Goal: Task Accomplishment & Management: Manage account settings

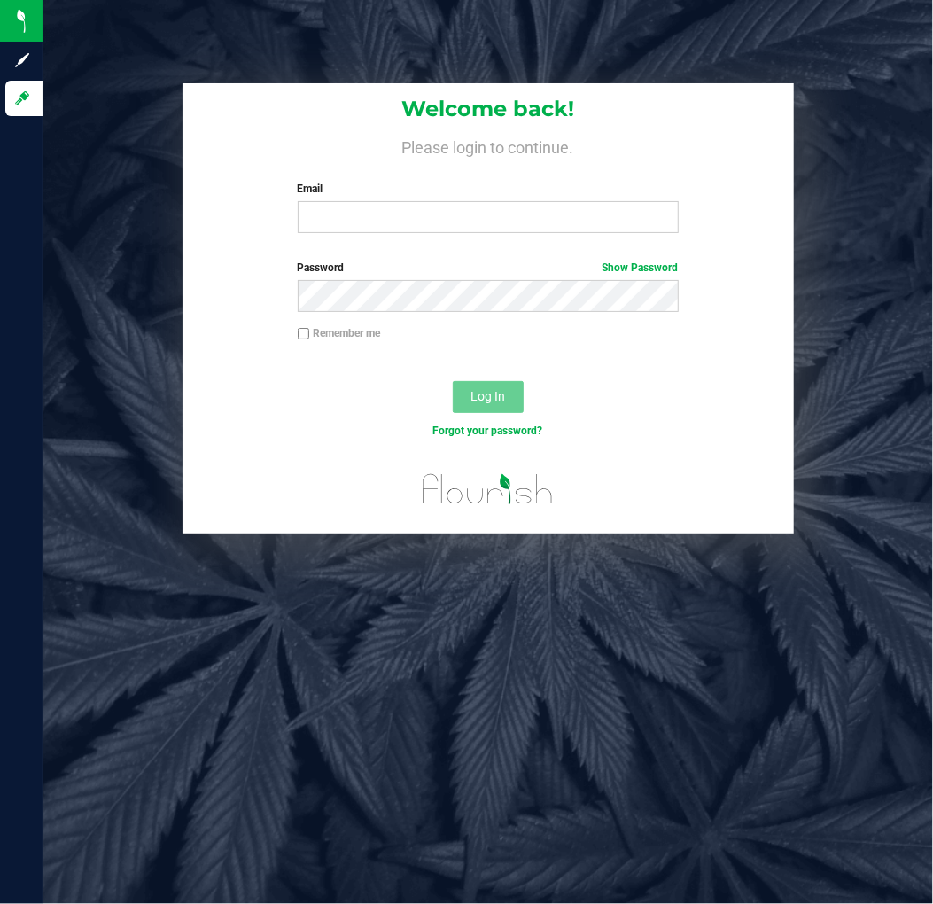
click at [410, 235] on div "Welcome back! Please login to continue. Email Required Please format your email…" at bounding box center [489, 165] width 612 height 164
click at [387, 222] on input "Email" at bounding box center [488, 217] width 381 height 32
type input "[EMAIL_ADDRESS][DOMAIN_NAME]"
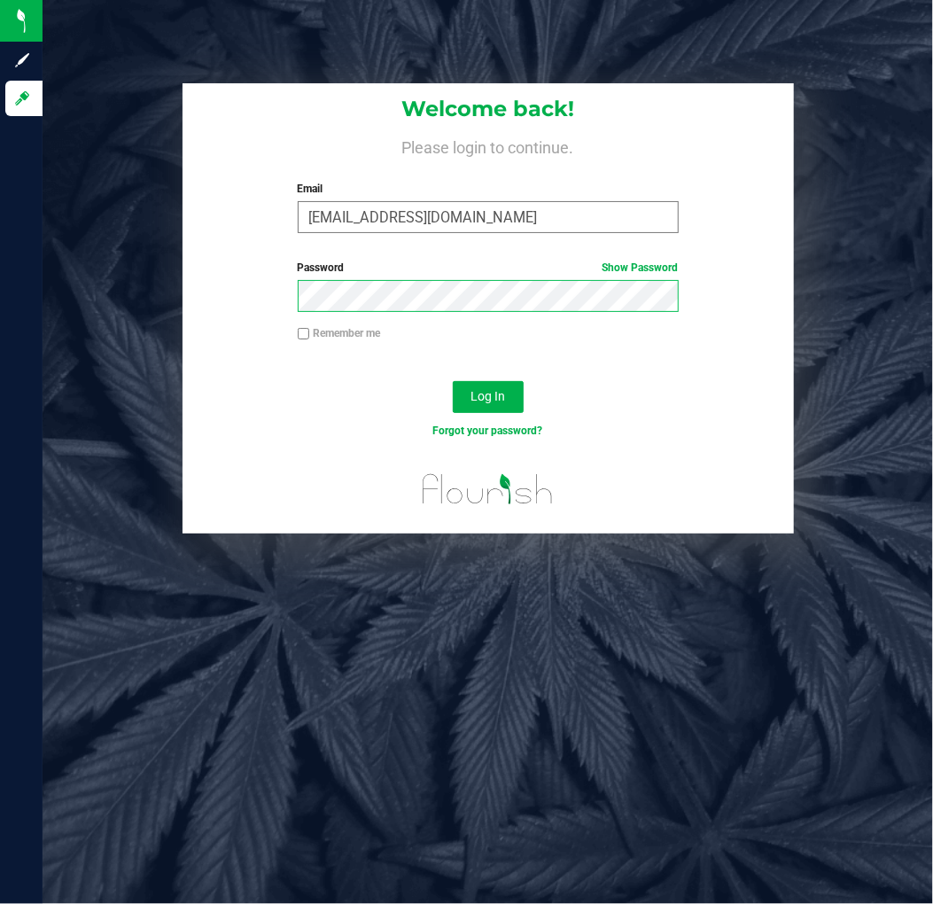
click at [453, 381] on button "Log In" at bounding box center [488, 397] width 71 height 32
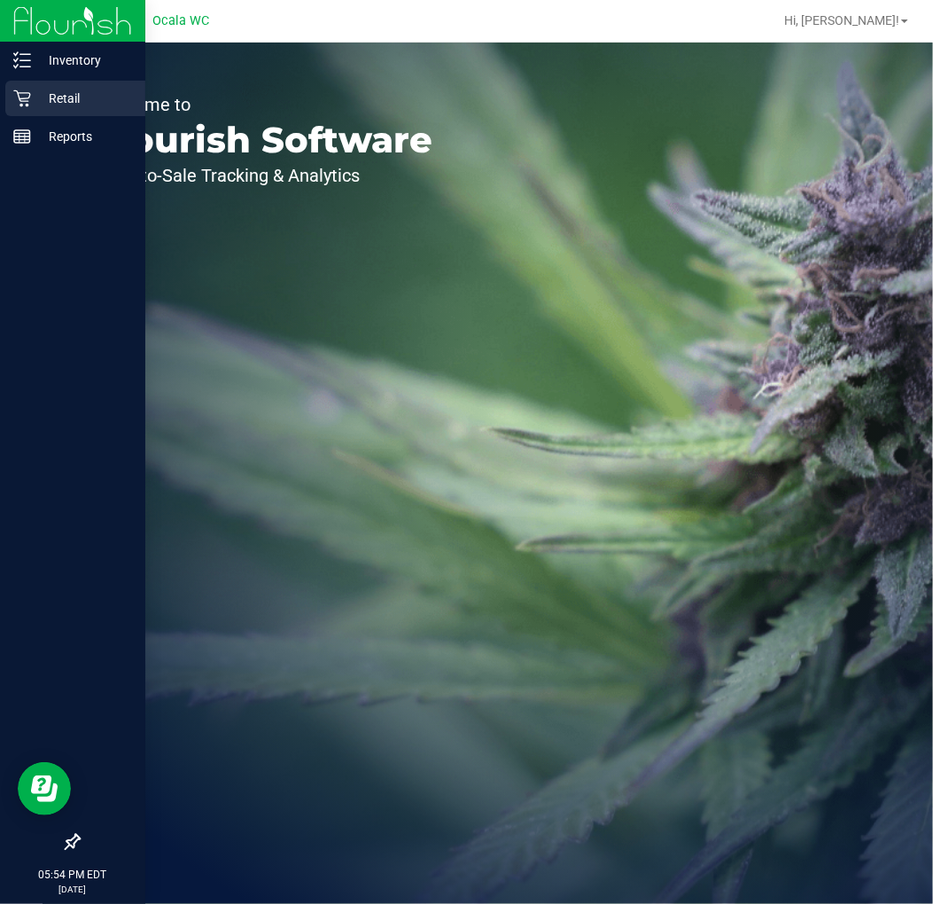
click at [39, 90] on p "Retail" at bounding box center [84, 98] width 106 height 21
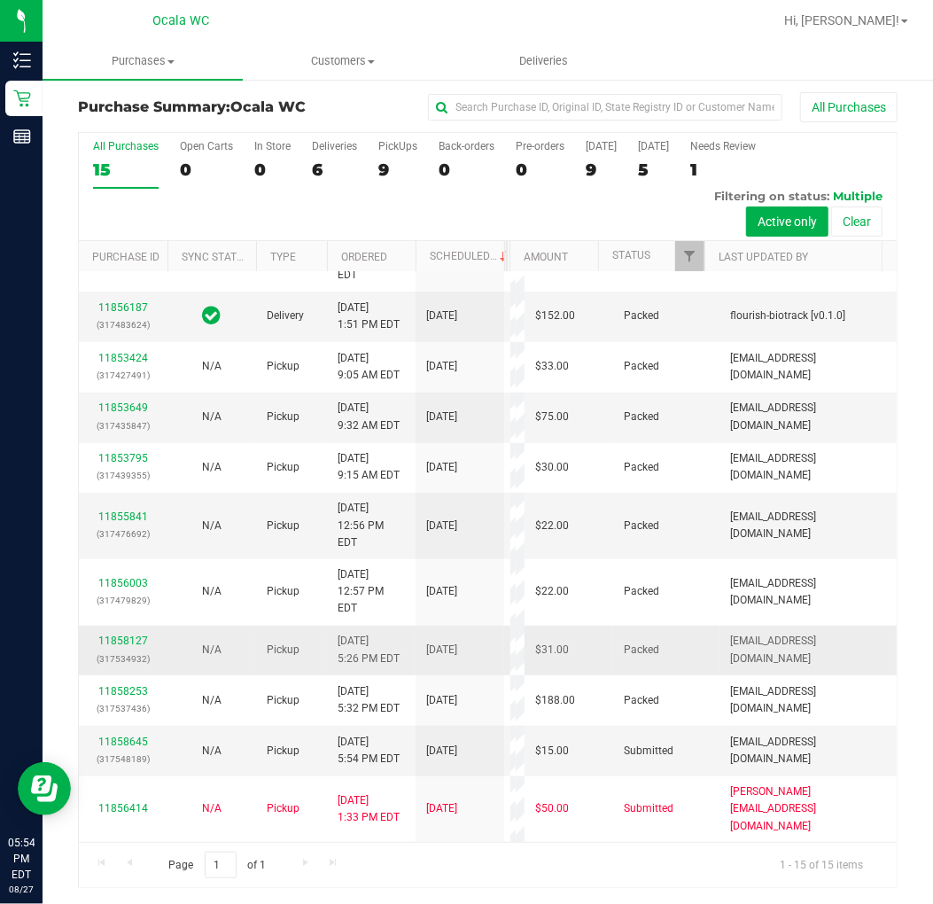
scroll to position [4, 0]
click at [138, 739] on link "11858645" at bounding box center [123, 741] width 50 height 12
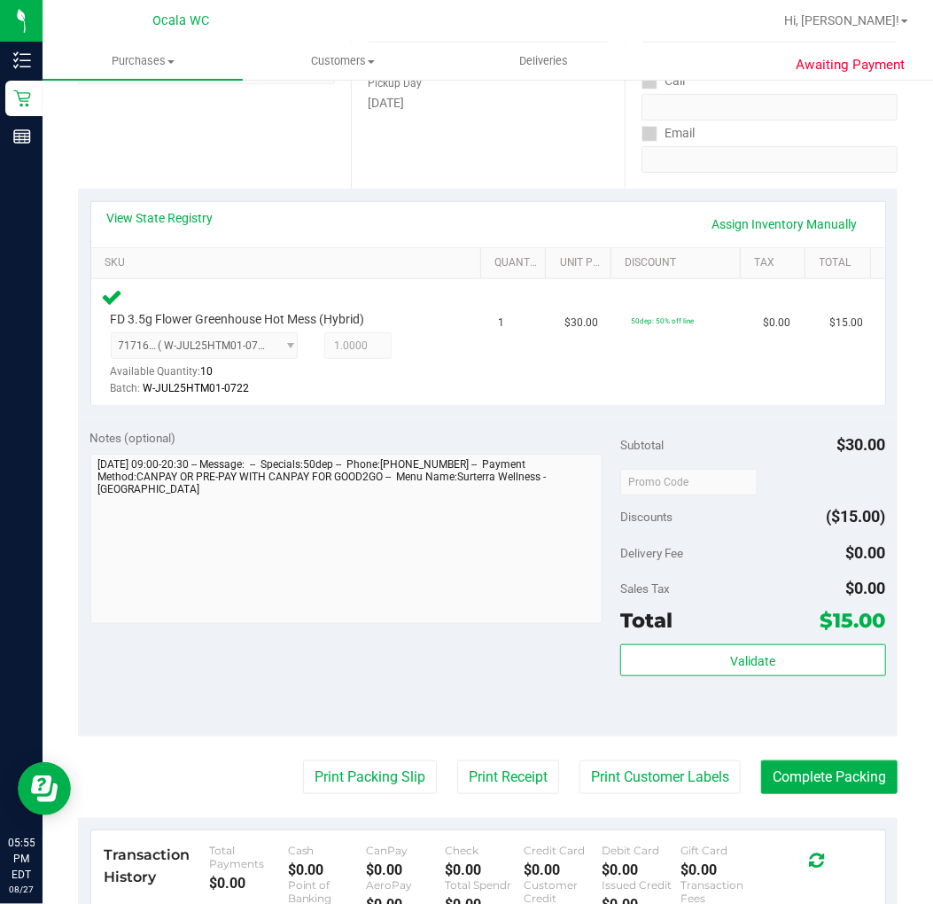
scroll to position [295, 0]
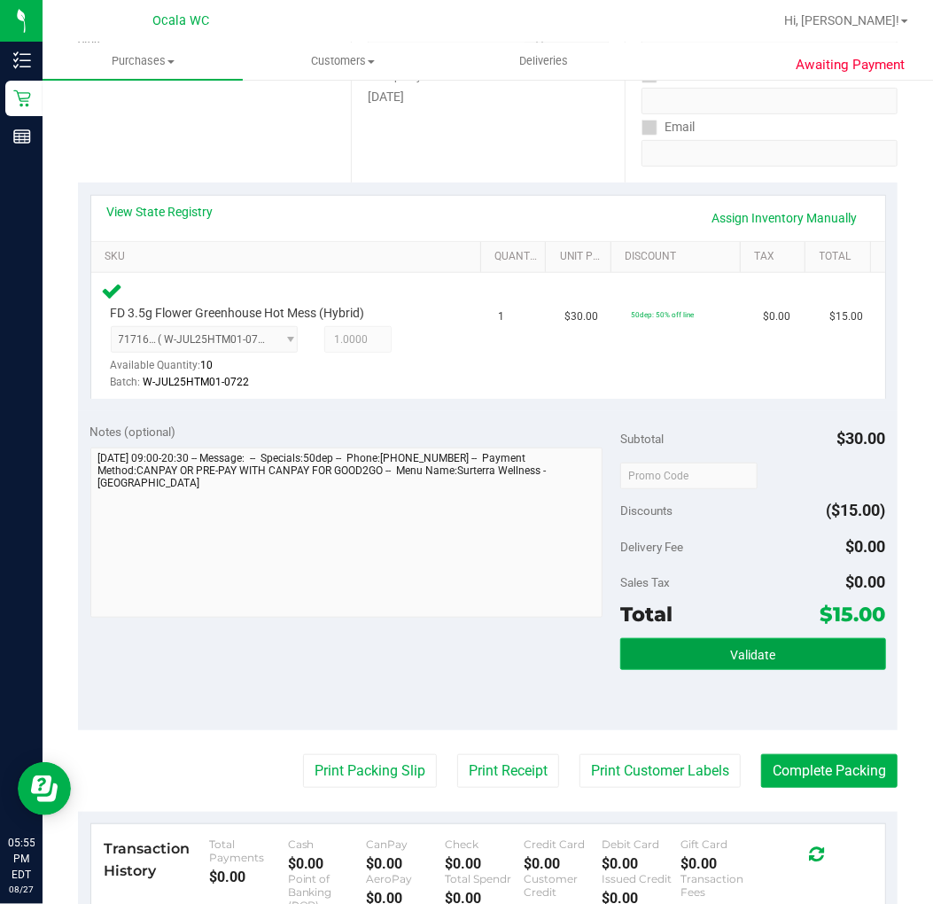
click at [674, 654] on button "Validate" at bounding box center [752, 654] width 265 height 32
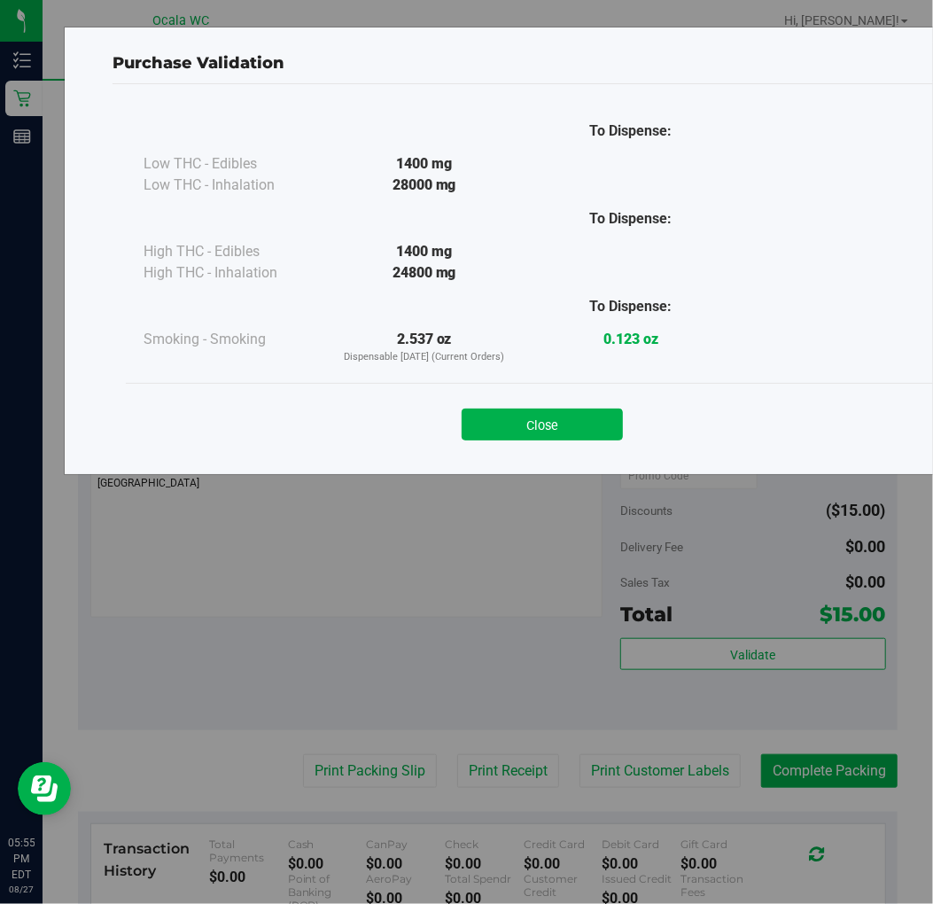
drag, startPoint x: 572, startPoint y: 431, endPoint x: 559, endPoint y: 420, distance: 16.3
click at [565, 425] on button "Close" at bounding box center [542, 425] width 161 height 32
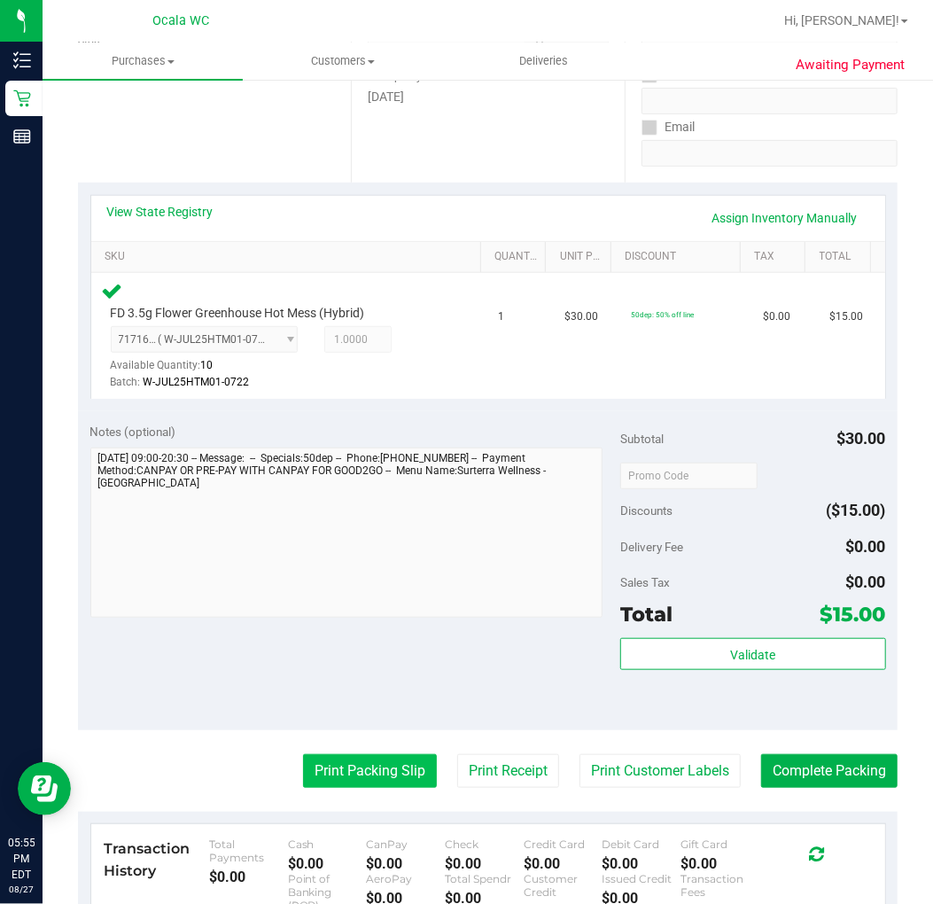
click at [355, 773] on button "Print Packing Slip" at bounding box center [370, 771] width 134 height 34
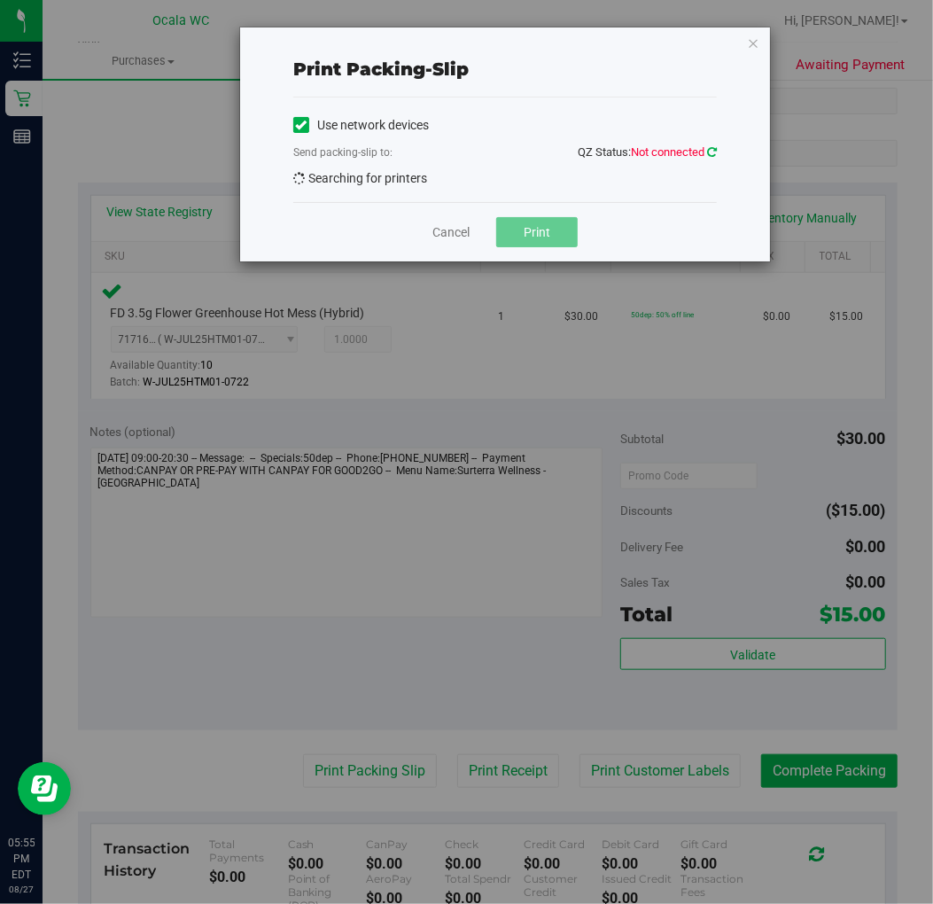
click at [714, 147] on icon at bounding box center [712, 152] width 10 height 12
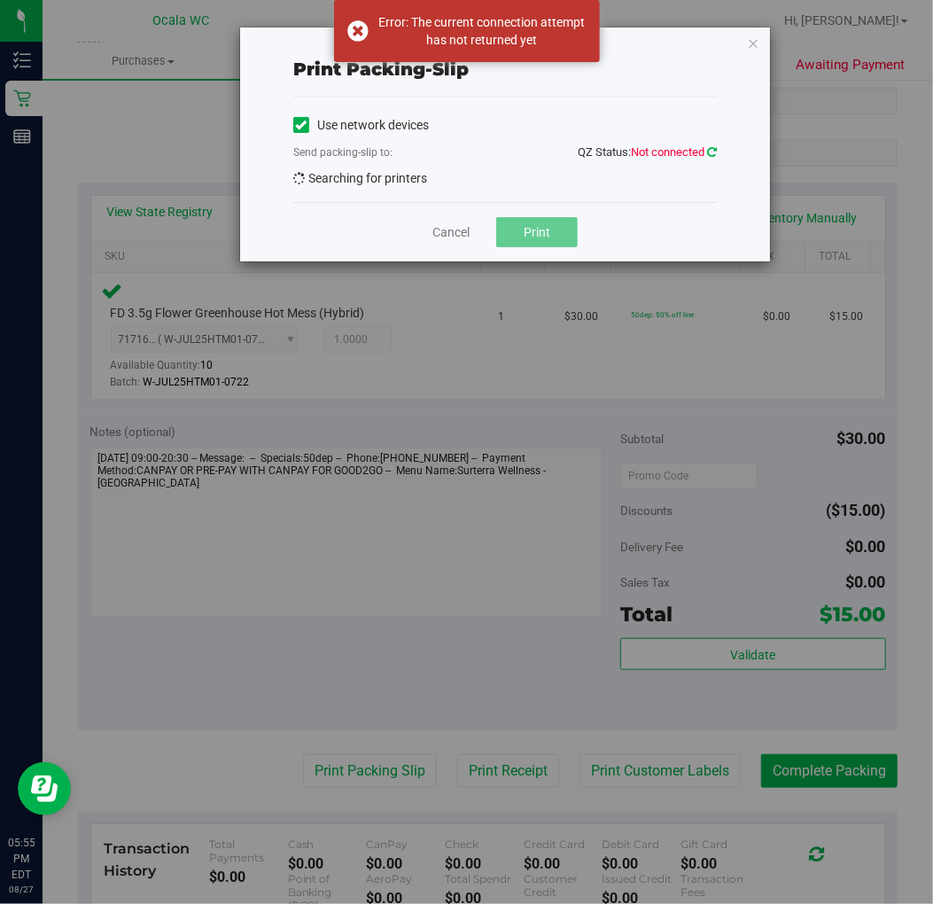
click at [711, 156] on icon at bounding box center [712, 152] width 10 height 12
click at [711, 156] on icon at bounding box center [712, 152] width 12 height 14
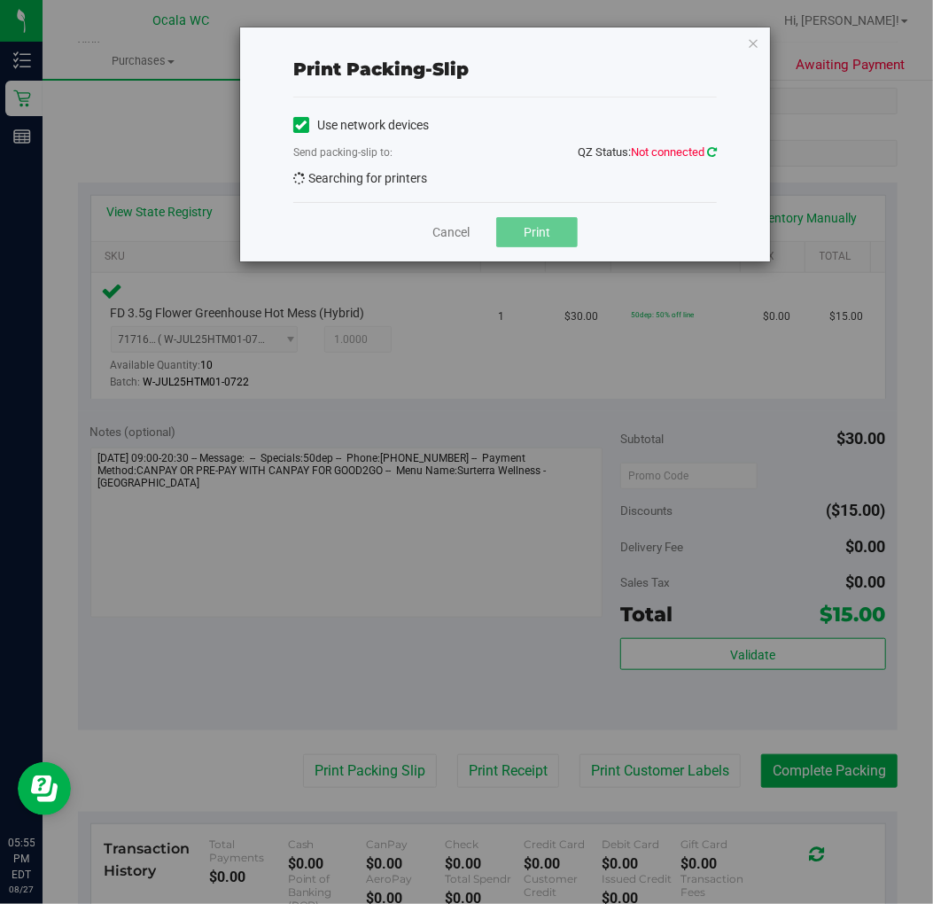
click at [709, 152] on icon at bounding box center [712, 151] width 12 height 12
click at [561, 145] on div "Send packing-slip to: QZ Status: Not connected" at bounding box center [505, 154] width 424 height 22
click at [714, 146] on icon at bounding box center [712, 152] width 12 height 14
click at [713, 149] on icon at bounding box center [712, 152] width 10 height 12
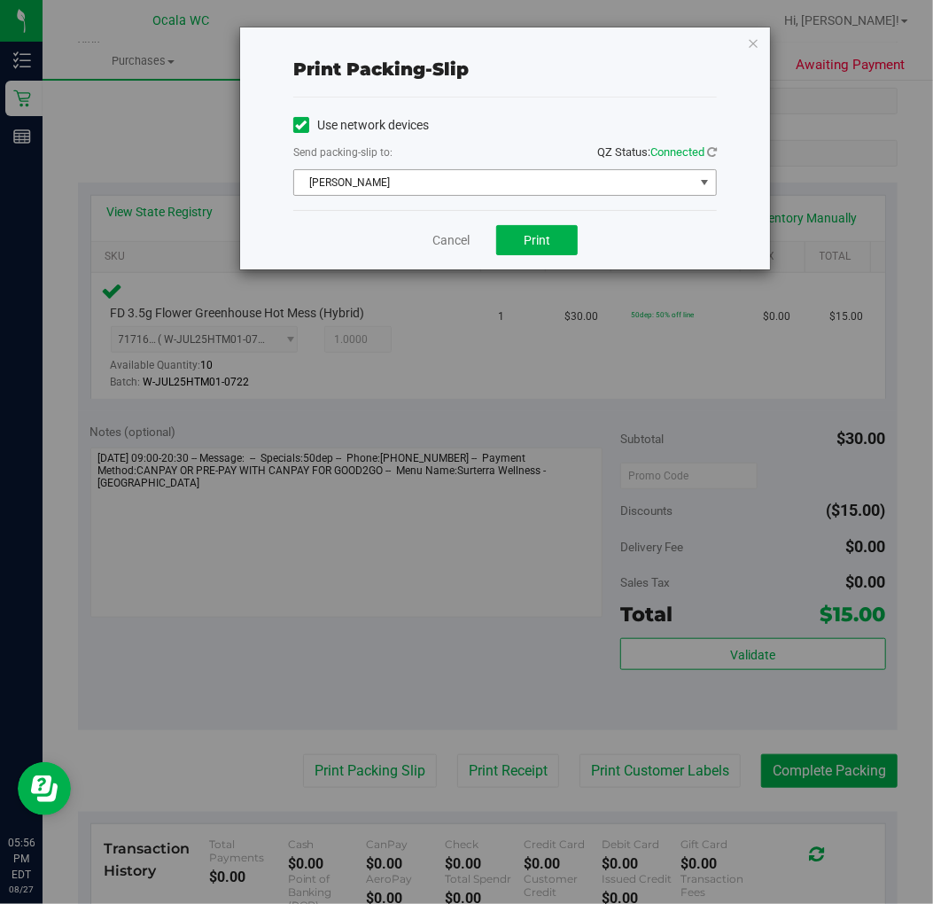
click at [378, 182] on span "[PERSON_NAME]" at bounding box center [494, 182] width 400 height 25
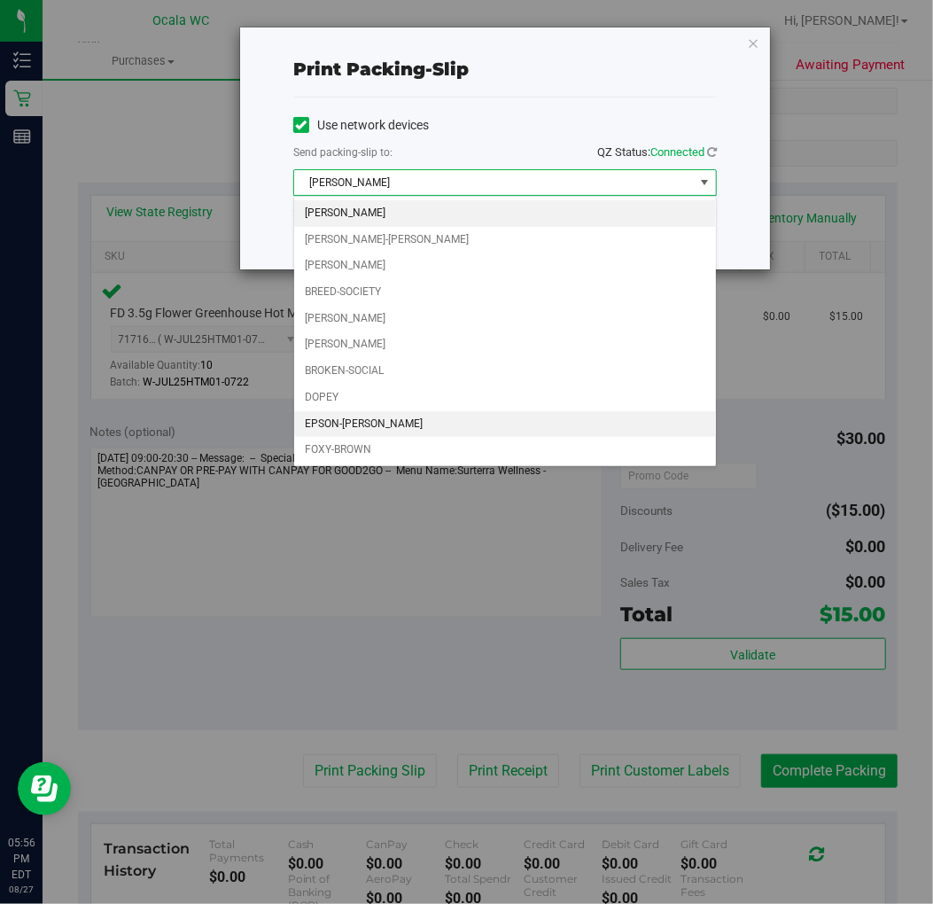
click at [379, 424] on li "EPSON-[PERSON_NAME]" at bounding box center [505, 424] width 422 height 27
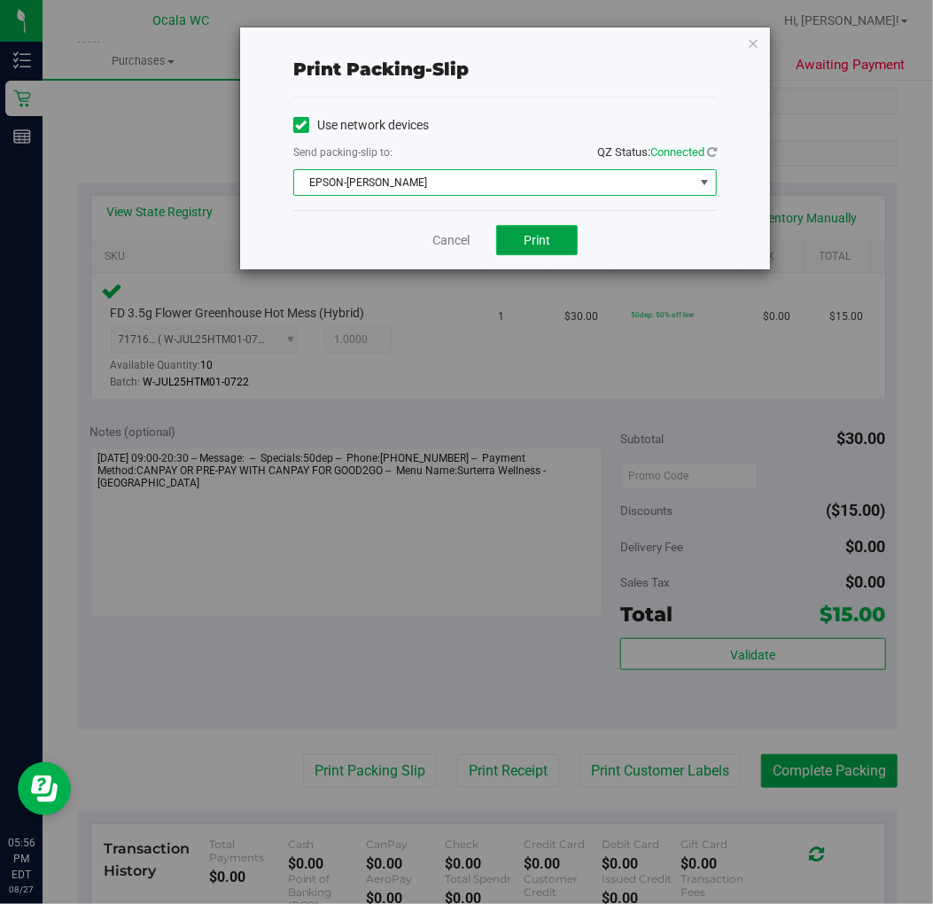
click at [527, 254] on button "Print" at bounding box center [537, 240] width 82 height 30
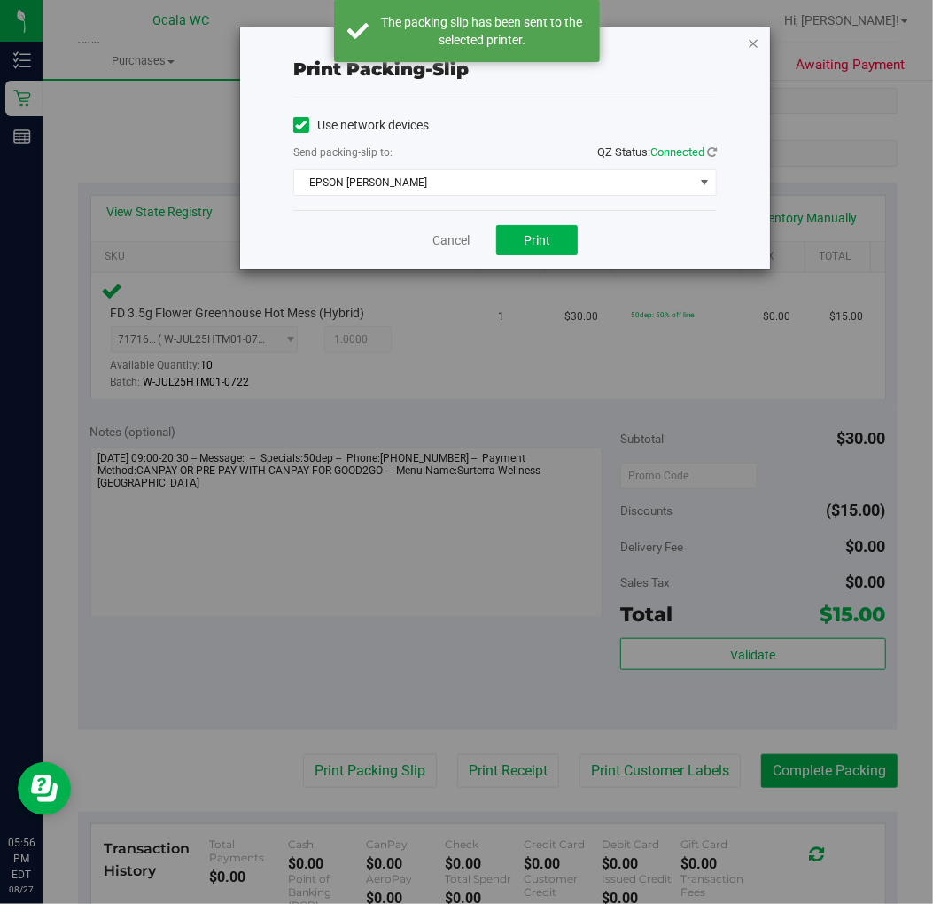
click at [756, 41] on icon "button" at bounding box center [753, 42] width 12 height 21
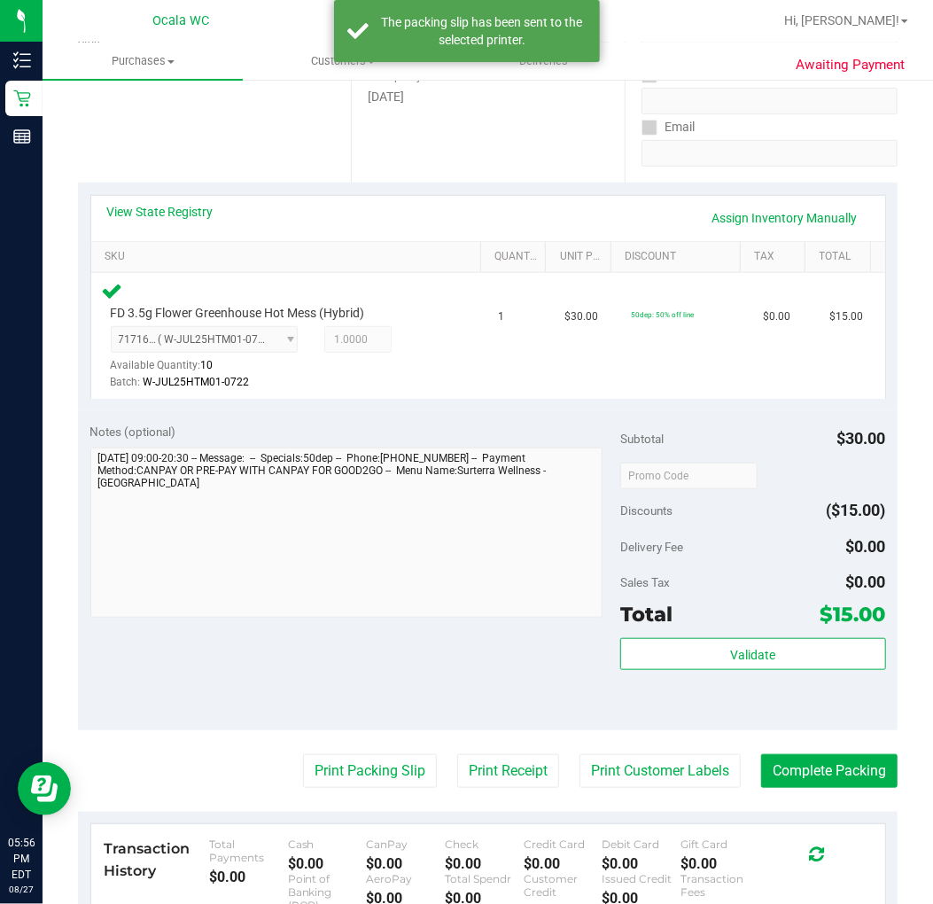
click at [866, 750] on purchase-details "Back Edit Purchase Cancel Purchase View Profile # 11858645 BioTrack ID: - Submi…" at bounding box center [488, 496] width 820 height 1391
click at [879, 754] on button "Complete Packing" at bounding box center [829, 771] width 137 height 34
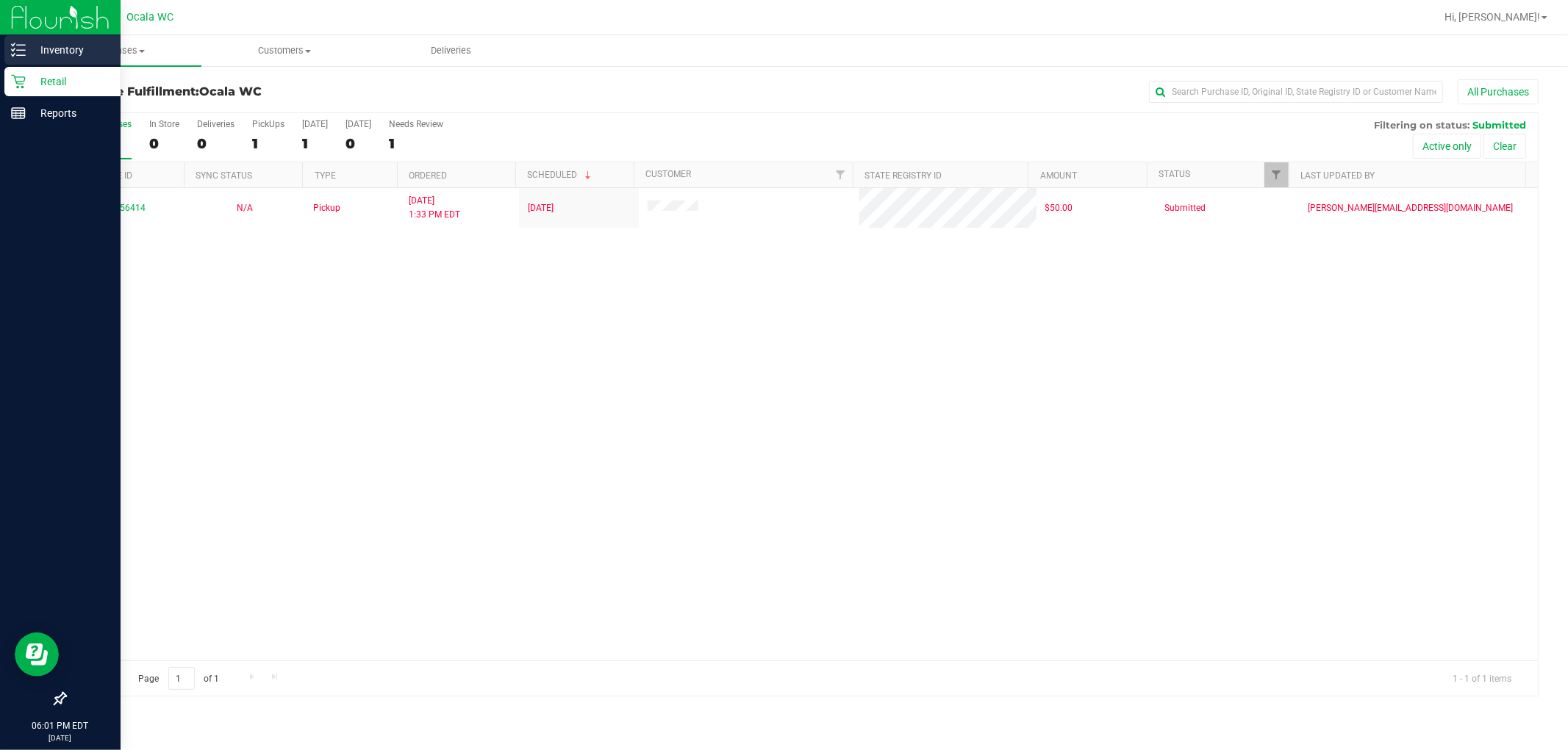
click at [53, 41] on p "Inventory" at bounding box center [70, 50] width 88 height 17
click at [34, 51] on p "Inventory" at bounding box center [70, 50] width 88 height 17
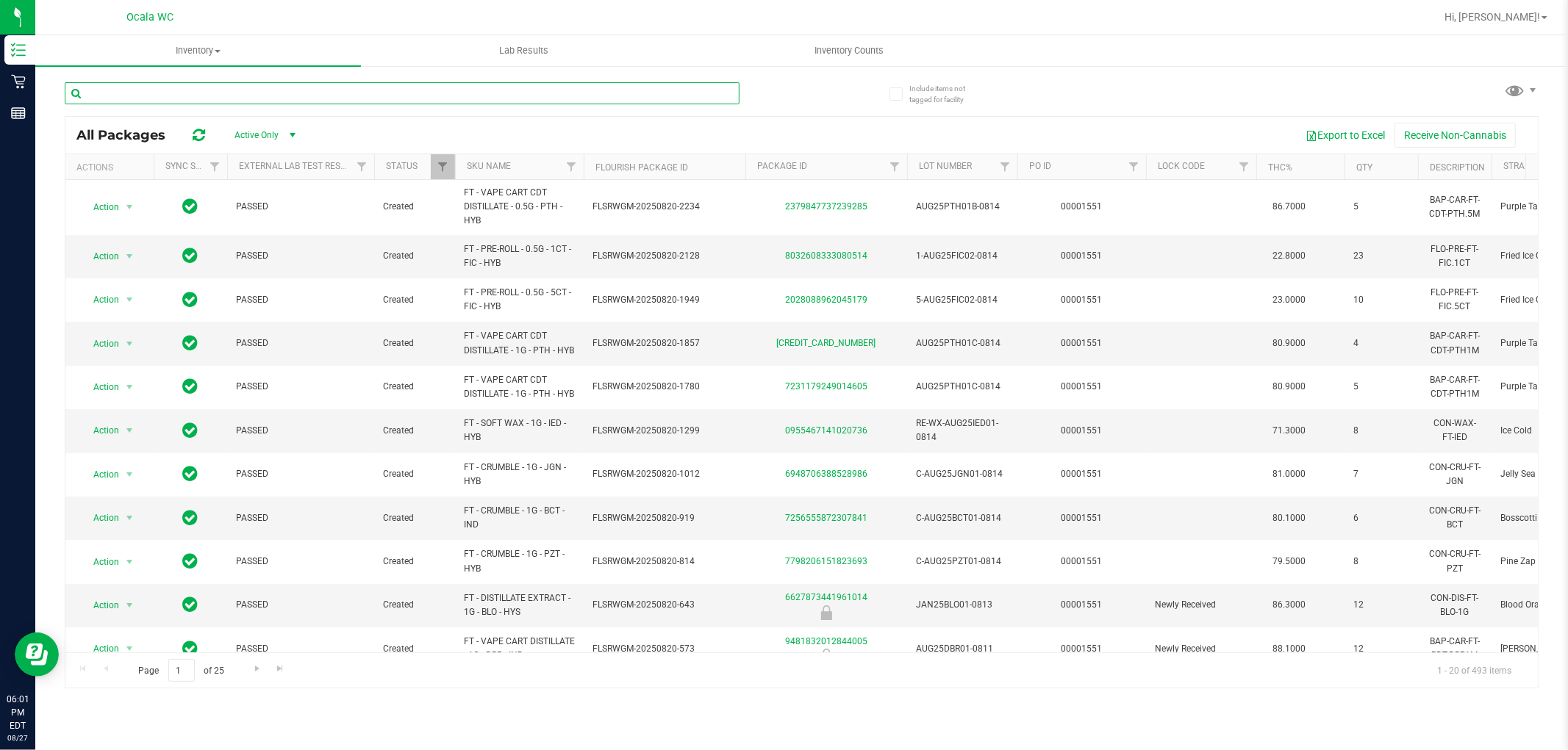
click at [214, 93] on input "text" at bounding box center [402, 93] width 675 height 22
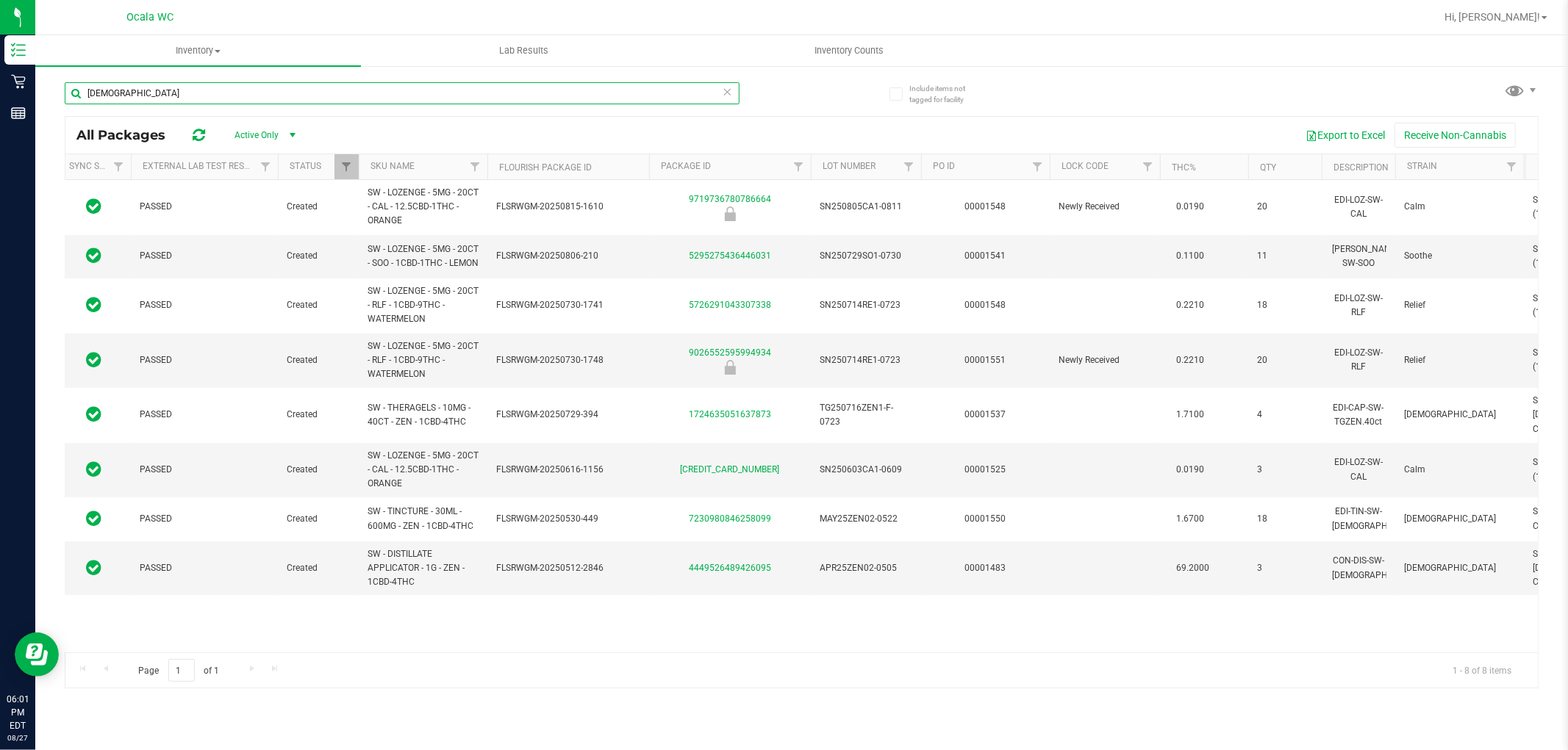
scroll to position [0, 112]
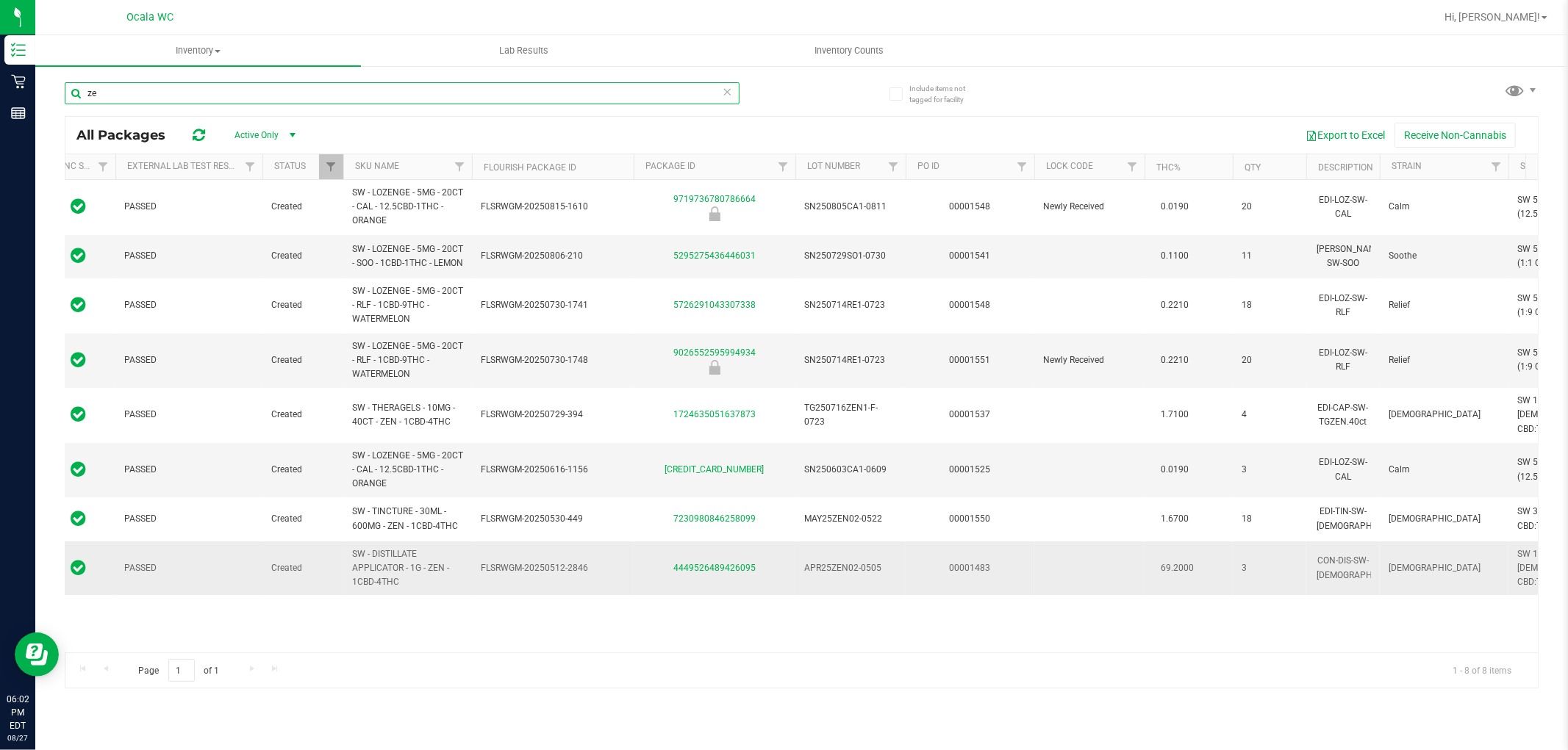
type input "z"
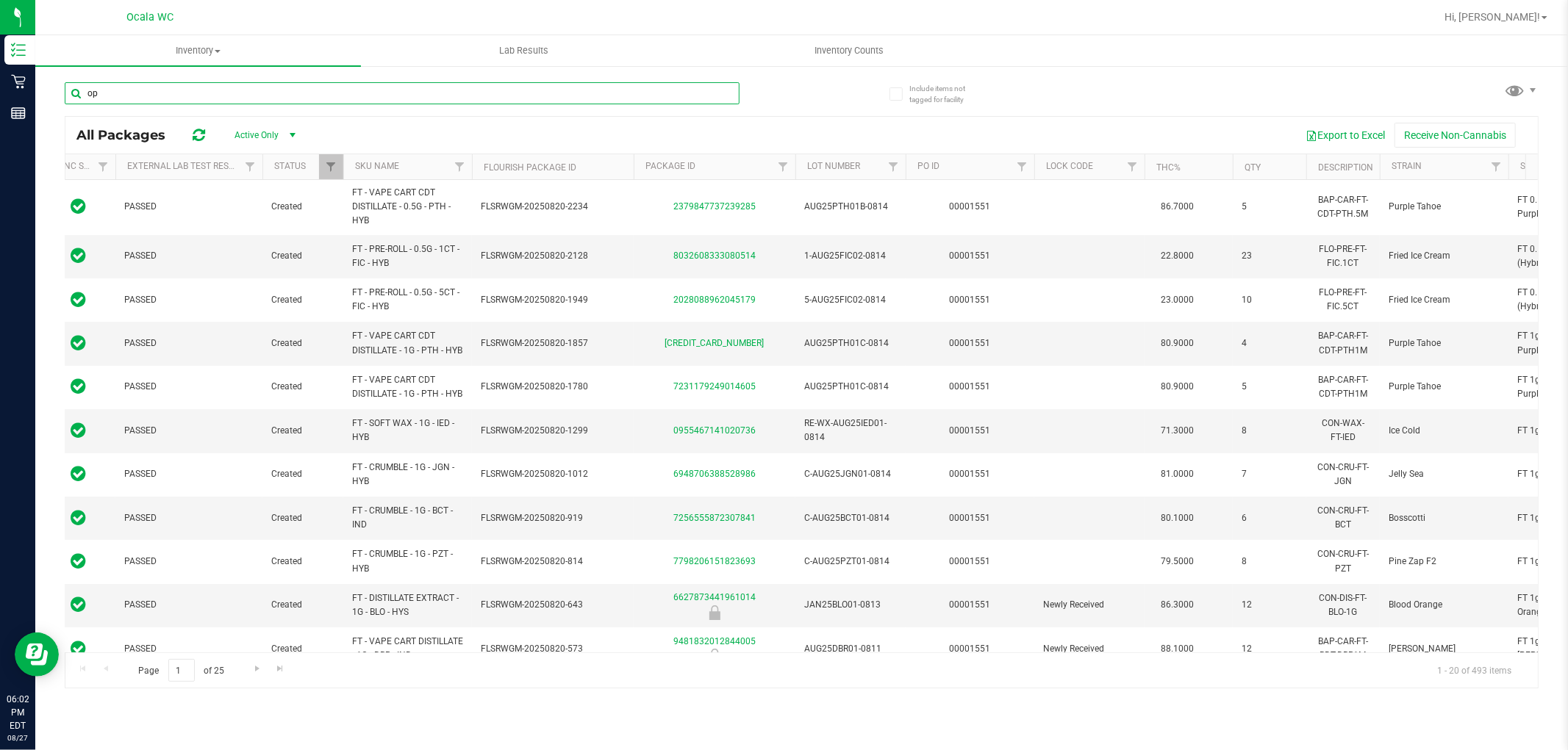
type input "o"
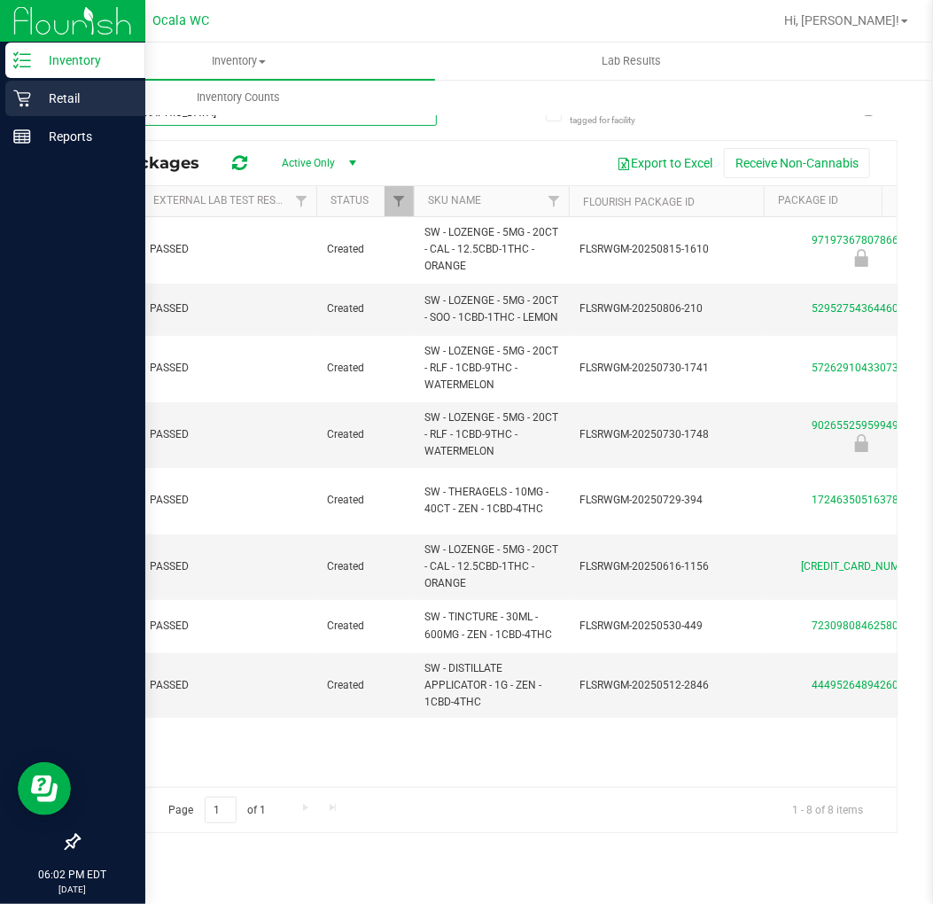
type input "[DEMOGRAPHIC_DATA]"
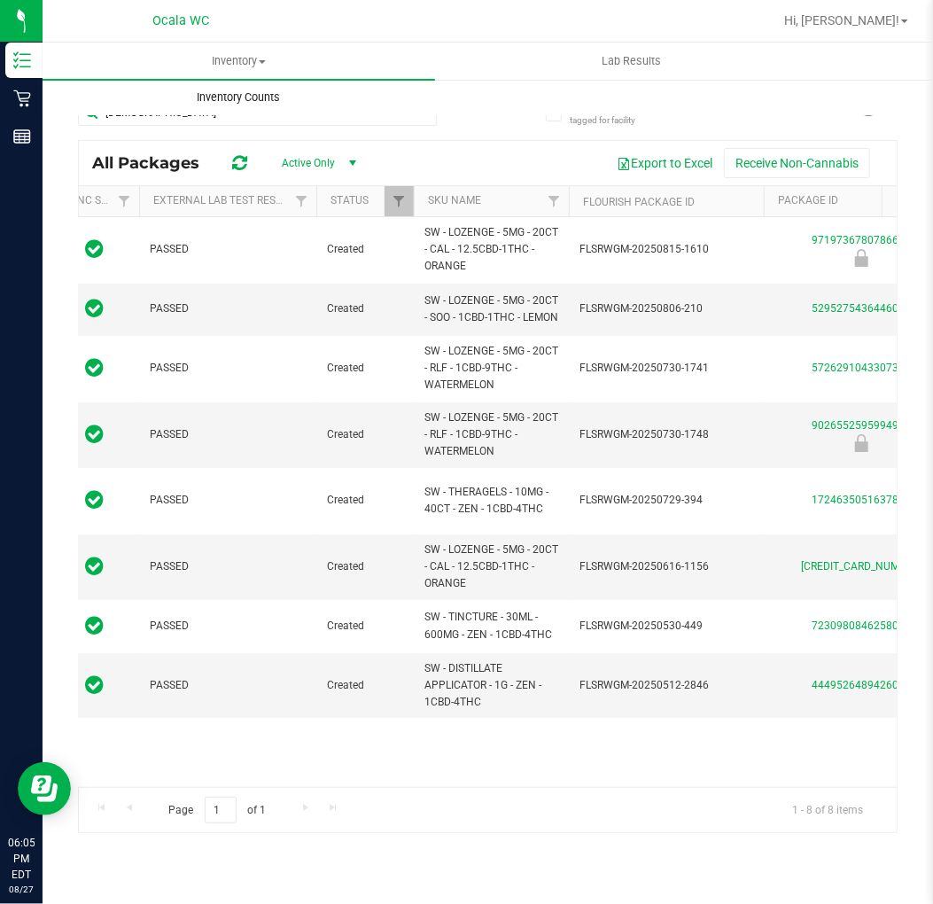
click at [44, 105] on uib-tab-heading "Inventory Counts" at bounding box center [238, 97] width 391 height 35
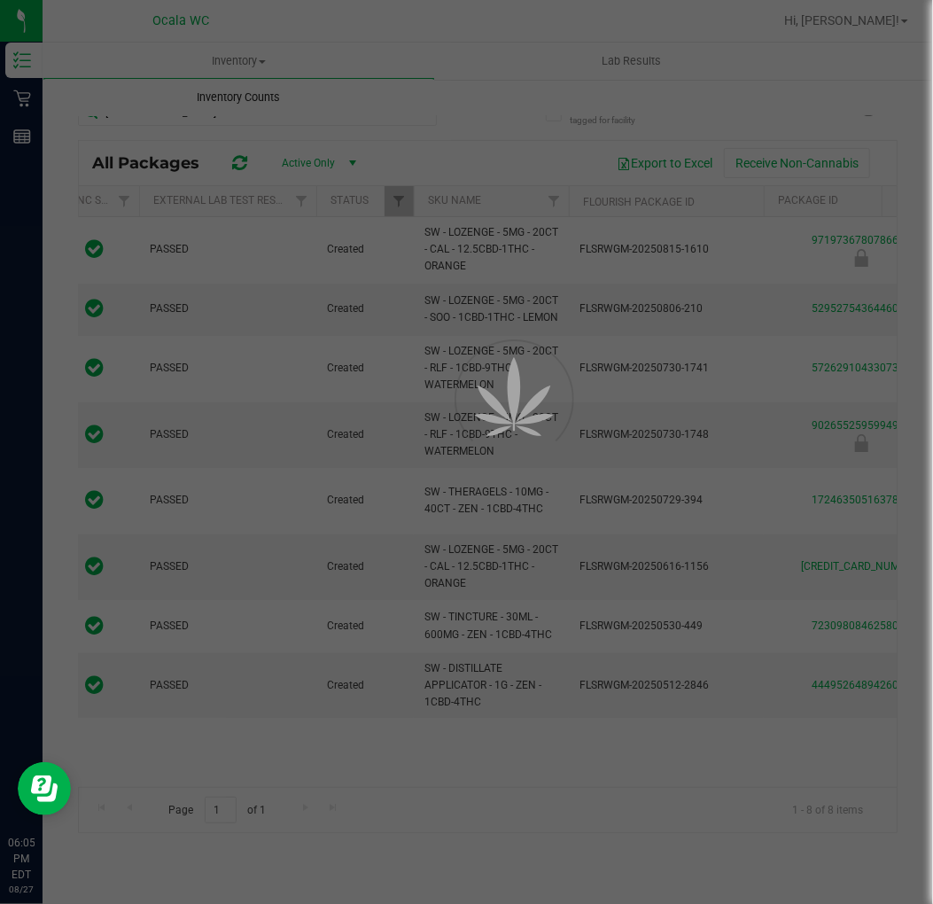
click at [20, 105] on div at bounding box center [466, 452] width 933 height 904
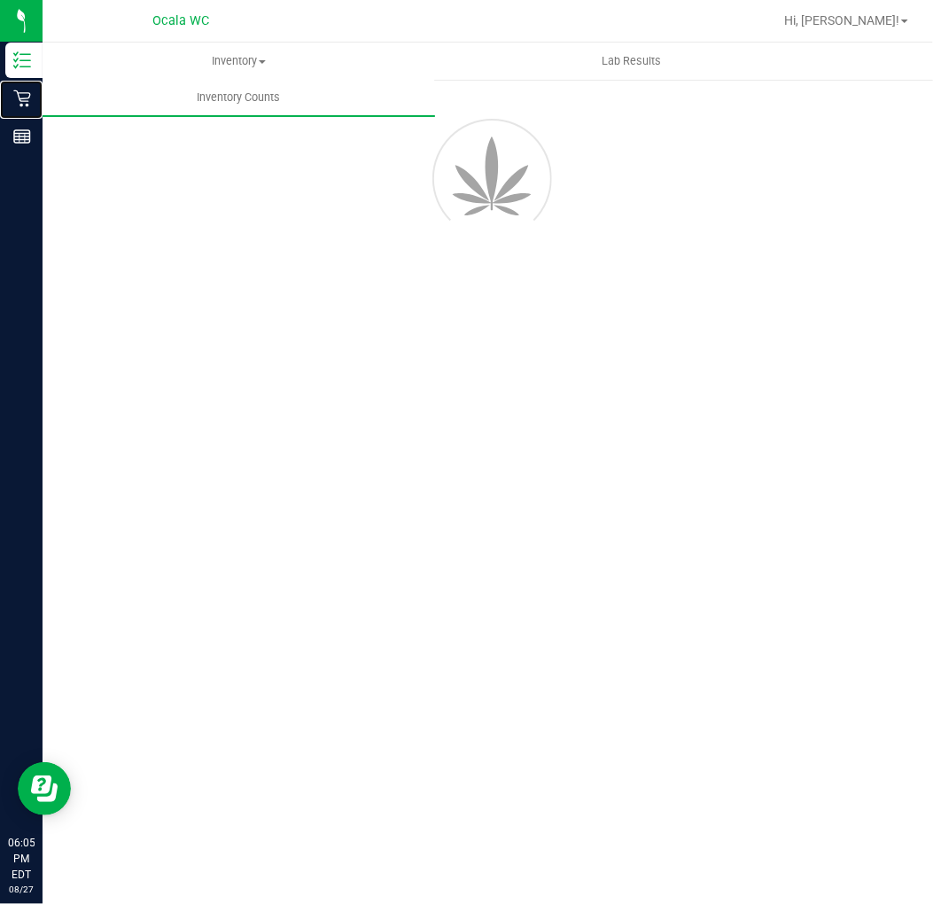
click at [28, 98] on icon at bounding box center [21, 98] width 17 height 17
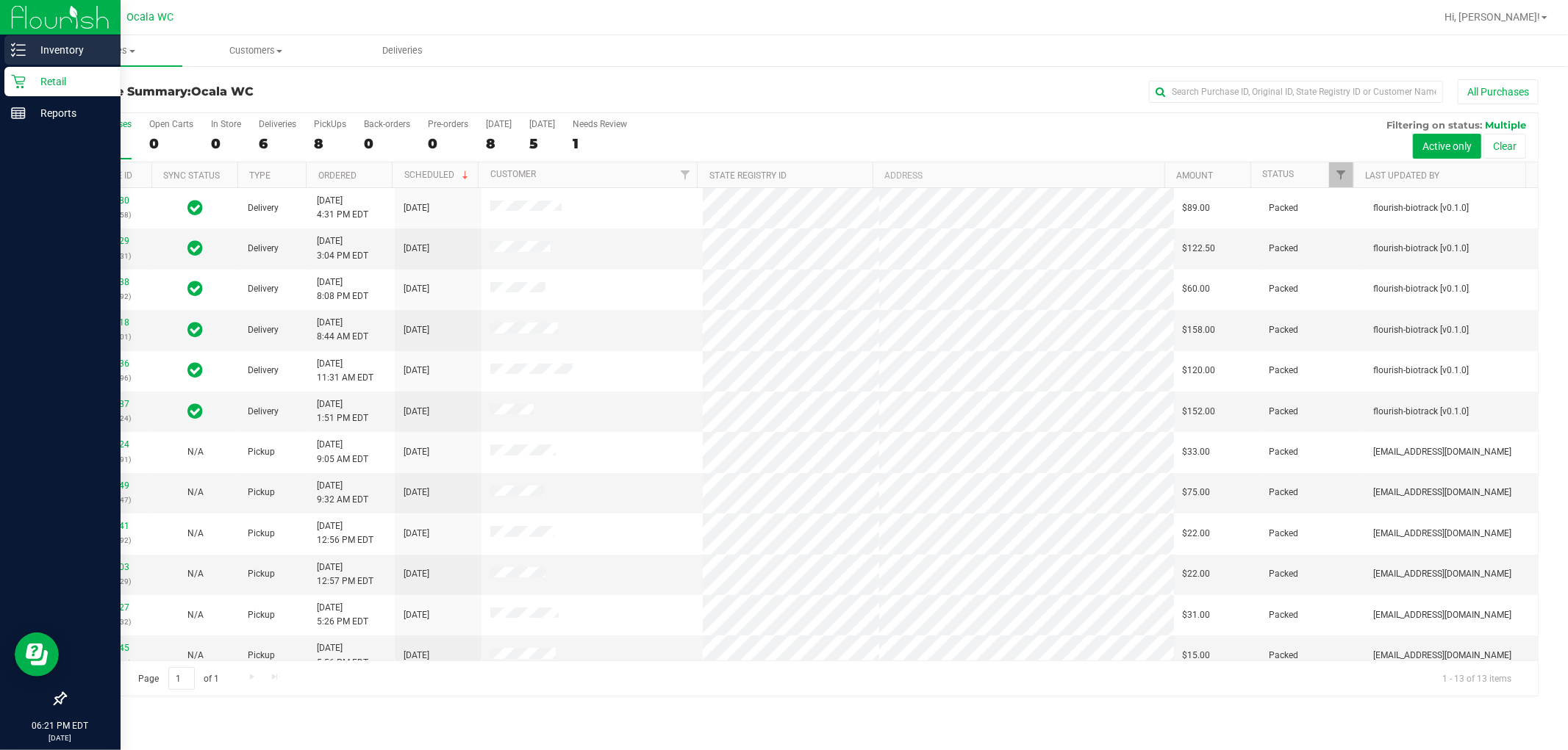
click at [48, 45] on p "Inventory" at bounding box center [70, 50] width 88 height 17
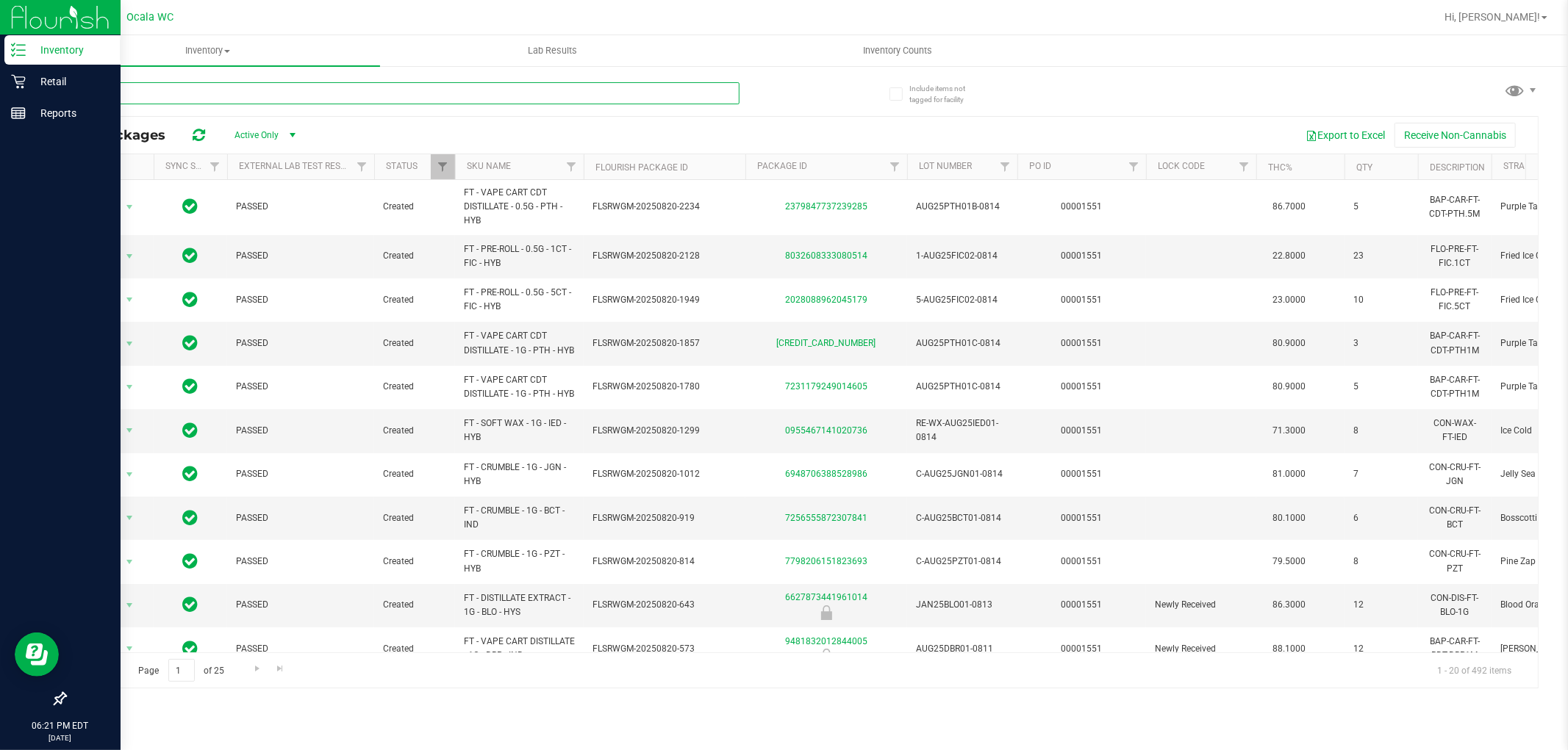
click at [247, 93] on input "text" at bounding box center [402, 93] width 675 height 22
type input "abp"
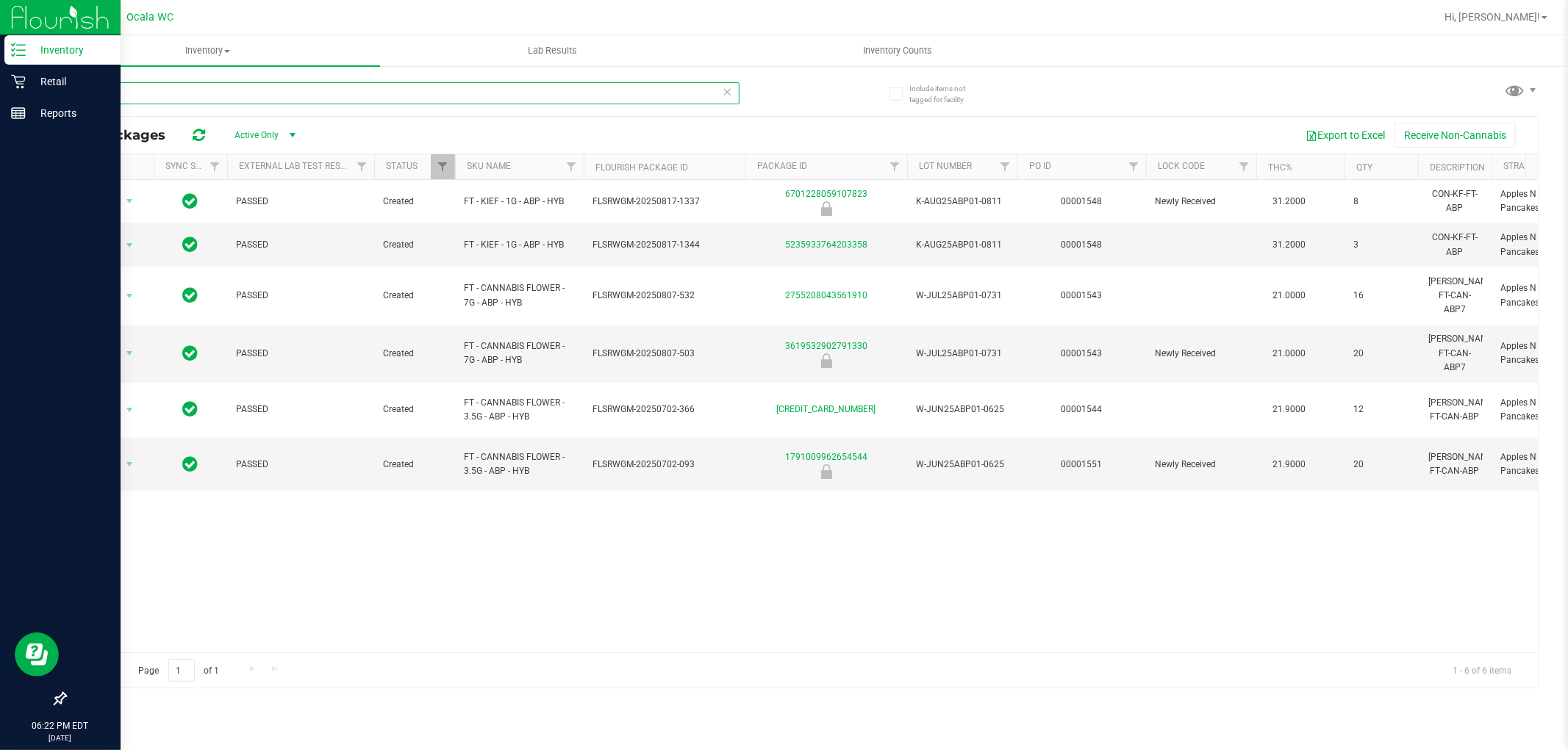
click at [163, 94] on input "abp" at bounding box center [402, 93] width 675 height 22
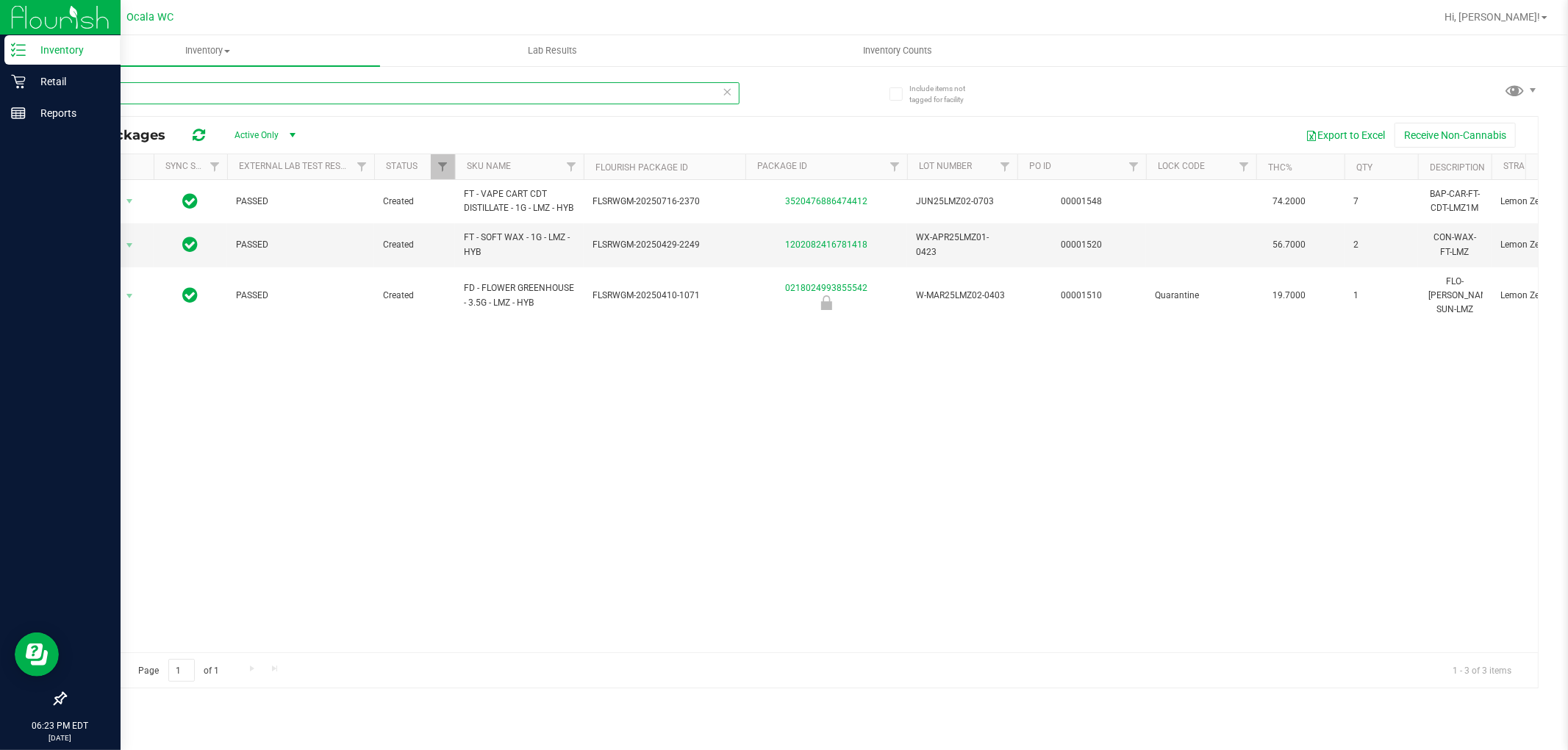
type input "l"
type input "cuw"
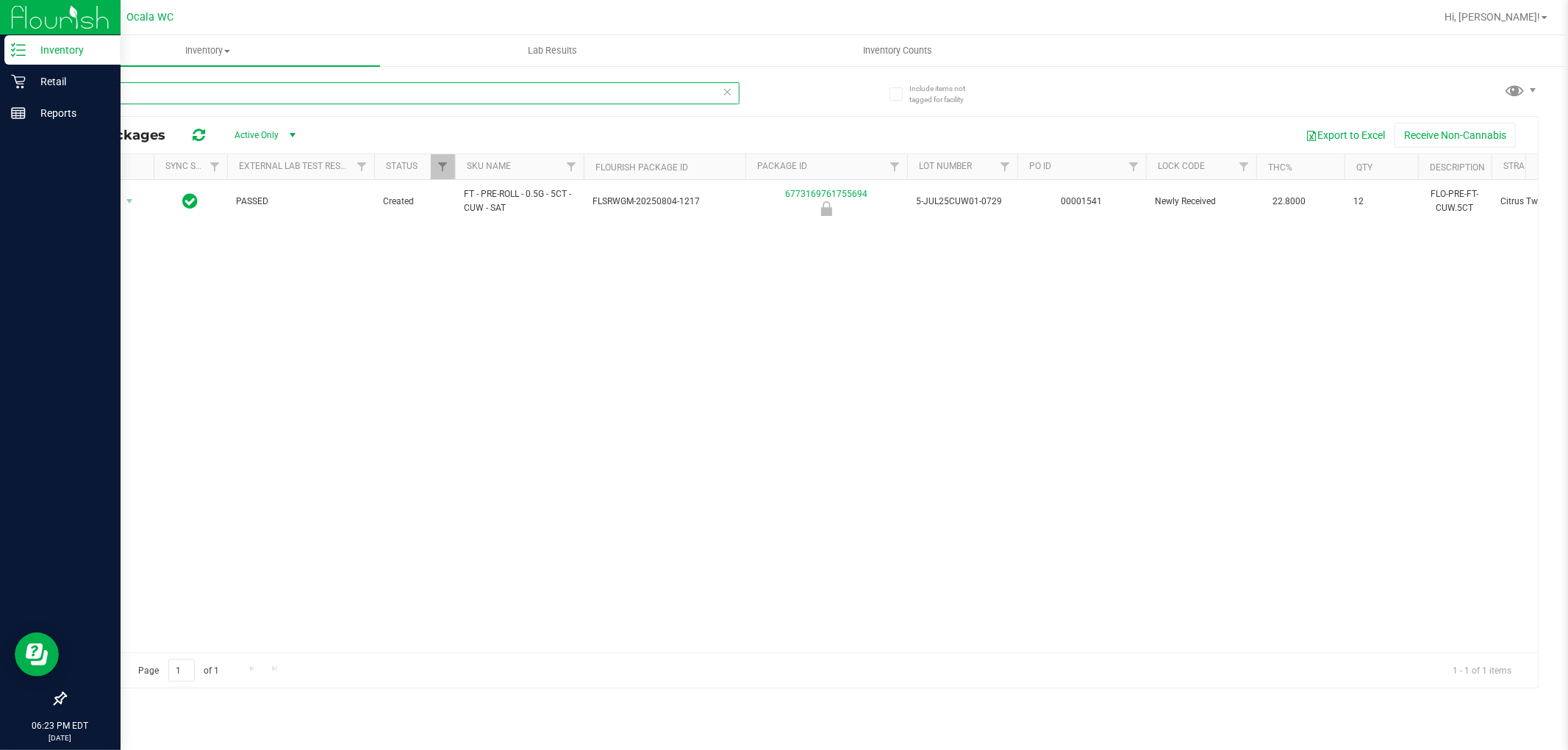
click at [167, 99] on input "cuw" at bounding box center [402, 93] width 675 height 22
type input "b"
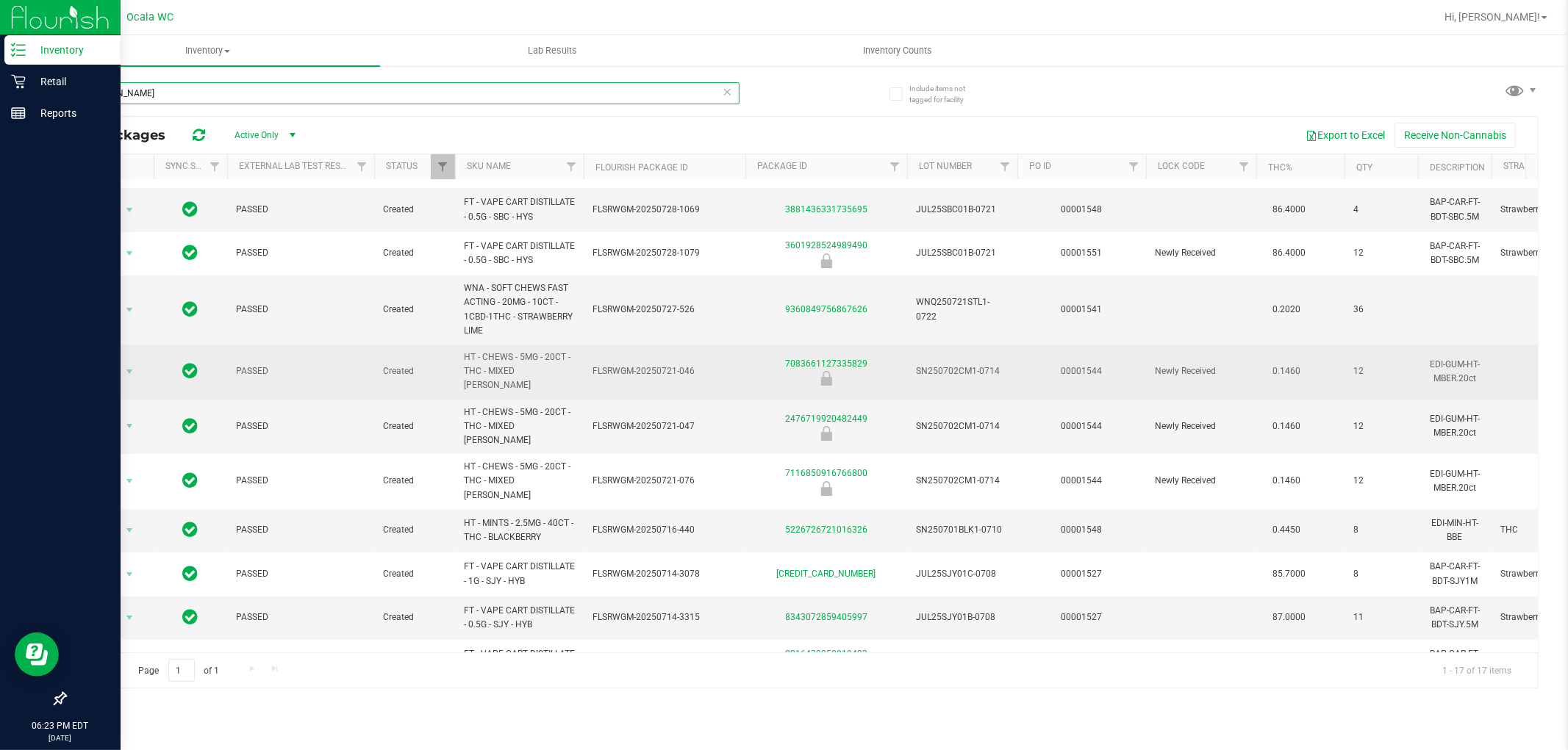
scroll to position [163, 0]
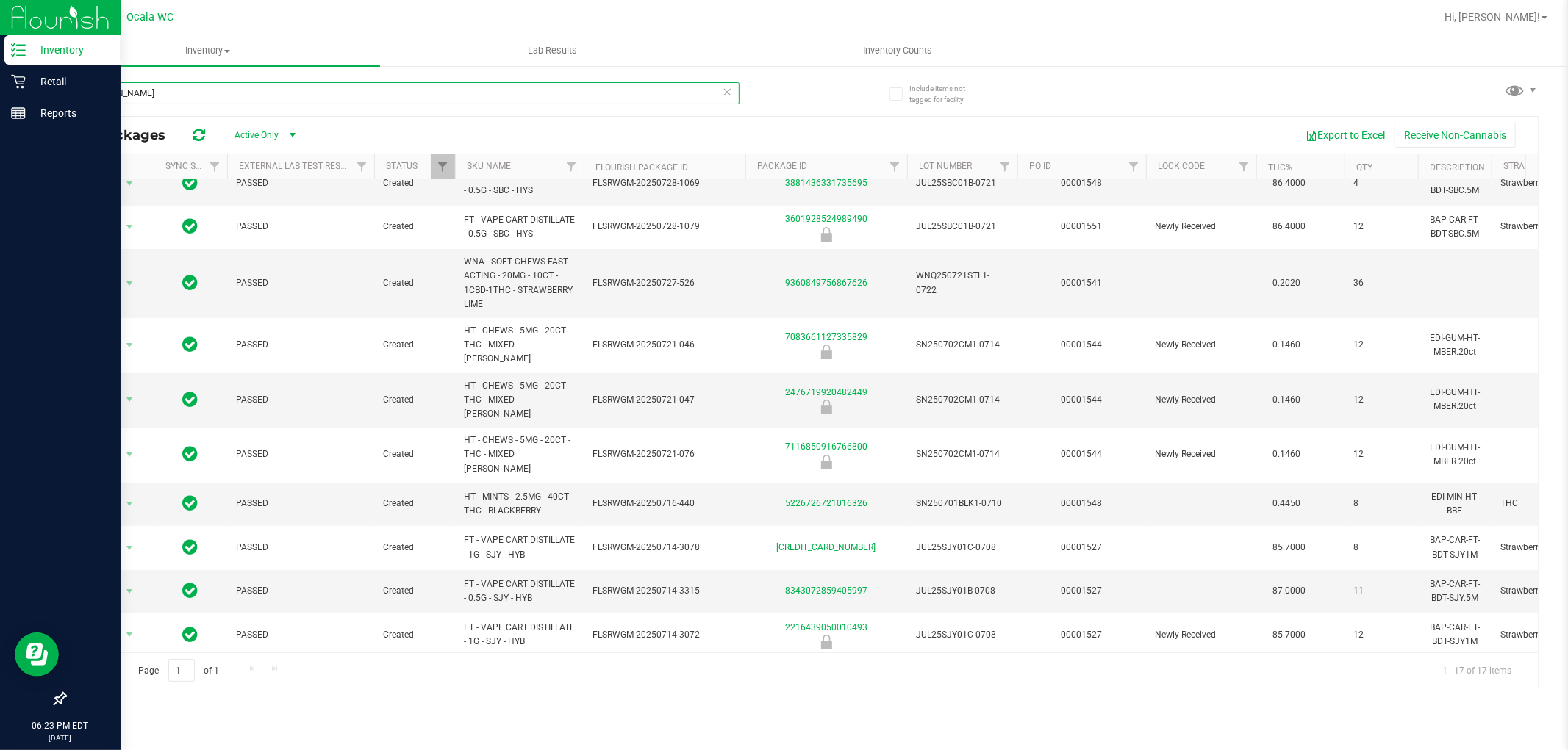
type input "[PERSON_NAME]"
drag, startPoint x: 696, startPoint y: 107, endPoint x: 691, endPoint y: 119, distance: 13.0
drag, startPoint x: 691, startPoint y: 119, endPoint x: 511, endPoint y: 92, distance: 182.0
click at [511, 92] on input "[PERSON_NAME]" at bounding box center [402, 93] width 675 height 22
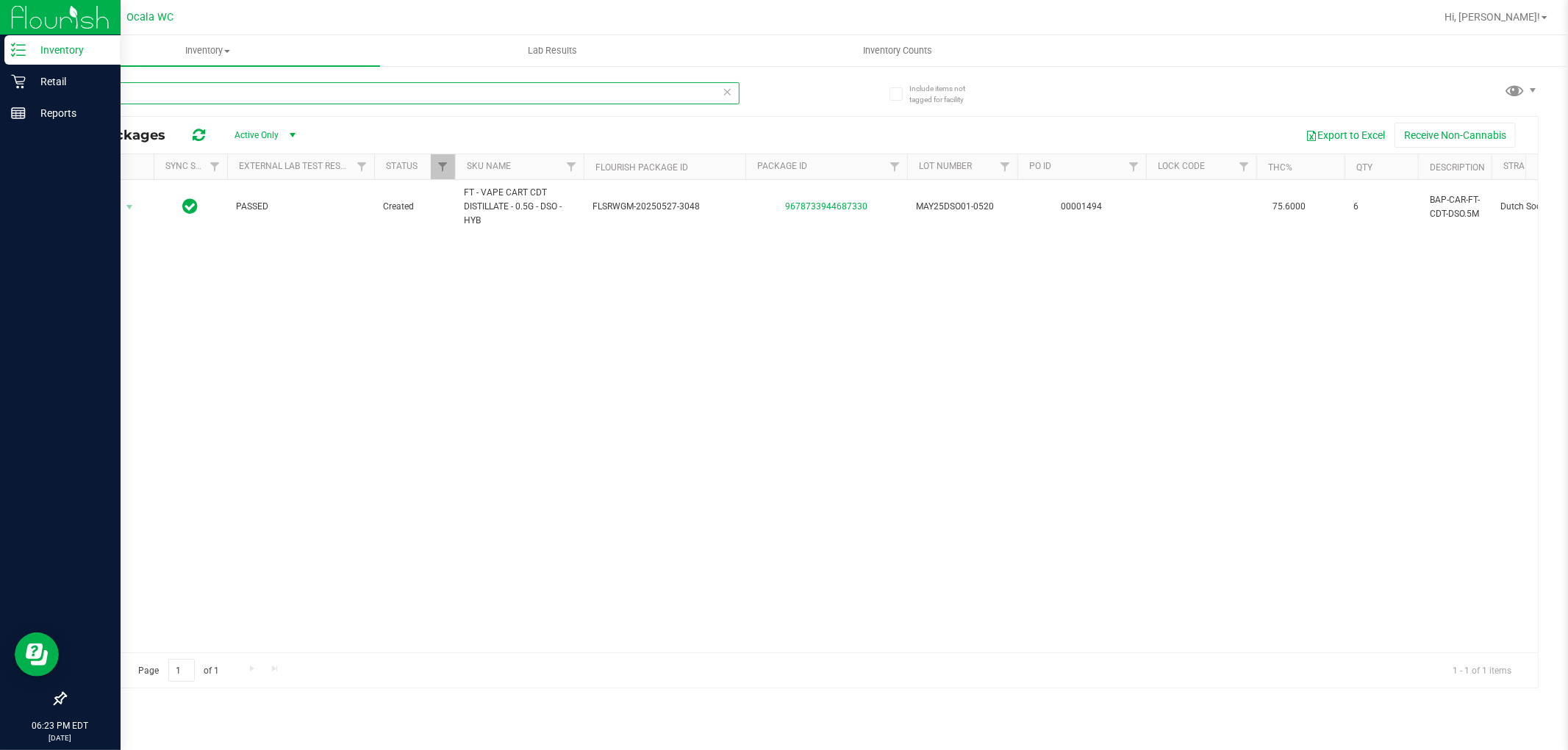
type input "dso"
drag, startPoint x: 689, startPoint y: 639, endPoint x: 735, endPoint y: 642, distance: 46.1
click at [735, 642] on div "Action Action Global inventory Package audit log Print package label Print prod…" at bounding box center [801, 416] width 1472 height 472
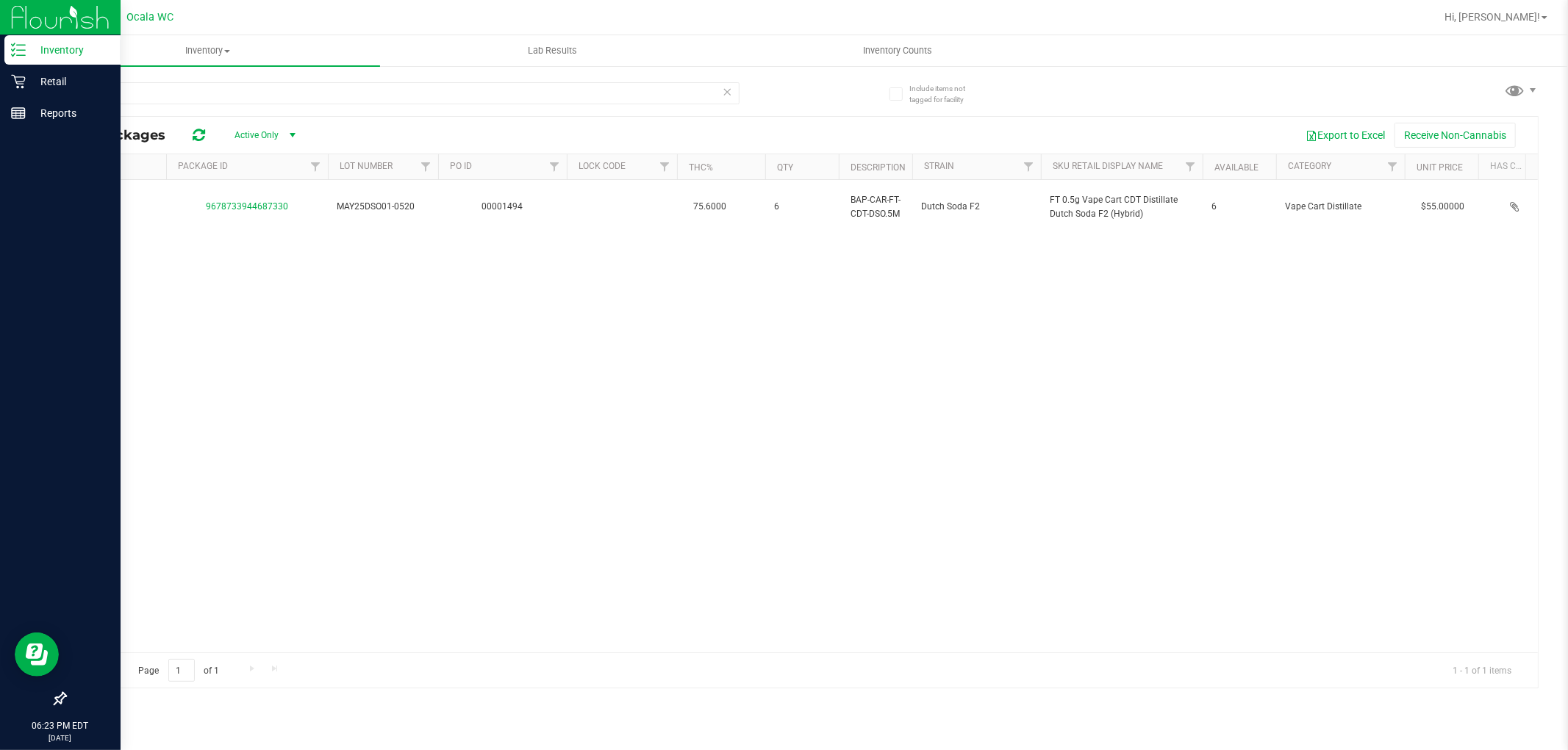
scroll to position [0, 386]
click at [189, 78] on div "dso" at bounding box center [433, 92] width 737 height 47
drag, startPoint x: 189, startPoint y: 78, endPoint x: 187, endPoint y: 90, distance: 12.2
click at [188, 78] on div "dso" at bounding box center [433, 92] width 737 height 47
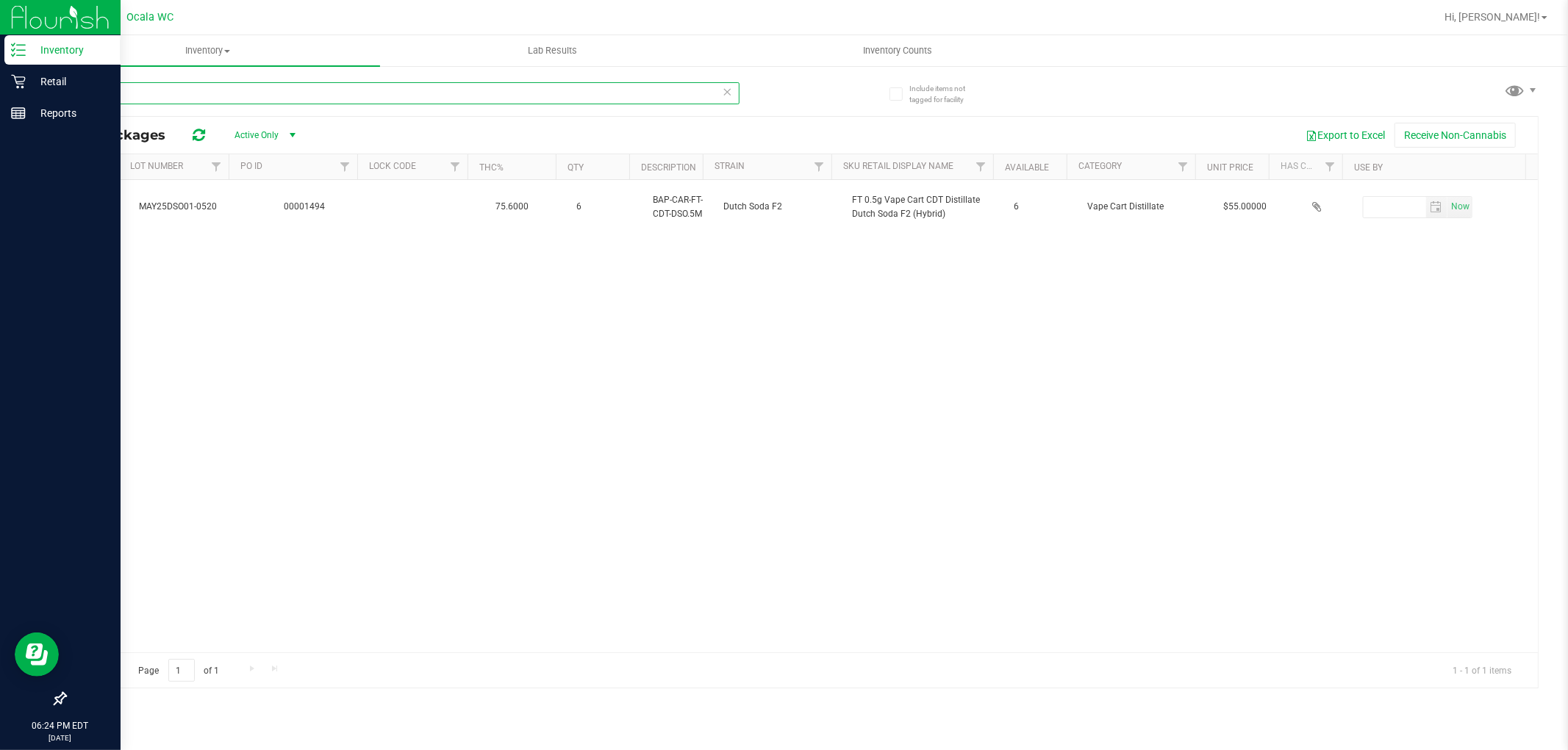
click at [187, 90] on input "dso" at bounding box center [402, 93] width 675 height 22
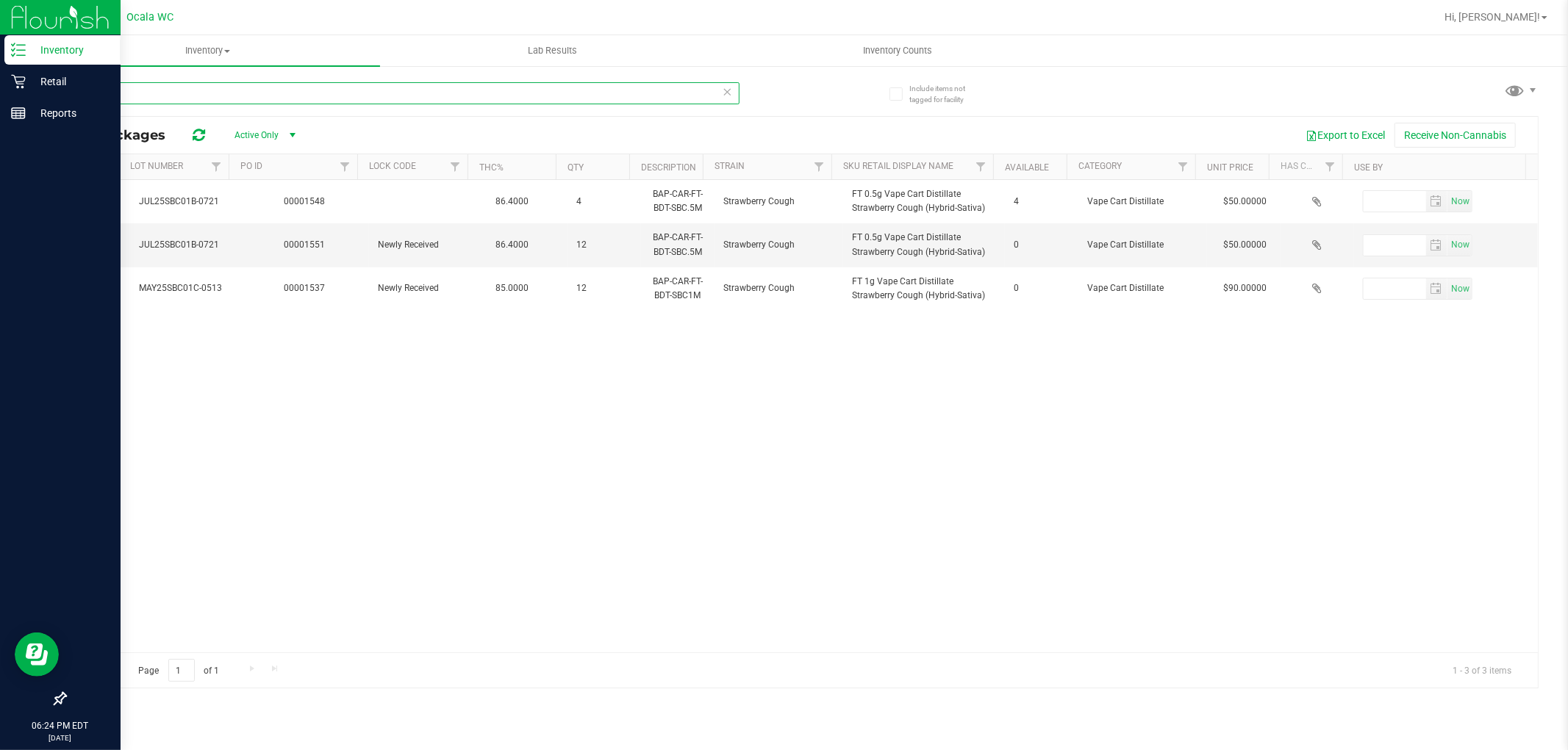
type input "sbc"
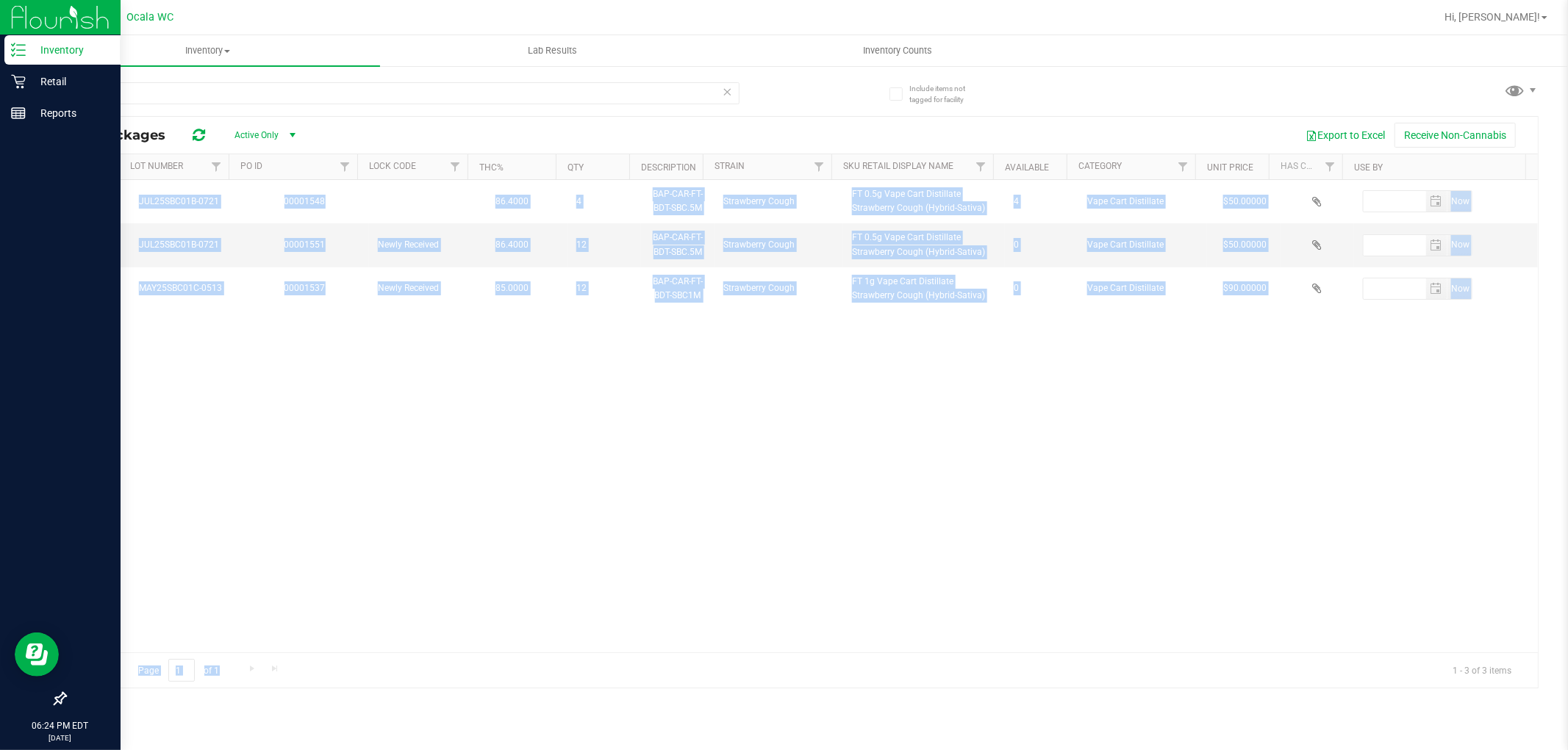
drag, startPoint x: 627, startPoint y: 637, endPoint x: 612, endPoint y: 685, distance: 50.3
click at [456, 657] on div "All Packages Active Only Active Only Lab Samples Locked All External Internal E…" at bounding box center [801, 402] width 1473 height 572
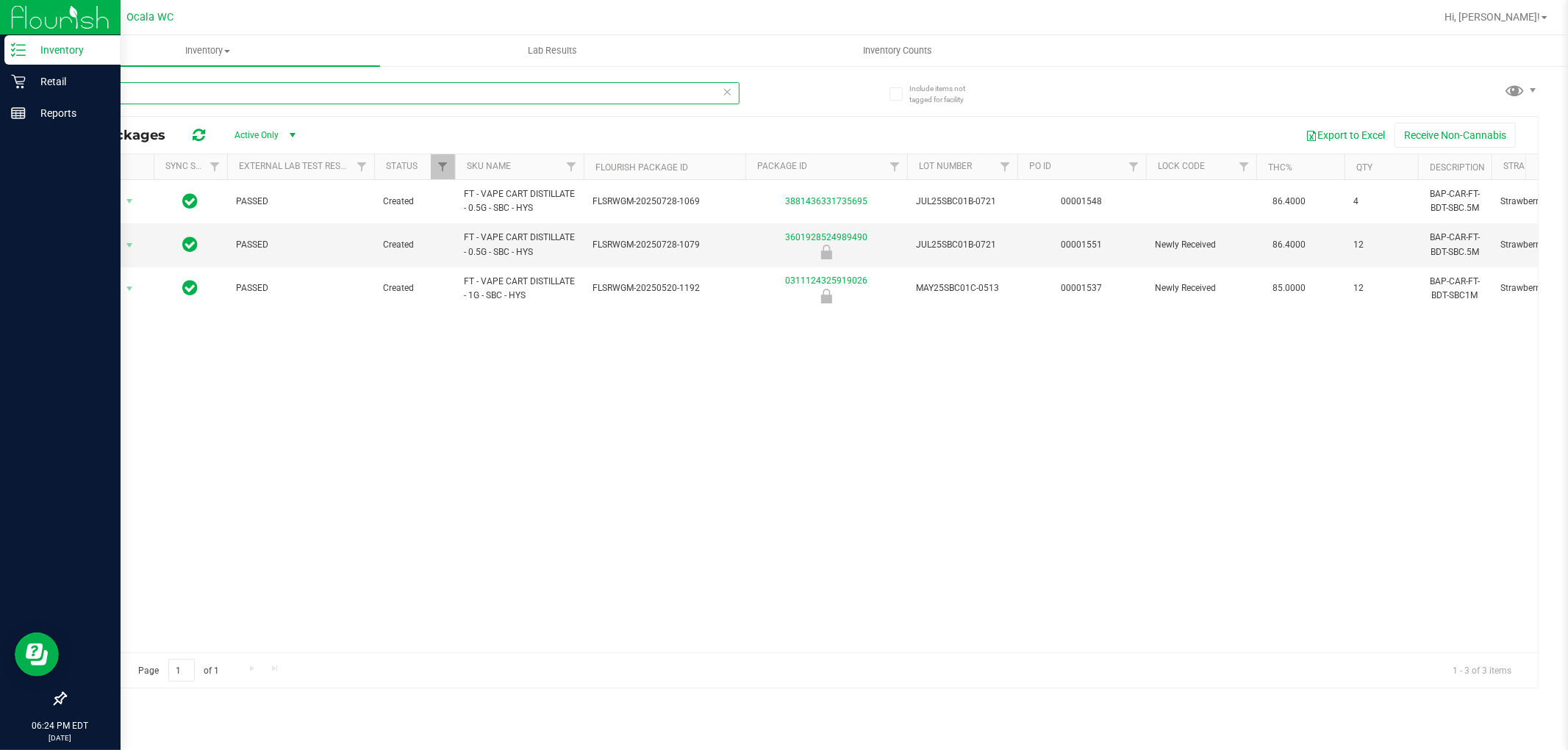
click at [717, 90] on input "sbc" at bounding box center [402, 93] width 675 height 22
click at [695, 88] on input "sbc" at bounding box center [402, 93] width 675 height 22
type input "[DEMOGRAPHIC_DATA]"
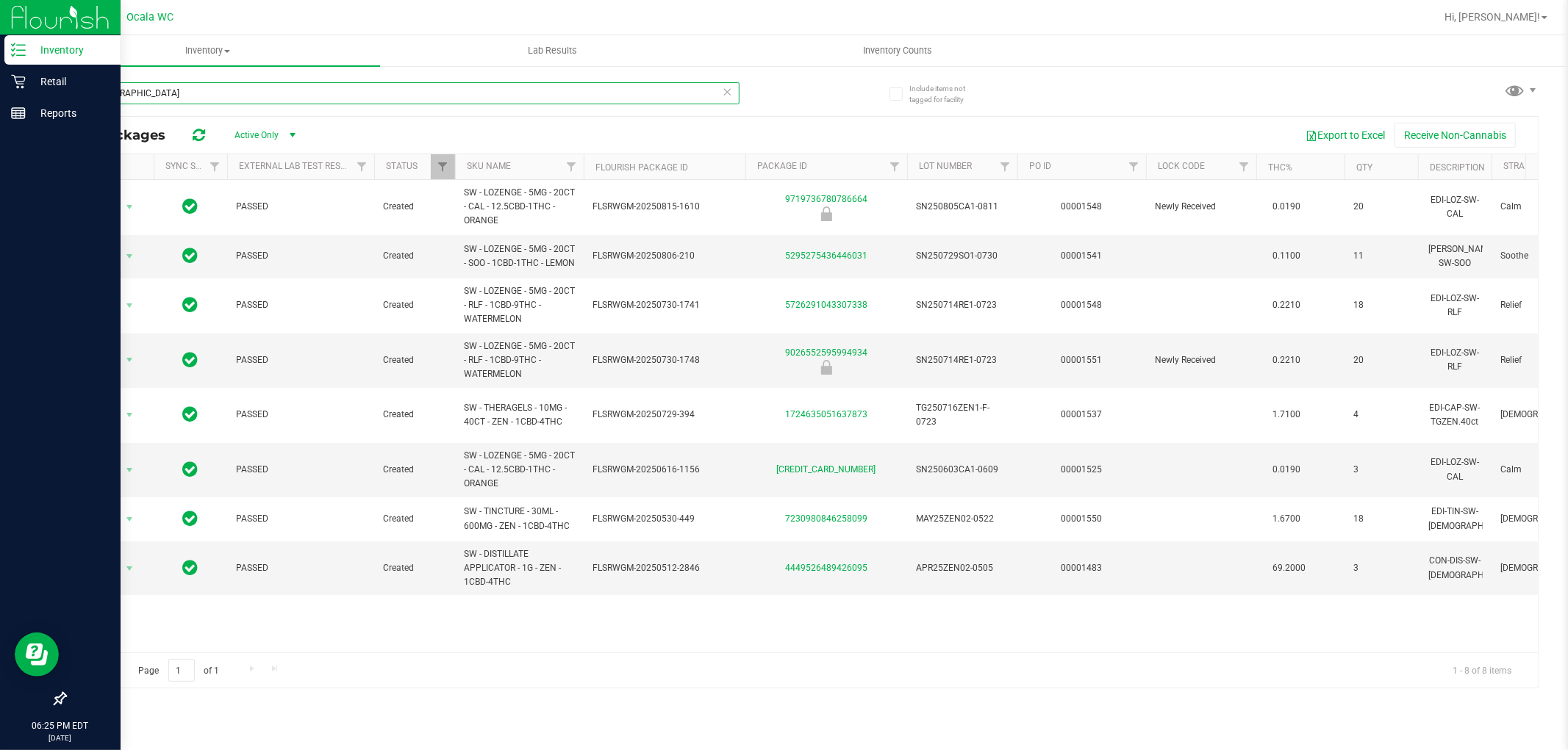
click at [204, 99] on input "[DEMOGRAPHIC_DATA]" at bounding box center [402, 93] width 675 height 22
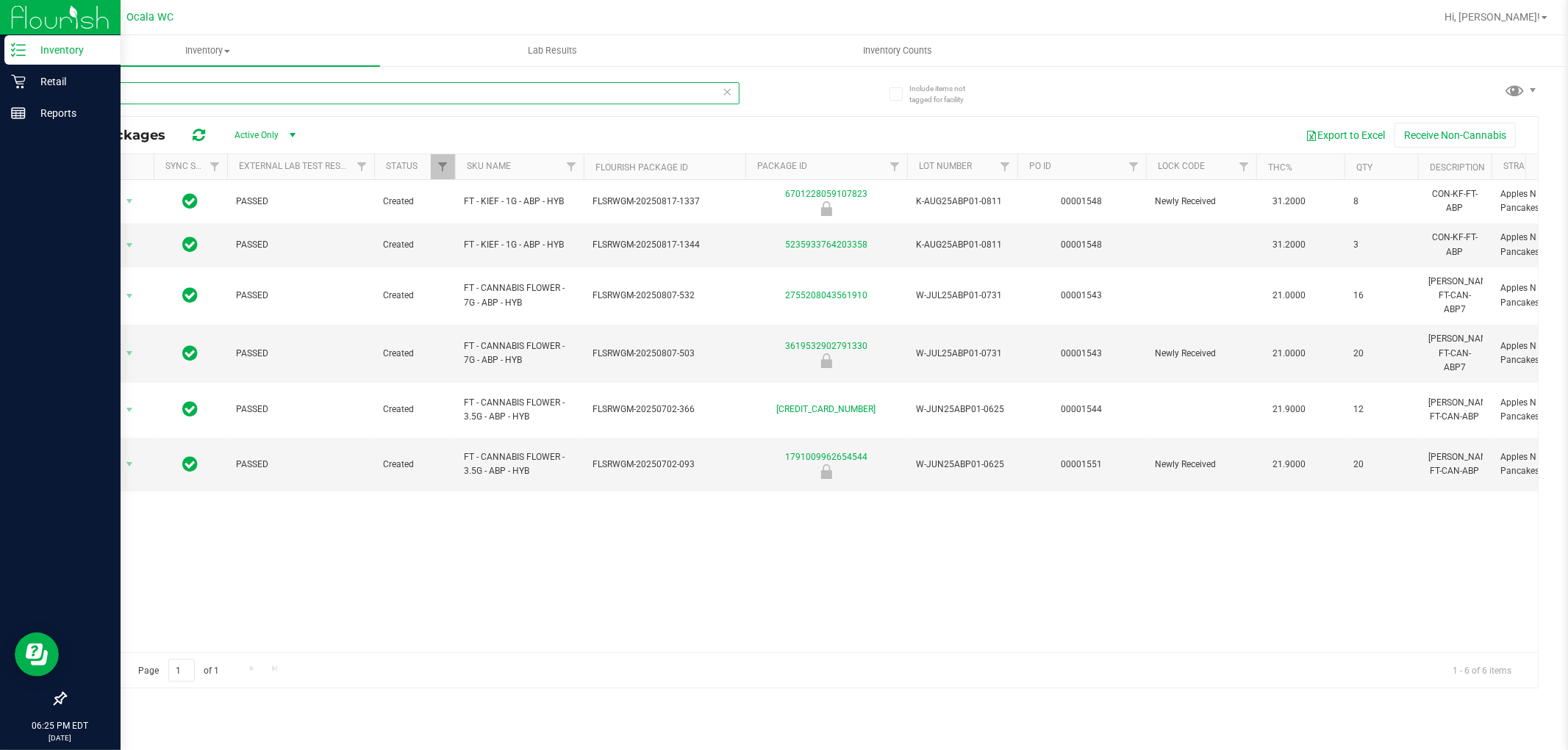
type input "abp"
drag, startPoint x: 553, startPoint y: 636, endPoint x: 398, endPoint y: 616, distance: 156.3
click at [390, 652] on div "All Packages Active Only Active Only Lab Samples Locked All External Internal E…" at bounding box center [801, 402] width 1473 height 572
click at [284, 99] on input "abp" at bounding box center [402, 93] width 675 height 22
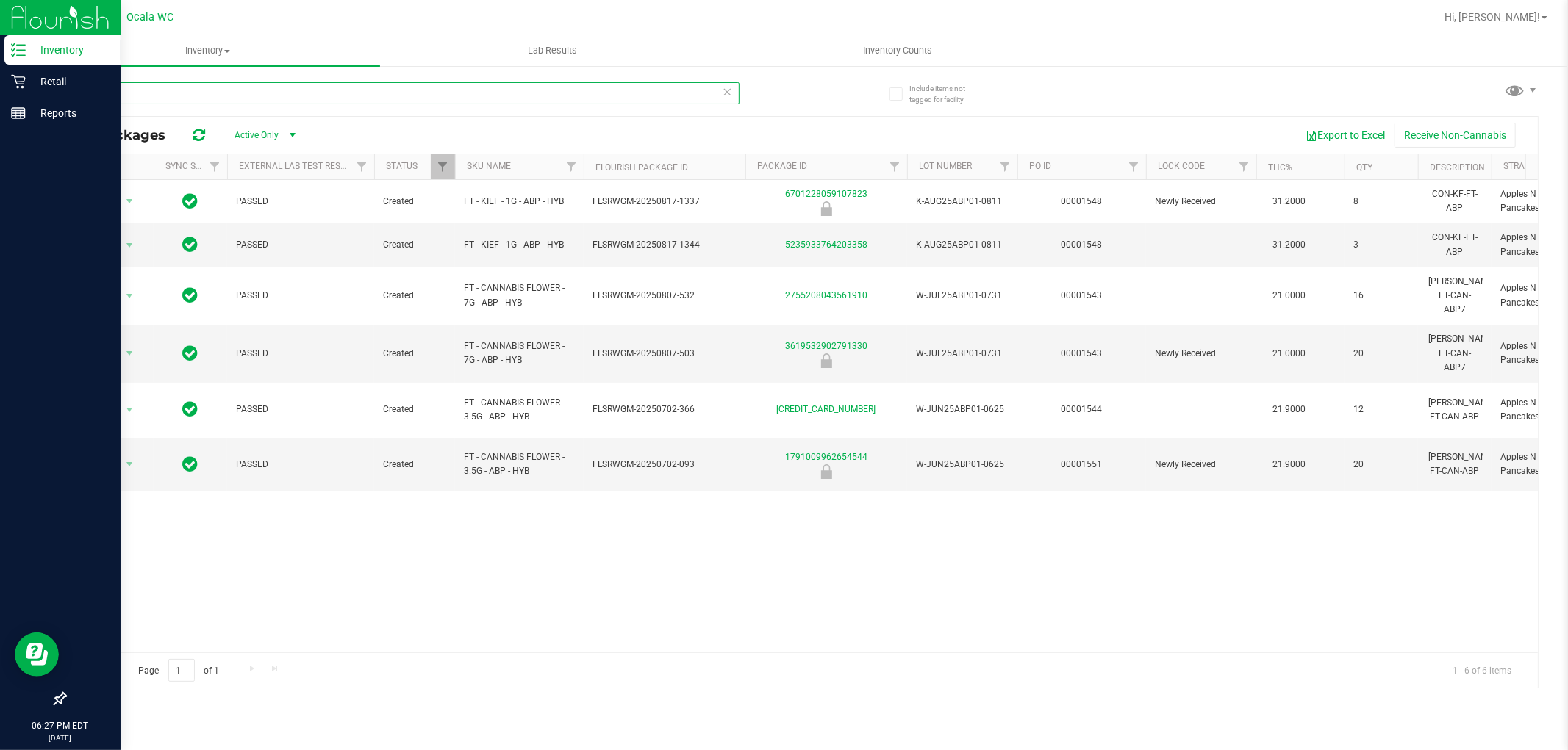
type input "dream"
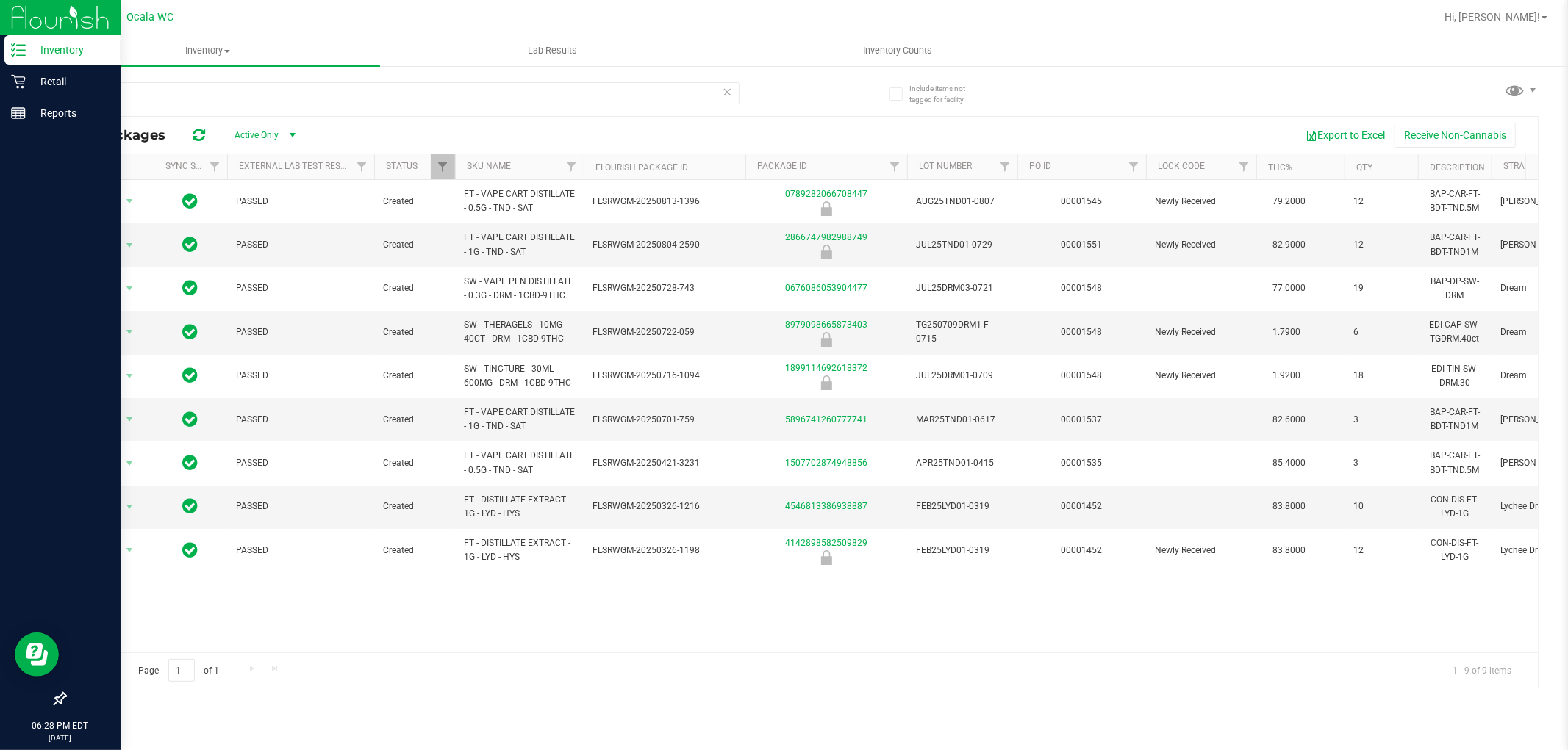
click at [278, 112] on div "dream" at bounding box center [402, 99] width 675 height 34
click at [304, 67] on div "Include items not tagged for facility dream All Packages Active Only Active Onl…" at bounding box center [802, 288] width 1532 height 448
click at [299, 100] on input "dream" at bounding box center [402, 93] width 675 height 22
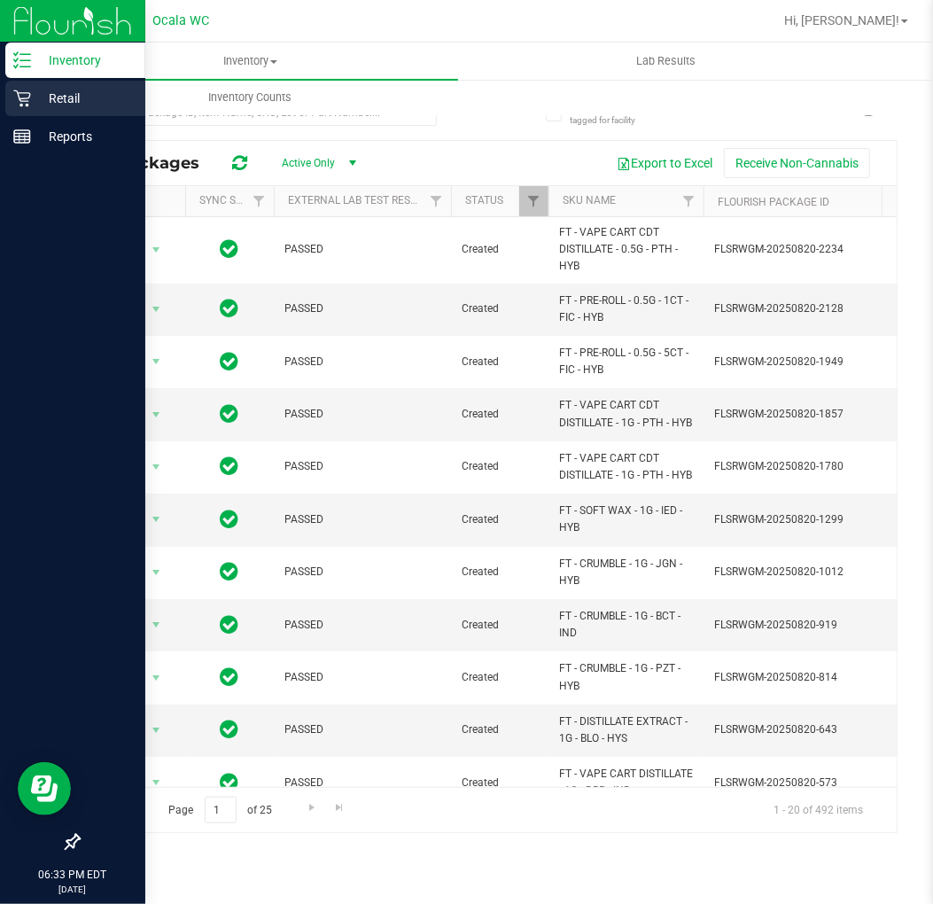
click at [32, 82] on div "Retail" at bounding box center [75, 98] width 140 height 35
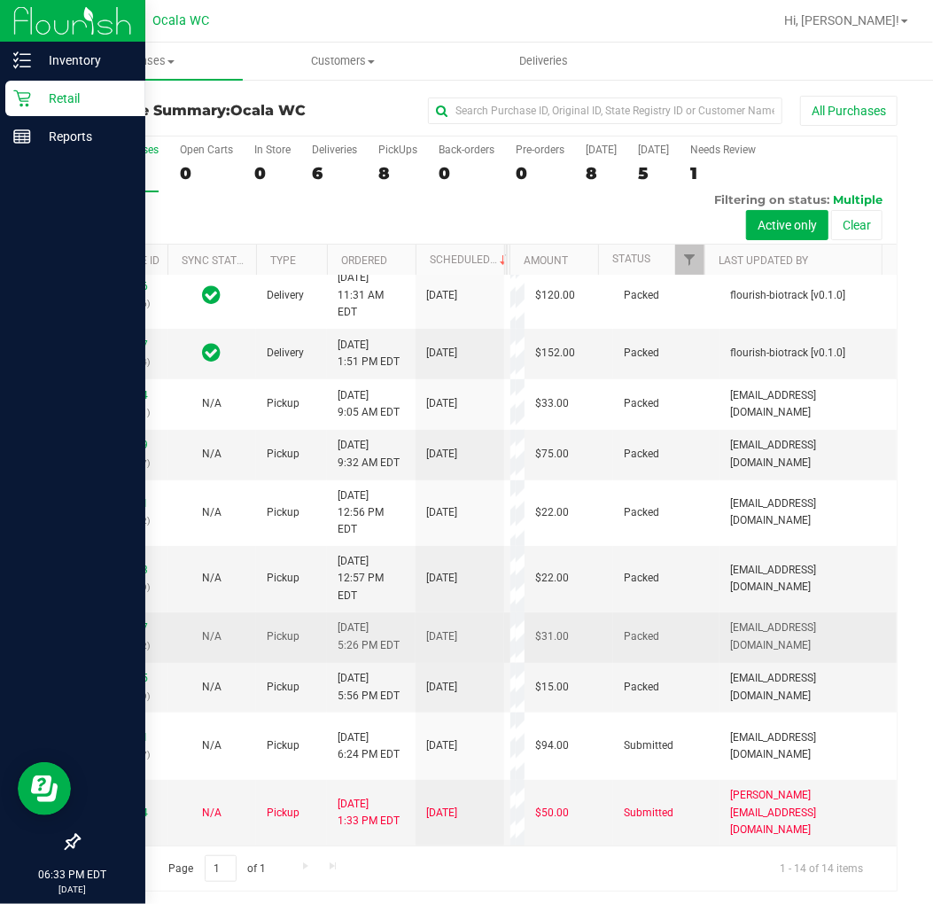
scroll to position [4, 0]
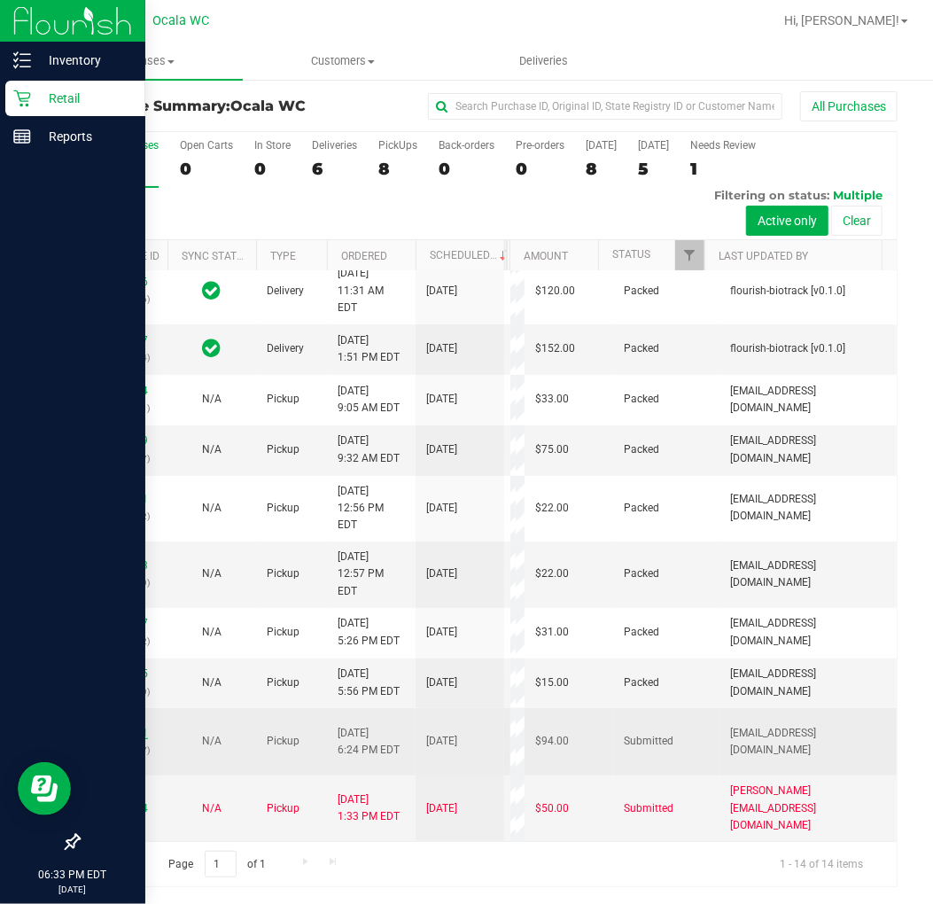
click at [125, 729] on link "11858901" at bounding box center [123, 733] width 50 height 12
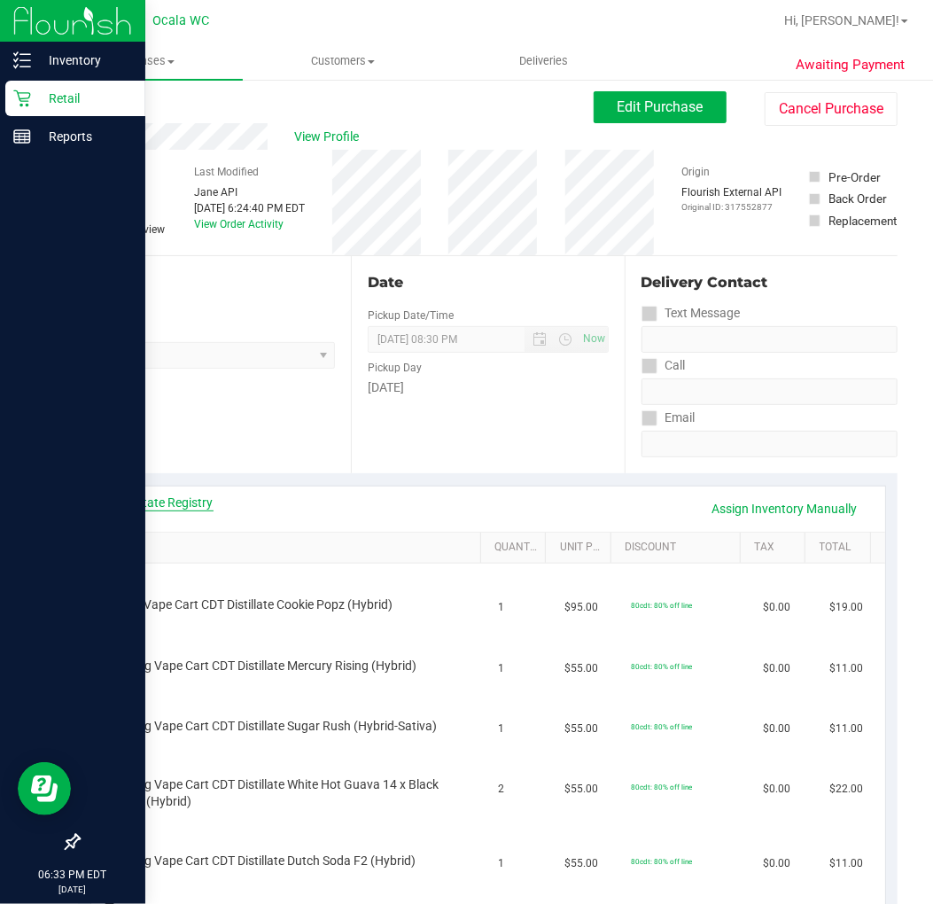
click at [130, 500] on link "View State Registry" at bounding box center [160, 503] width 106 height 18
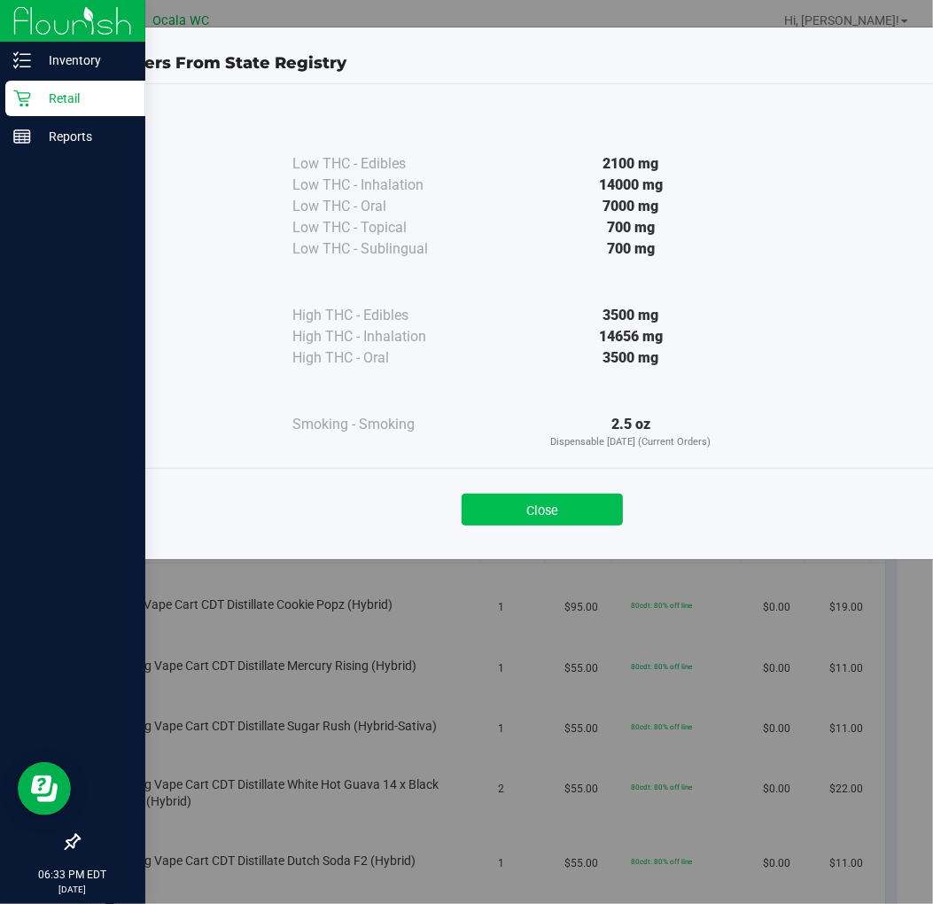
click at [533, 506] on button "Close" at bounding box center [542, 510] width 161 height 32
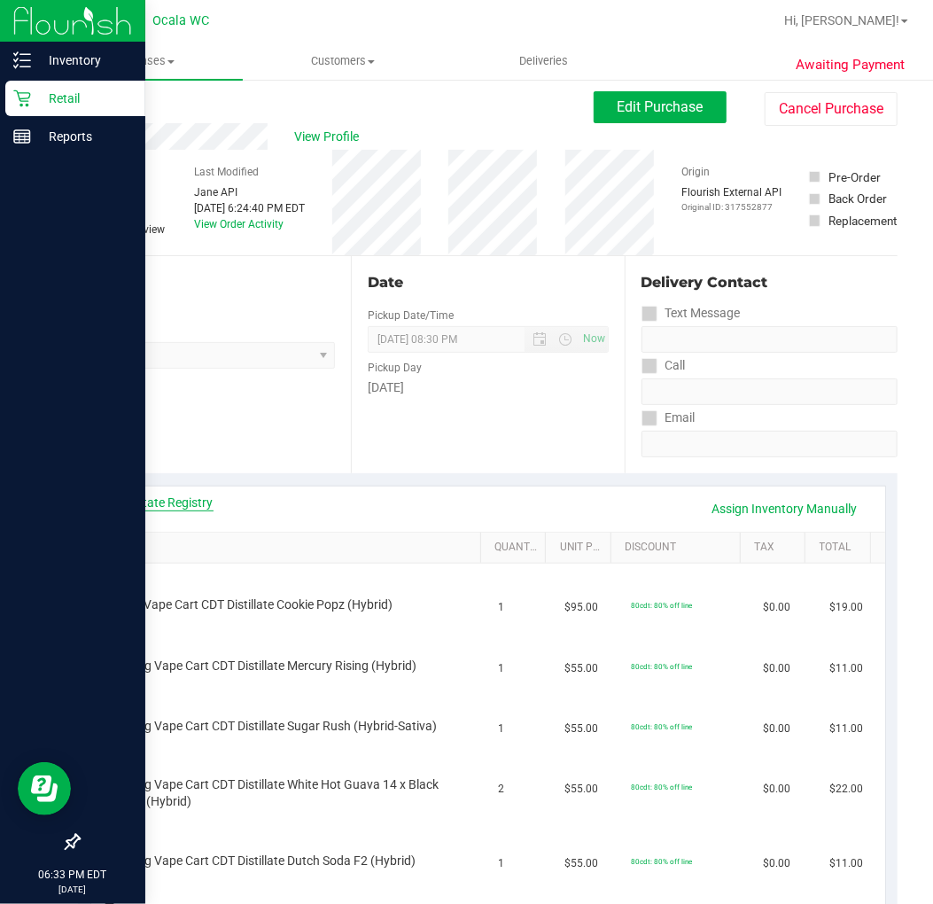
click at [175, 496] on link "View State Registry" at bounding box center [160, 503] width 106 height 18
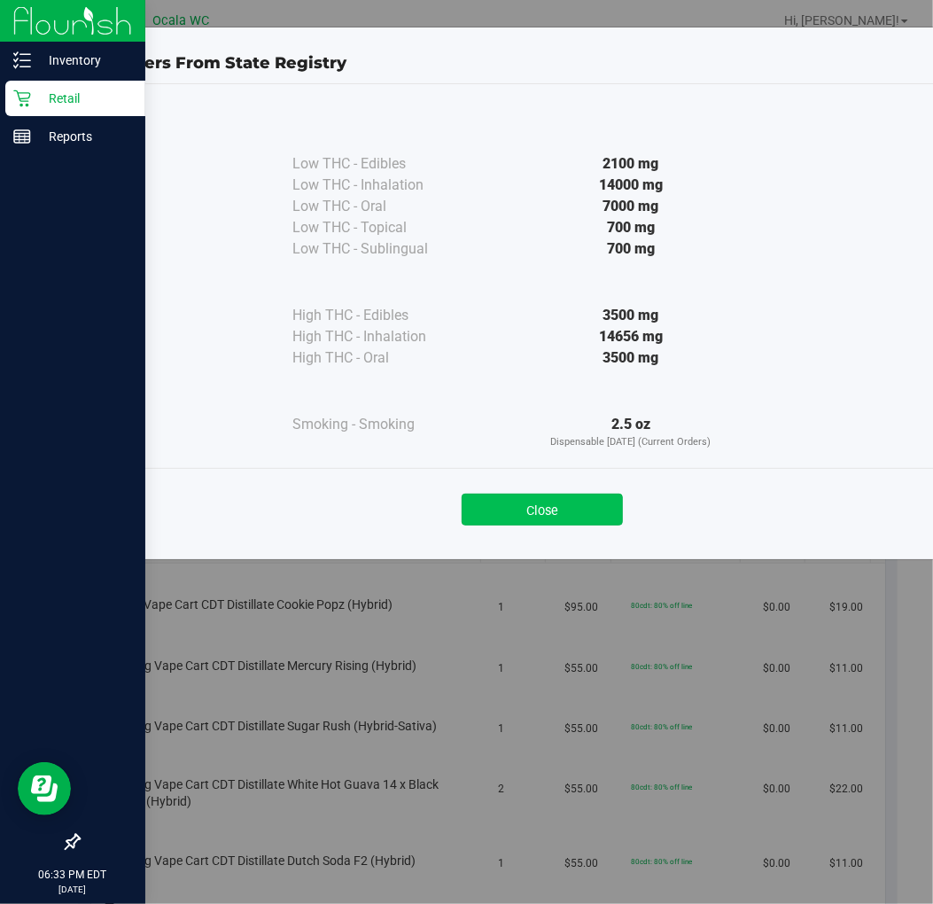
click at [489, 515] on button "Close" at bounding box center [542, 510] width 161 height 32
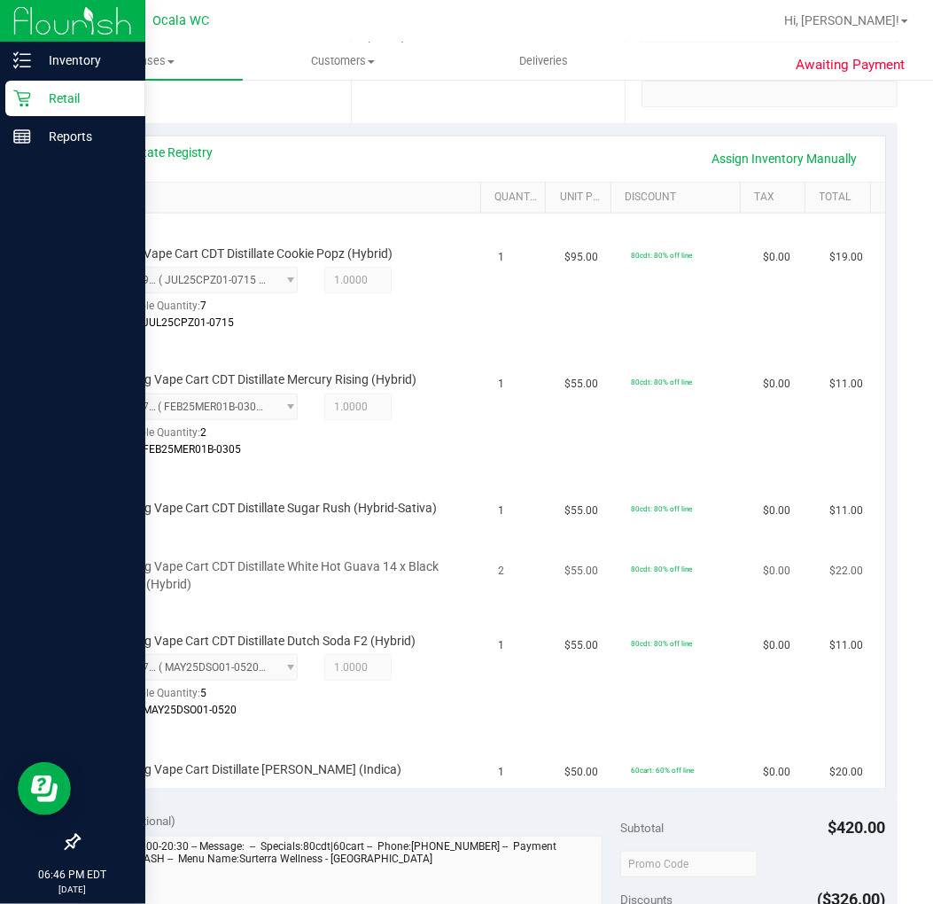
scroll to position [386, 0]
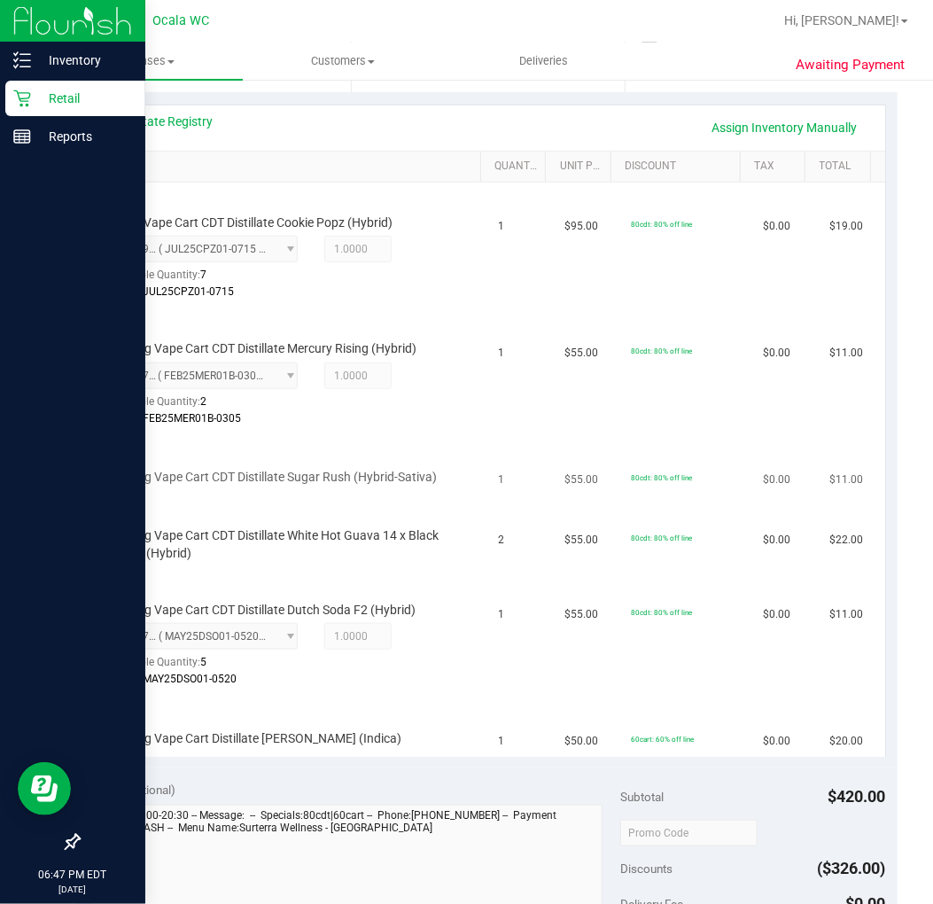
click at [431, 469] on span "FT 0.5g Vape Cart CDT Distillate Sugar Rush (Hybrid-Sativa)" at bounding box center [274, 477] width 327 height 17
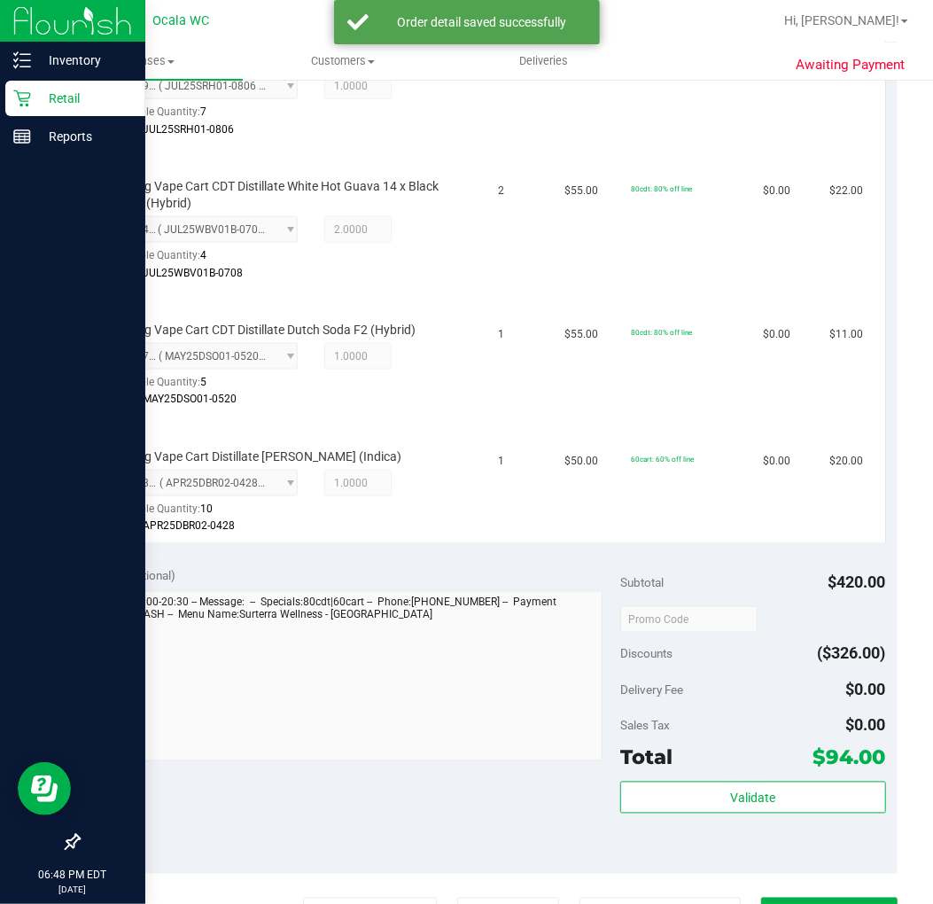
scroll to position [1180, 0]
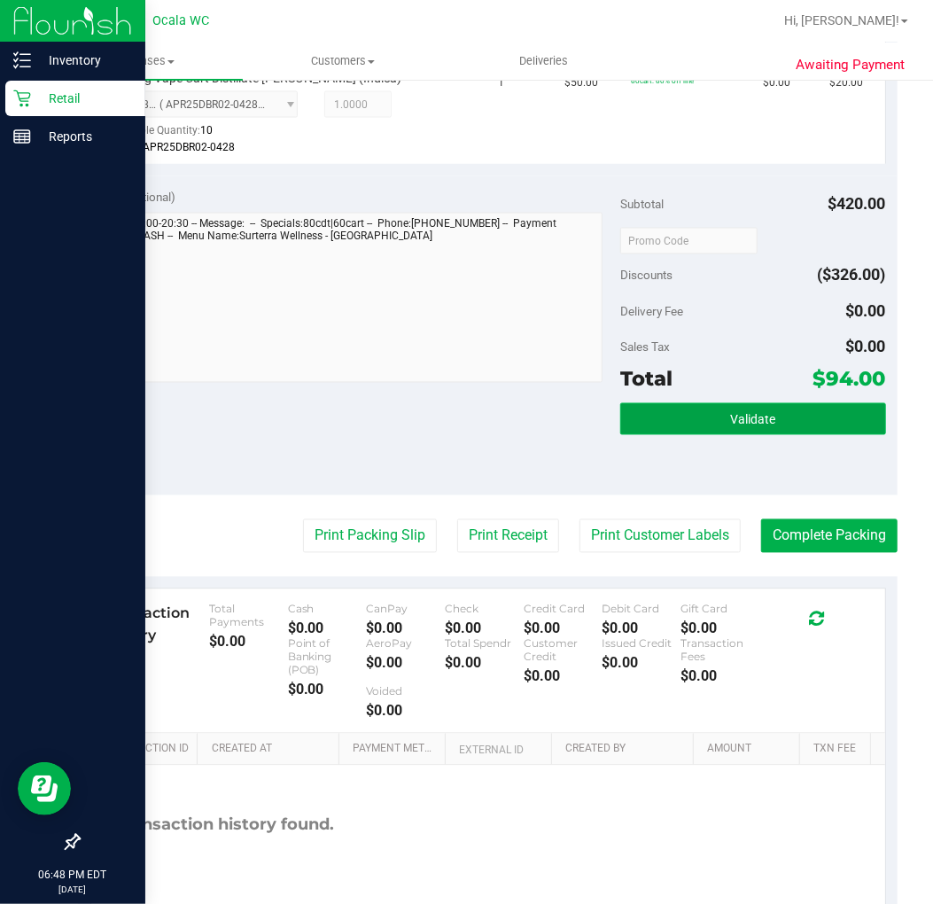
click at [737, 427] on span "Validate" at bounding box center [752, 420] width 45 height 14
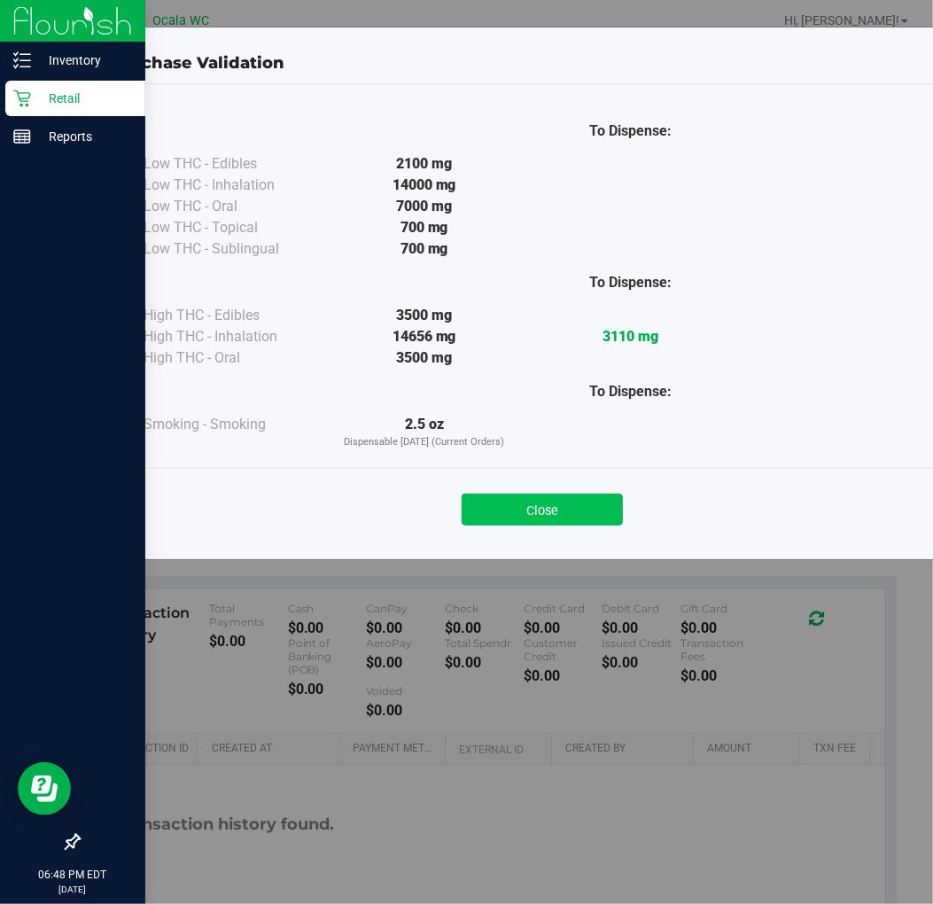
click at [555, 494] on button "Close" at bounding box center [542, 510] width 161 height 32
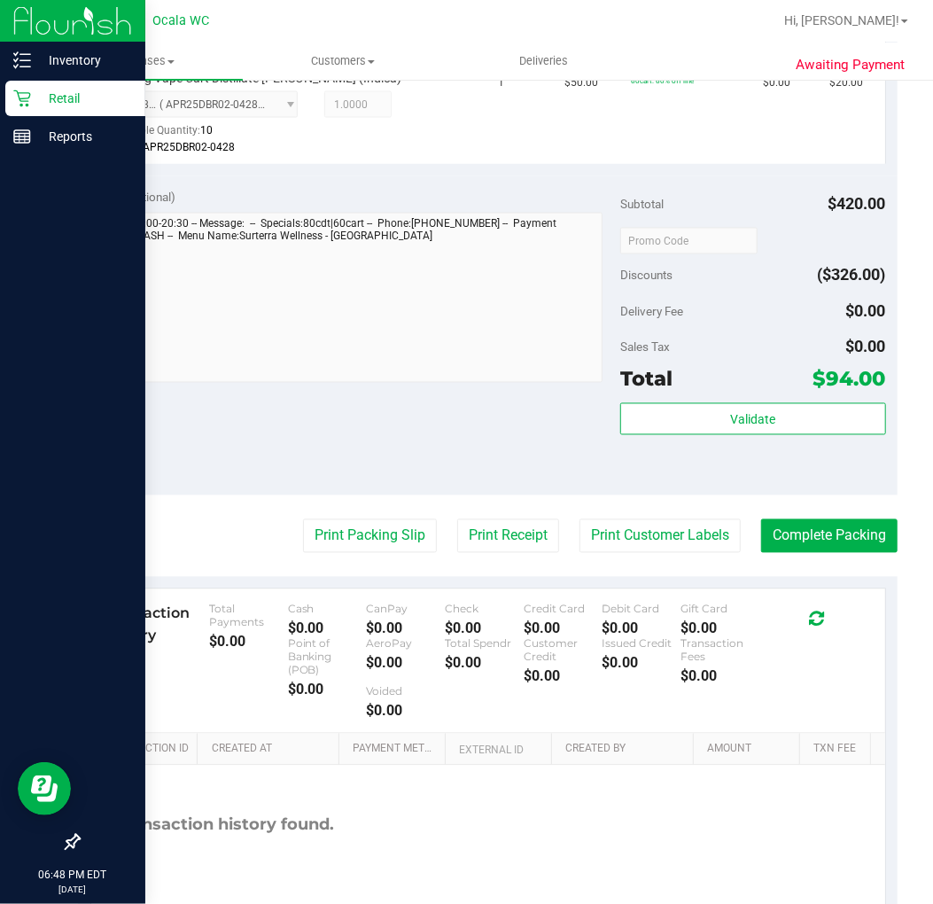
drag, startPoint x: 260, startPoint y: 545, endPoint x: 277, endPoint y: 542, distance: 17.9
click at [261, 545] on div "Print Packing Slip Print Receipt Print Customer Labels Complete Packing" at bounding box center [488, 536] width 820 height 34
click at [337, 541] on button "Print Packing Slip" at bounding box center [370, 536] width 134 height 34
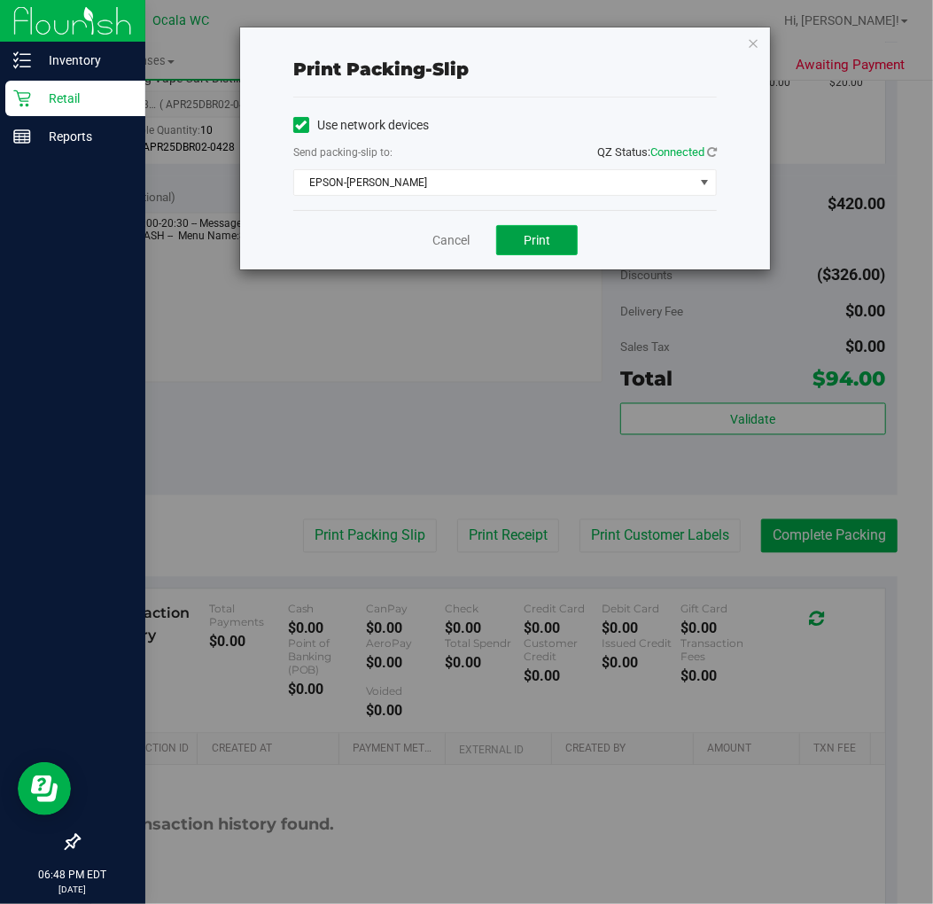
click at [514, 252] on button "Print" at bounding box center [537, 240] width 82 height 30
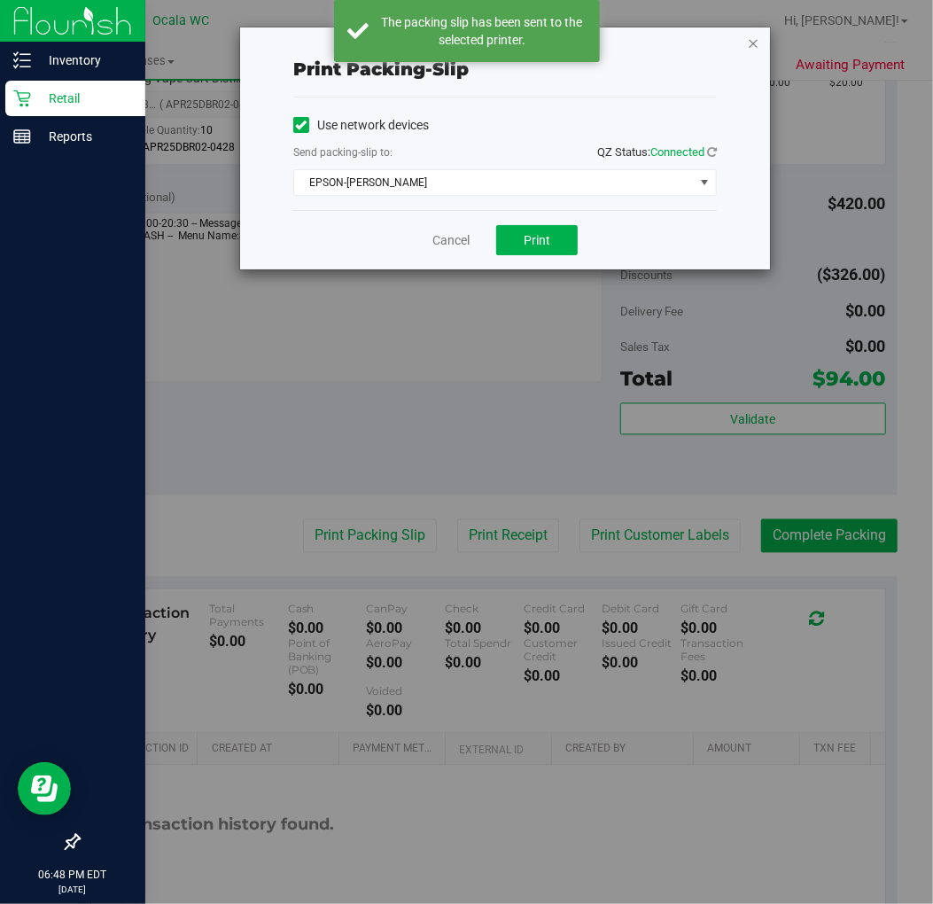
click at [748, 32] on icon "button" at bounding box center [753, 42] width 12 height 21
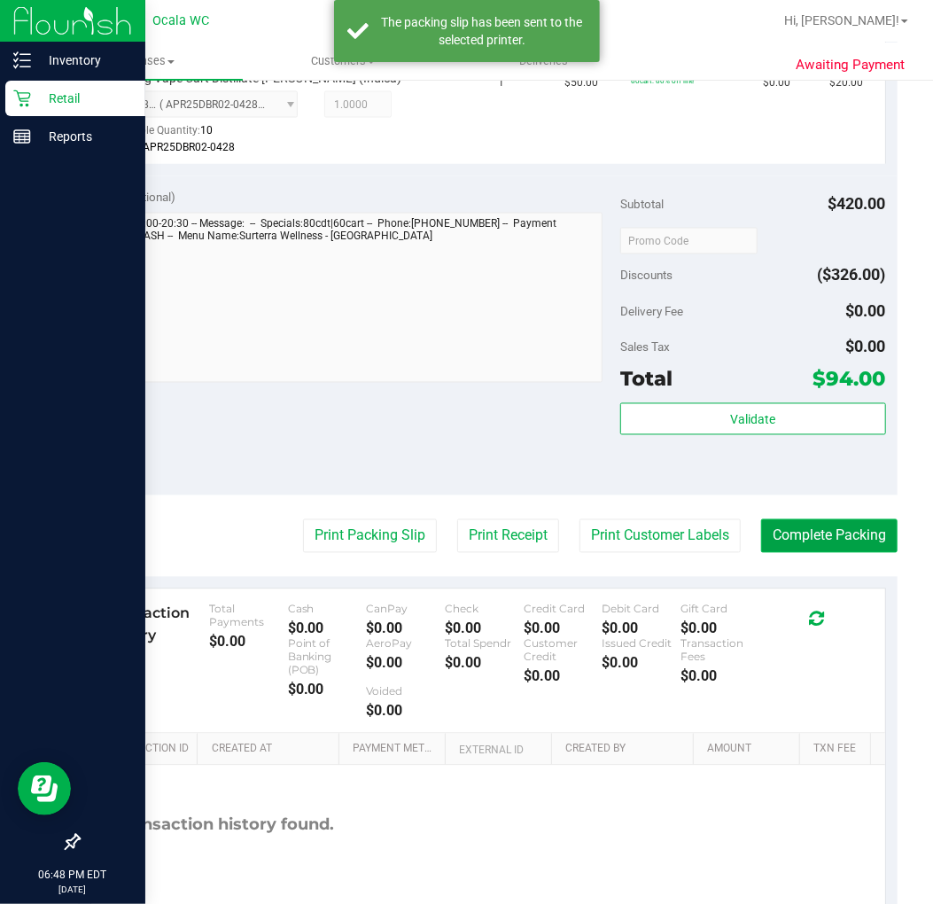
click at [843, 553] on button "Complete Packing" at bounding box center [829, 536] width 137 height 34
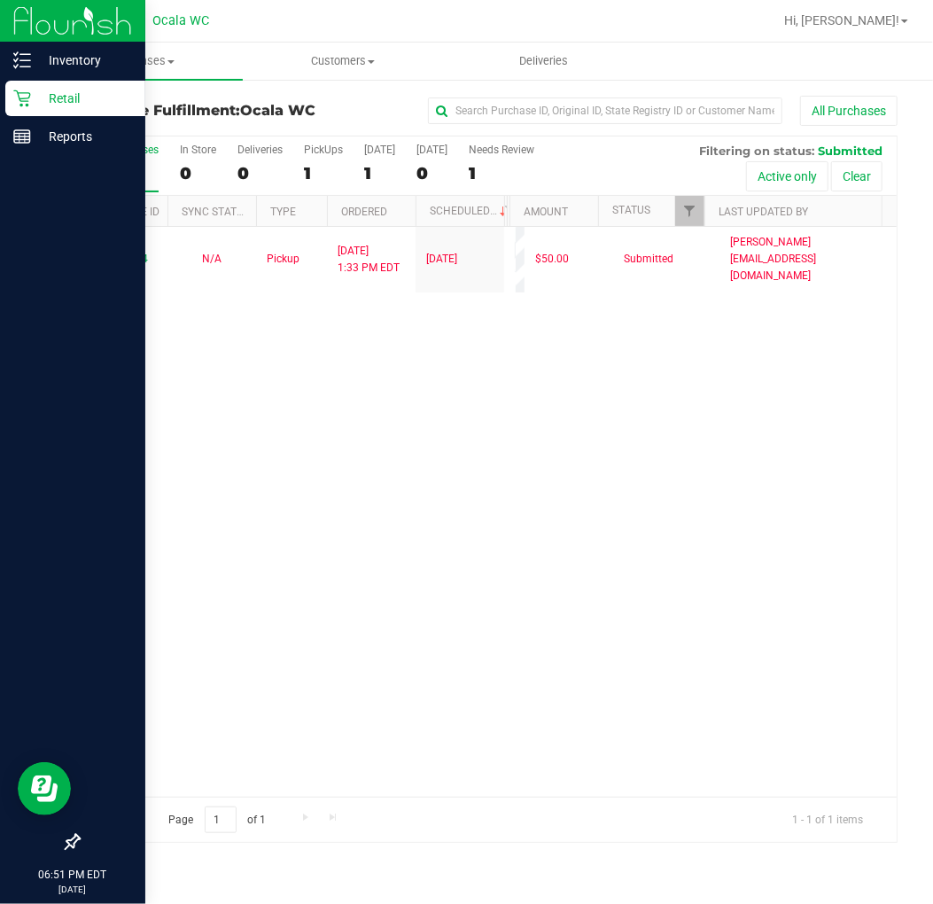
click at [45, 35] on img at bounding box center [72, 21] width 119 height 42
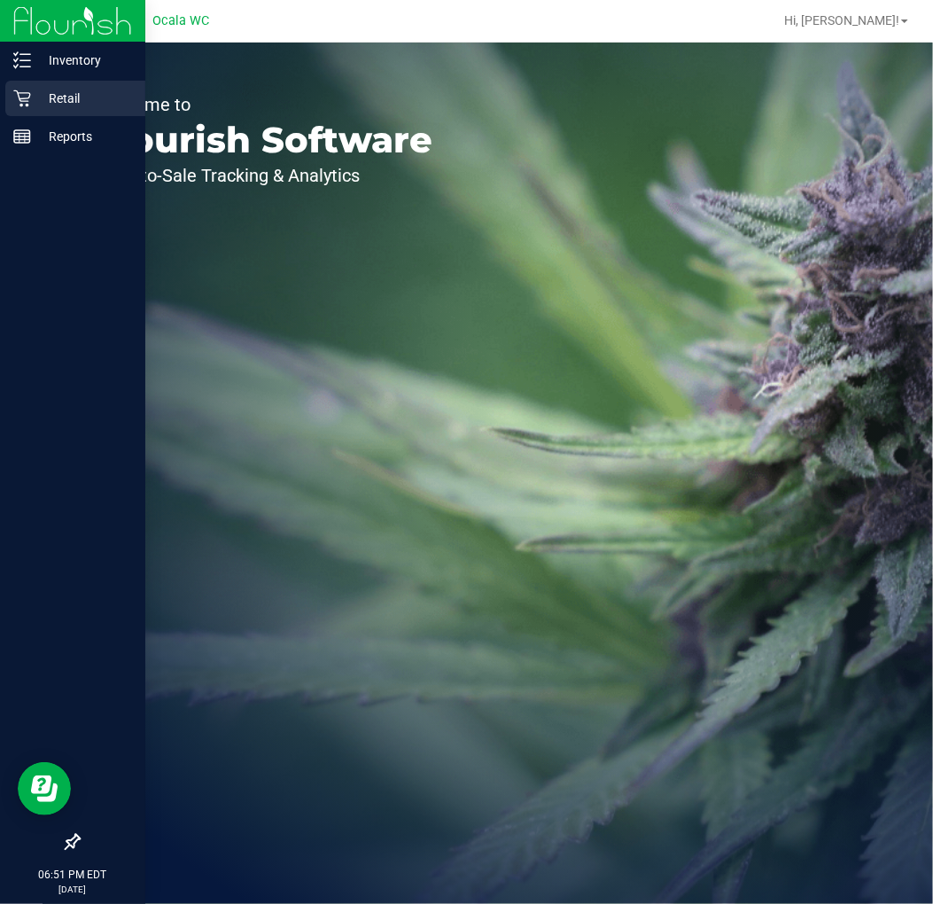
click at [68, 81] on div "Retail" at bounding box center [75, 98] width 140 height 35
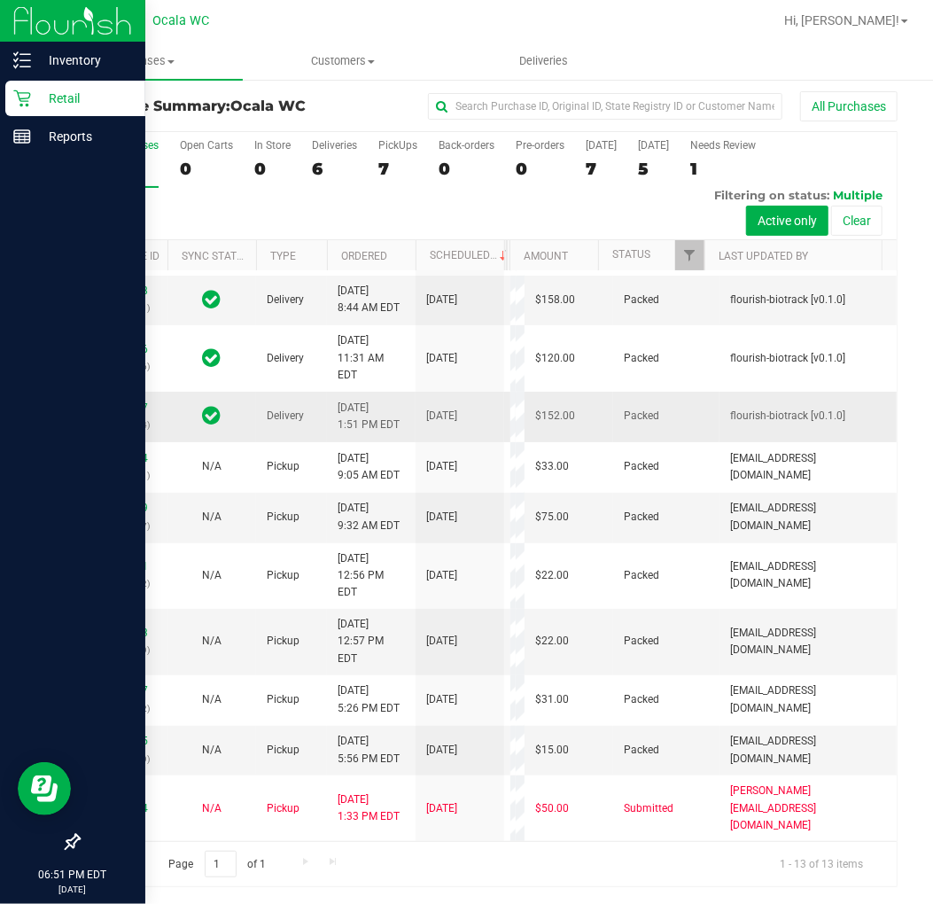
scroll to position [628, 0]
click at [298, 182] on div "All Purchases 13 Open Carts 0 In Store 0 Deliveries 6 PickUps 7 Back-orders 0 P…" at bounding box center [488, 186] width 818 height 108
click at [326, 168] on div "6" at bounding box center [334, 169] width 45 height 20
click at [0, 0] on input "Deliveries 6" at bounding box center [0, 0] width 0 height 0
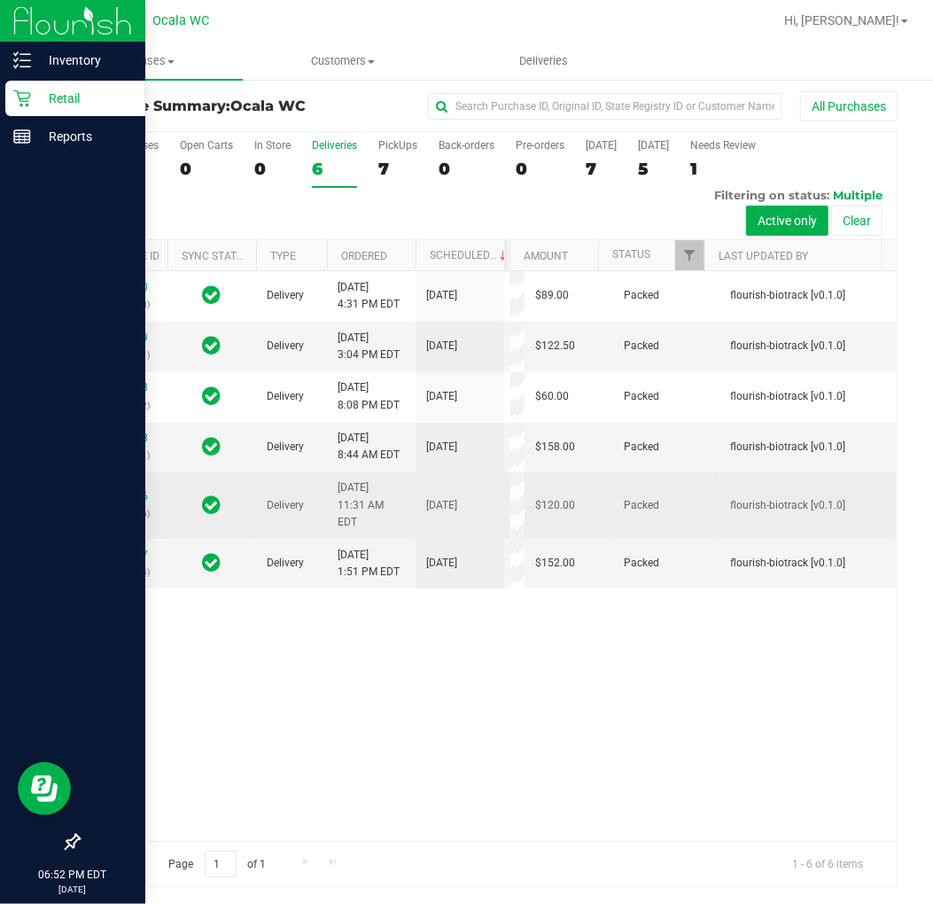
scroll to position [199, 0]
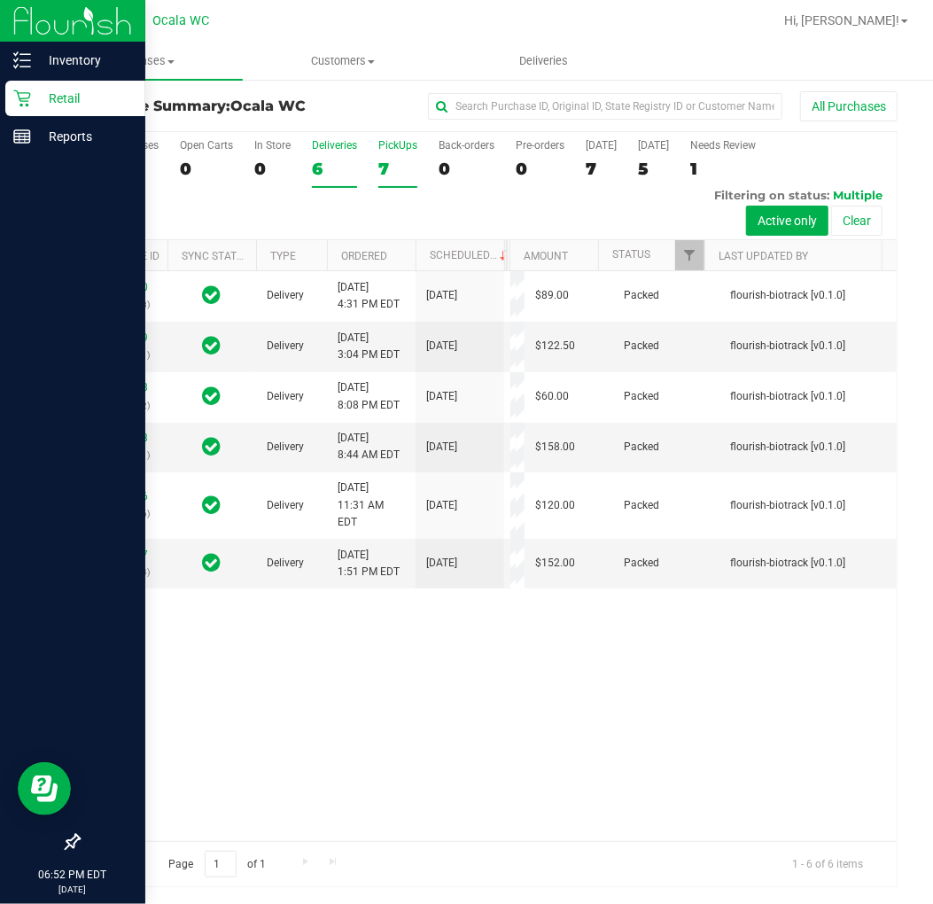
click at [388, 160] on div "7" at bounding box center [397, 169] width 39 height 20
click at [0, 0] on input "PickUps 7" at bounding box center [0, 0] width 0 height 0
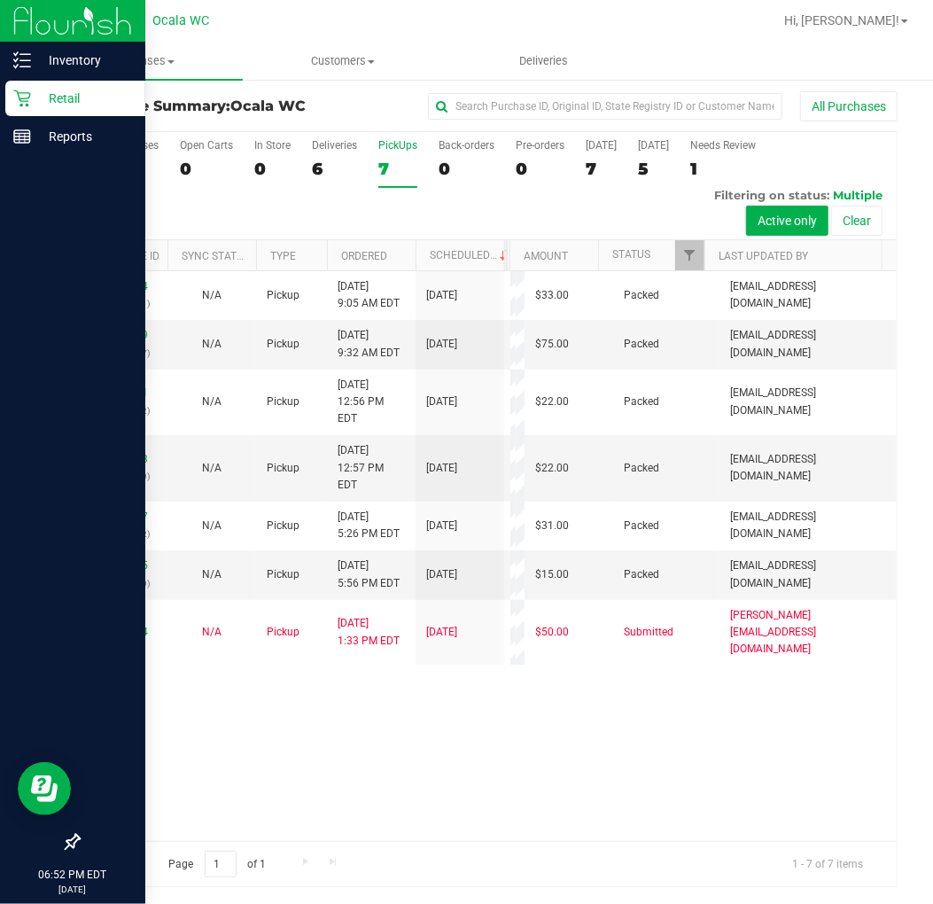
scroll to position [0, 0]
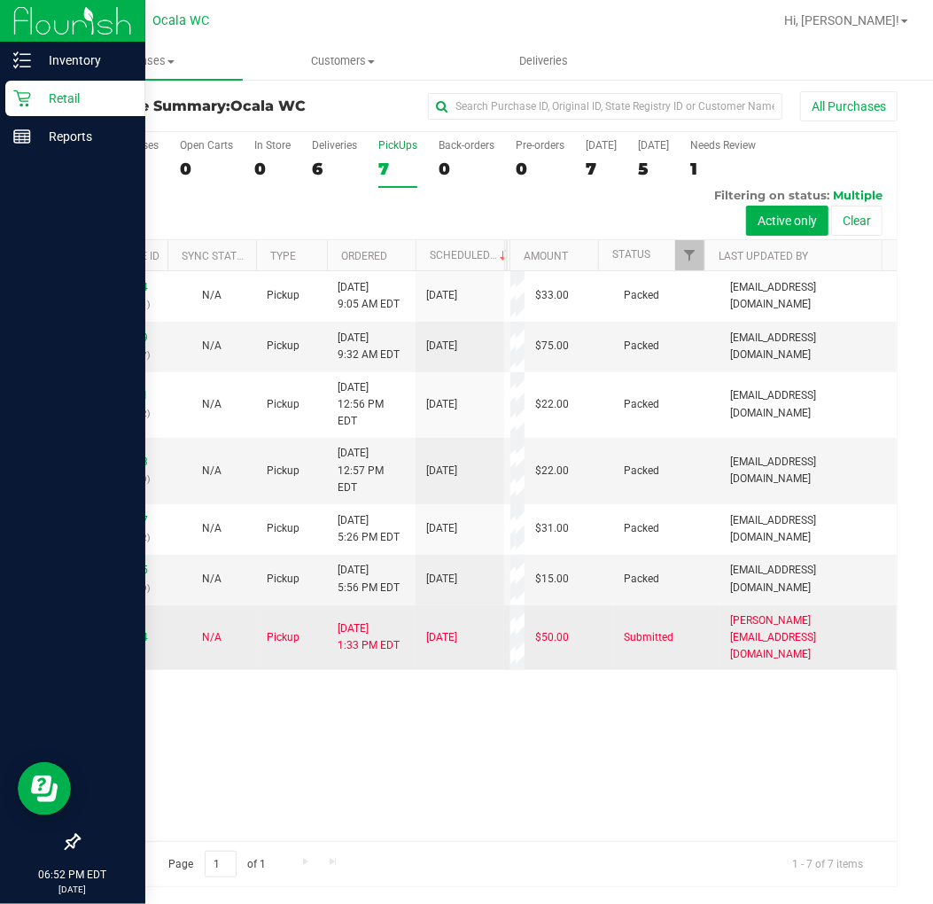
click at [144, 658] on td "11856414" at bounding box center [123, 638] width 89 height 66
click at [129, 644] on link "11856414" at bounding box center [123, 637] width 50 height 12
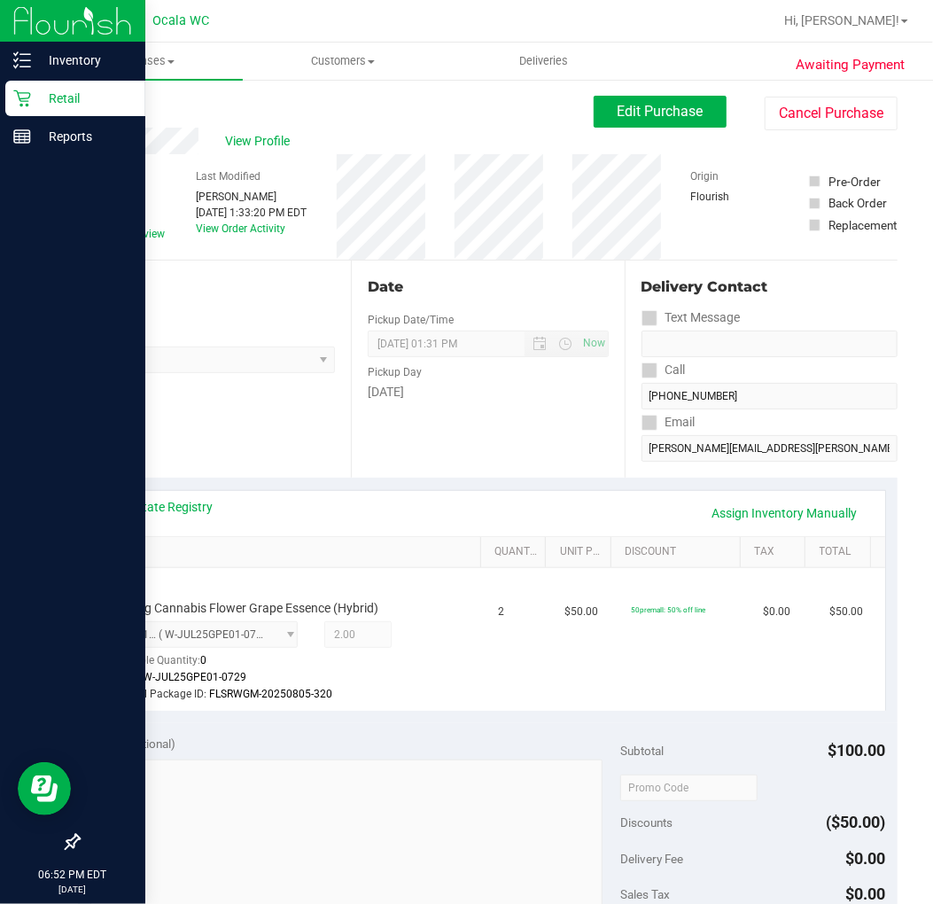
click at [110, 112] on div "Back Edit Purchase Cancel Purchase" at bounding box center [488, 112] width 820 height 32
click at [103, 108] on link "Back" at bounding box center [91, 106] width 27 height 12
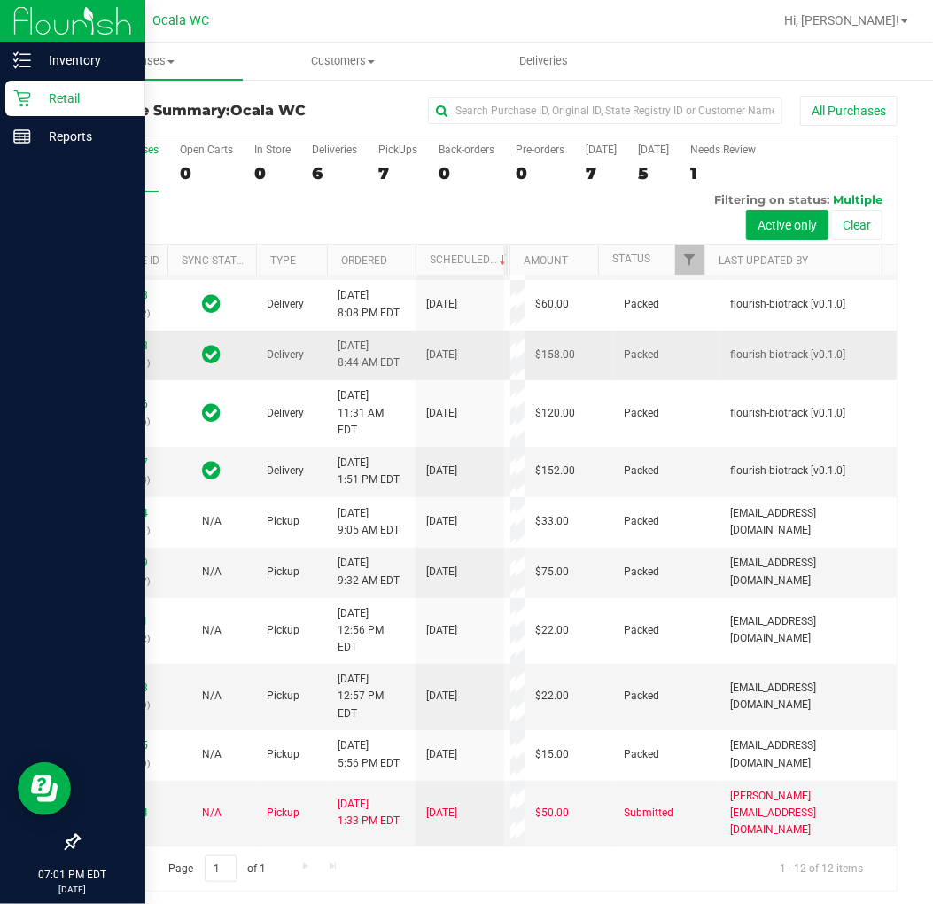
scroll to position [494, 0]
click at [128, 805] on div "11856414" at bounding box center [123, 813] width 67 height 17
click at [130, 807] on link "11856414" at bounding box center [123, 813] width 50 height 12
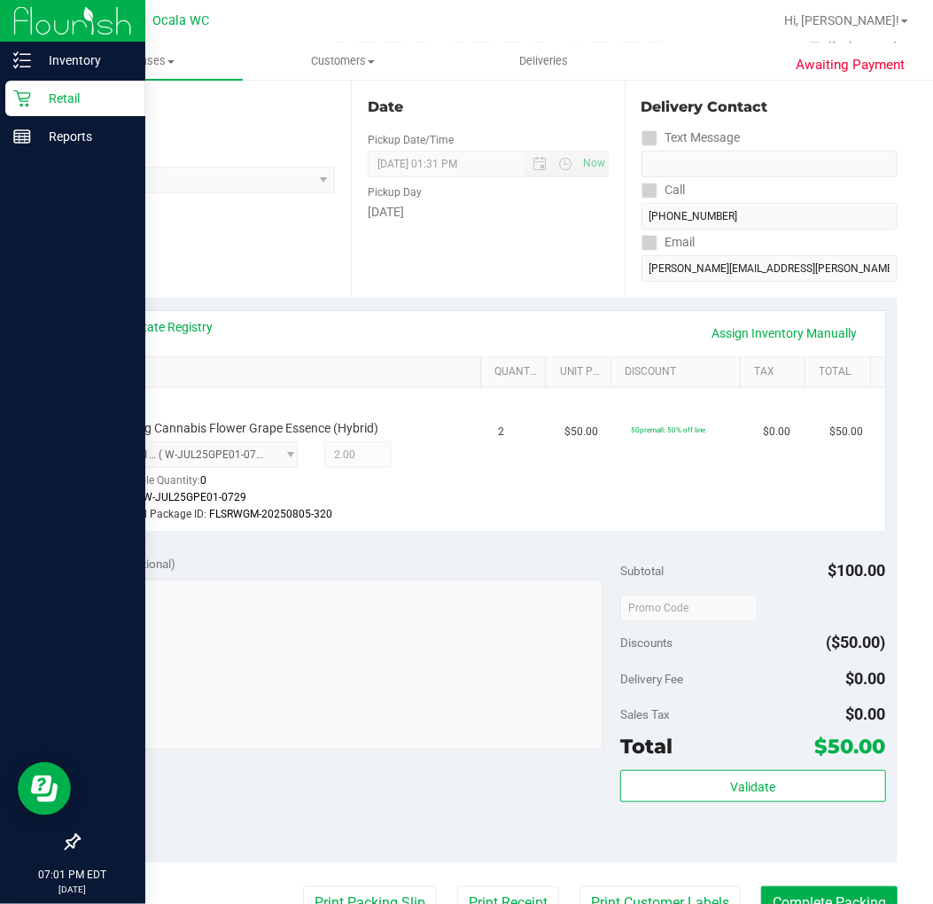
scroll to position [197, 0]
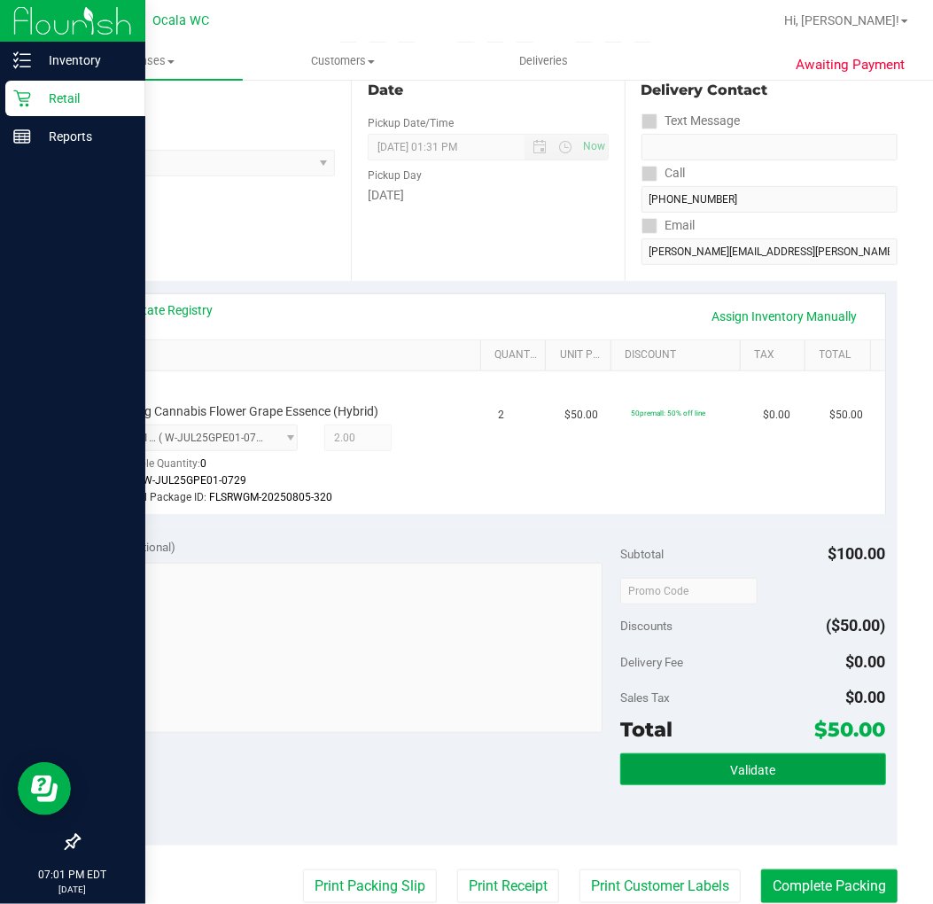
click at [652, 757] on button "Validate" at bounding box center [752, 769] width 265 height 32
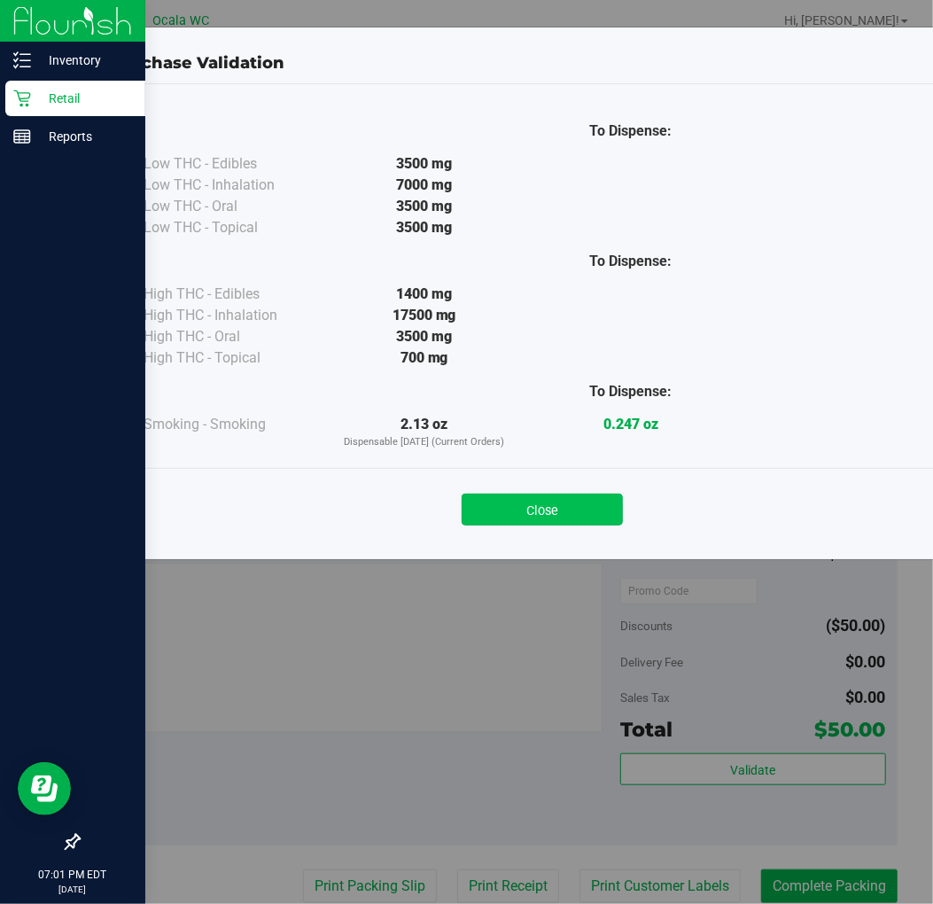
click at [547, 518] on button "Close" at bounding box center [542, 510] width 161 height 32
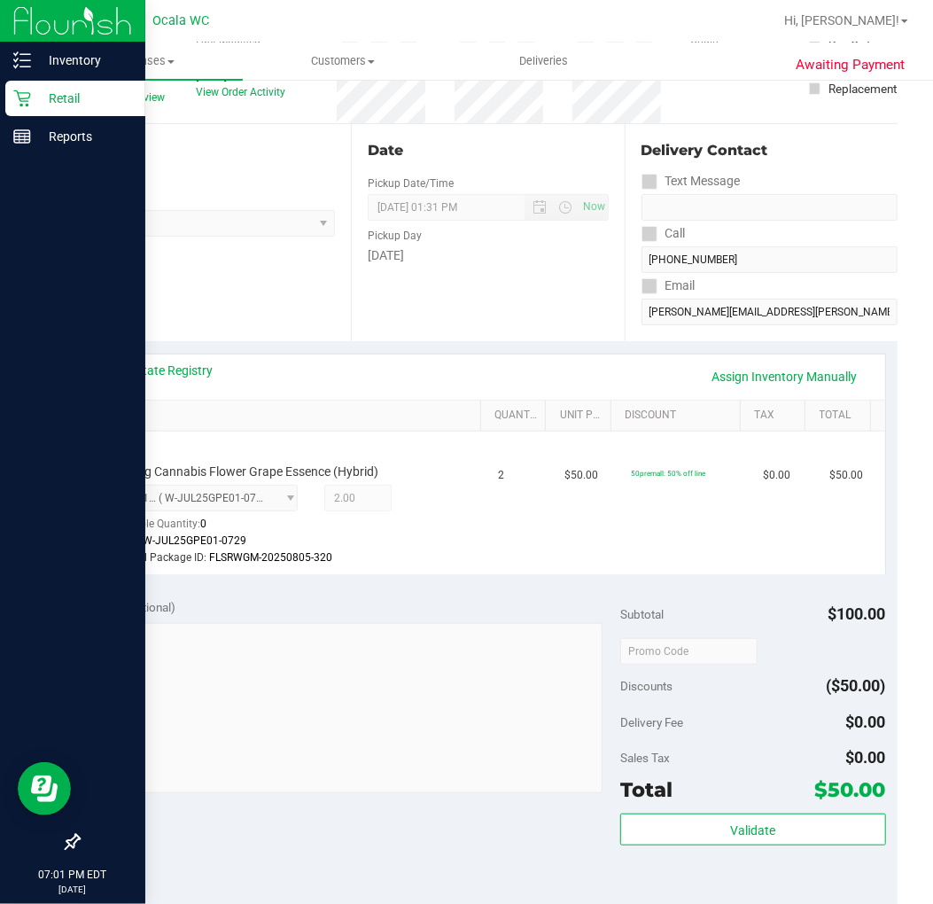
scroll to position [0, 0]
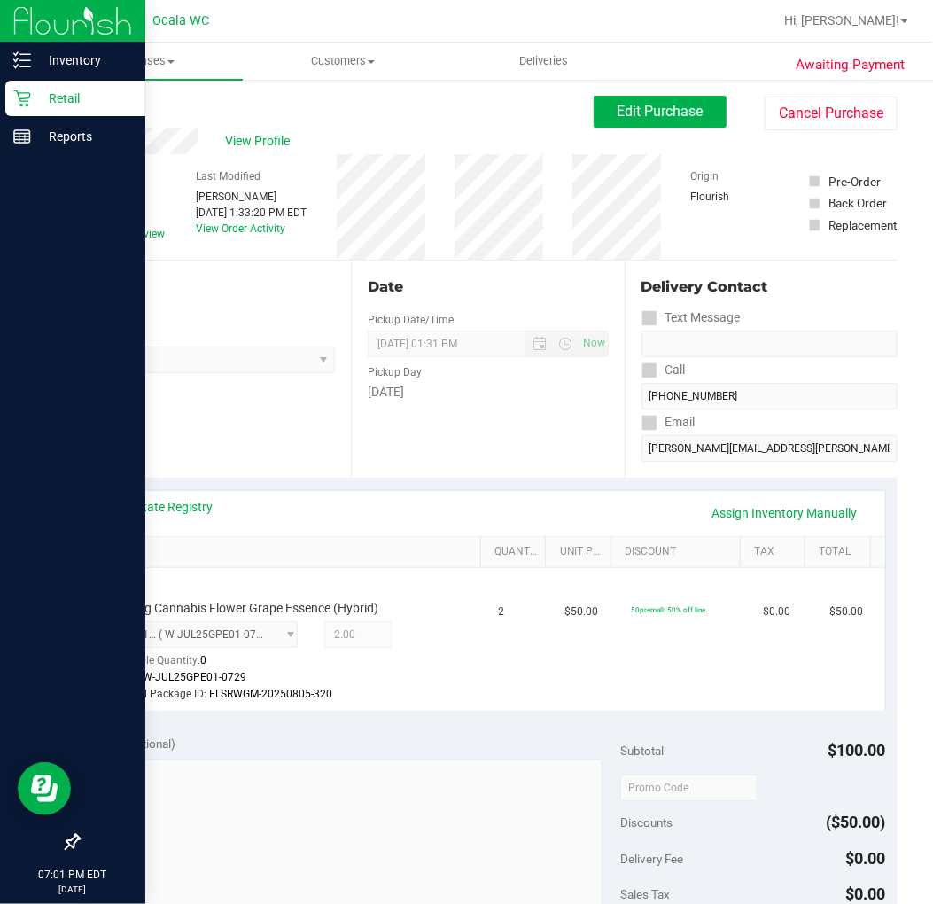
click at [102, 113] on div "Back" at bounding box center [91, 106] width 27 height 21
click at [94, 109] on link "Back" at bounding box center [91, 106] width 27 height 12
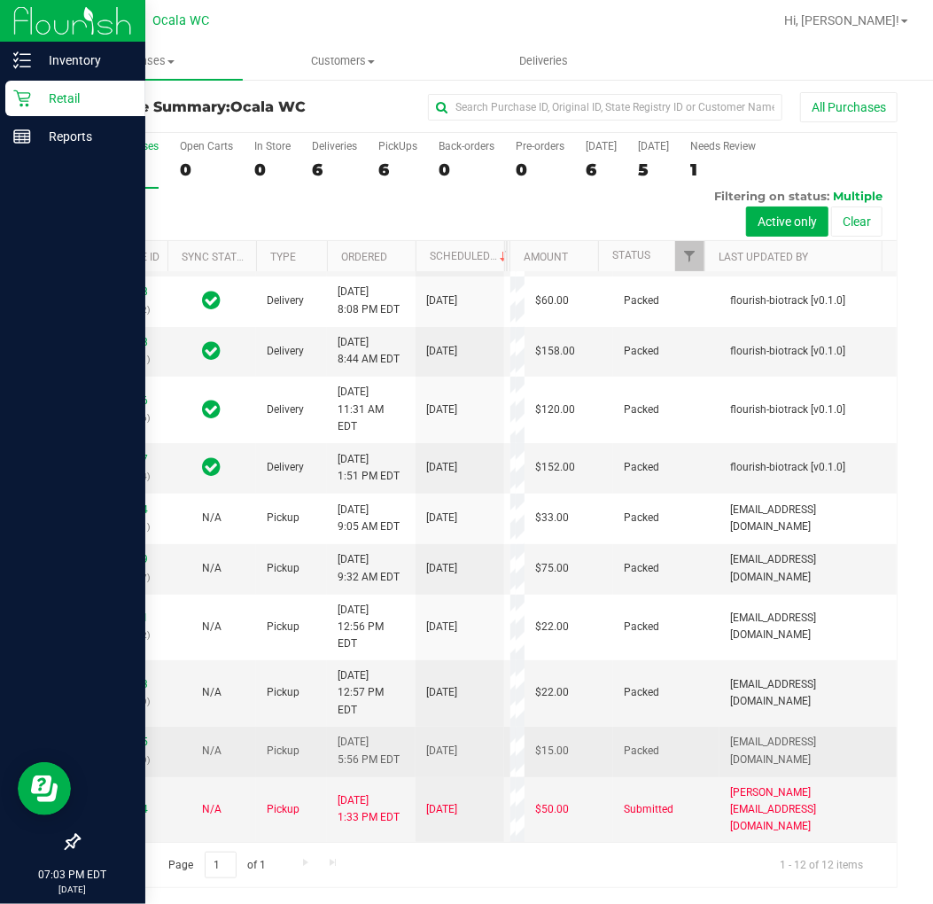
scroll to position [4, 0]
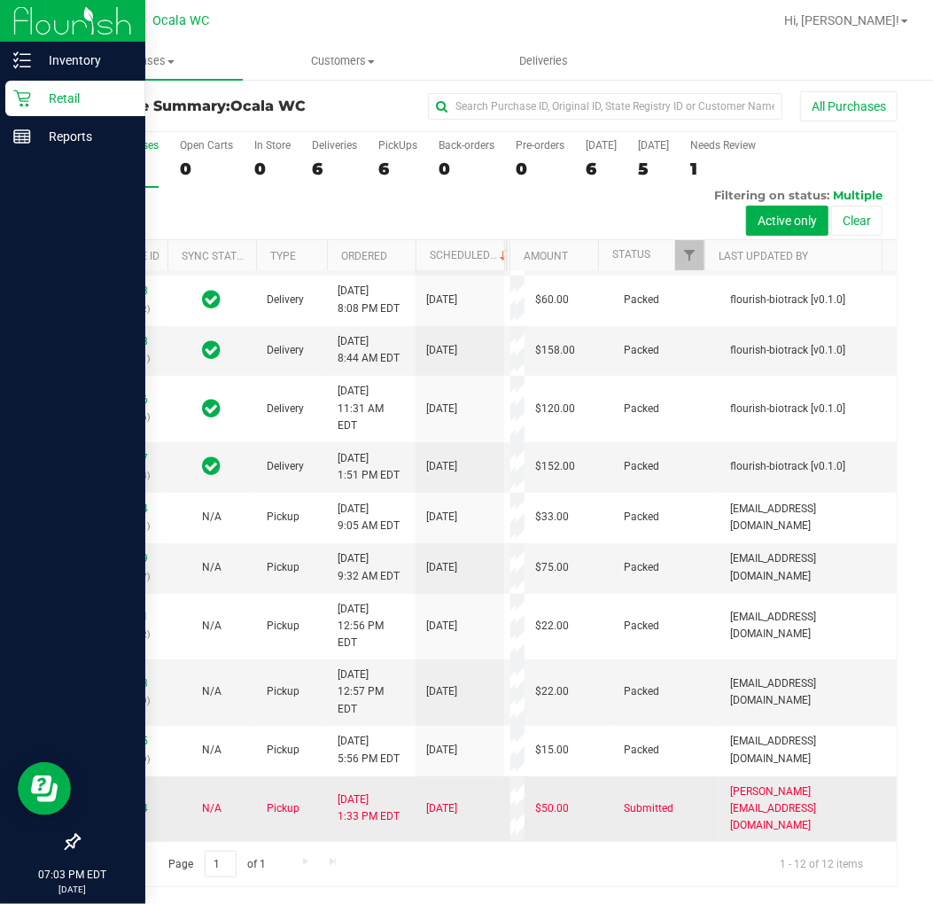
click at [146, 800] on div "11856414" at bounding box center [123, 808] width 67 height 17
click at [139, 802] on link "11856414" at bounding box center [123, 808] width 50 height 12
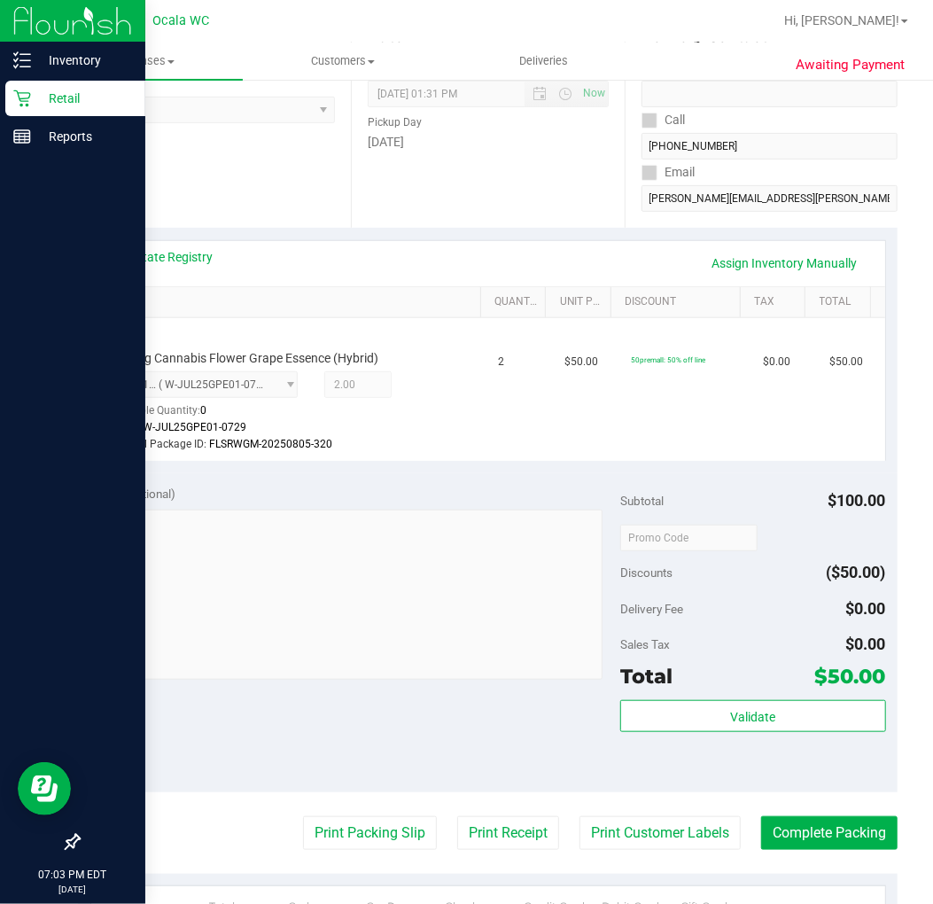
scroll to position [201, 0]
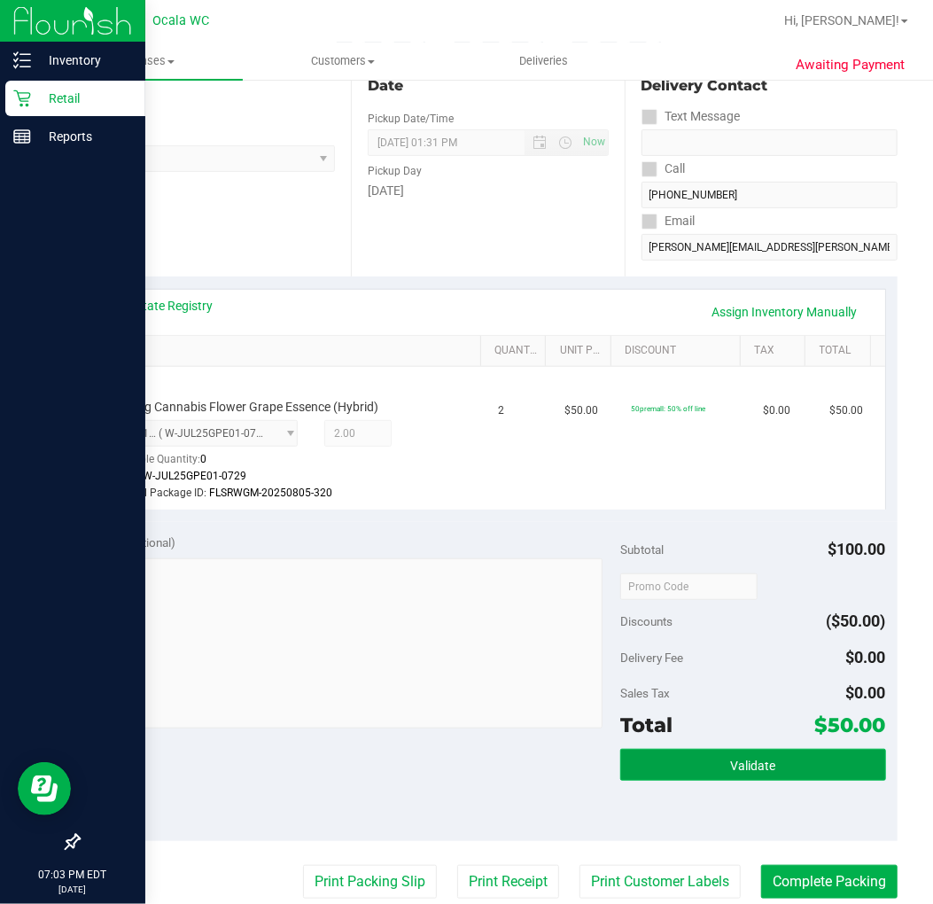
click at [675, 774] on button "Validate" at bounding box center [752, 765] width 265 height 32
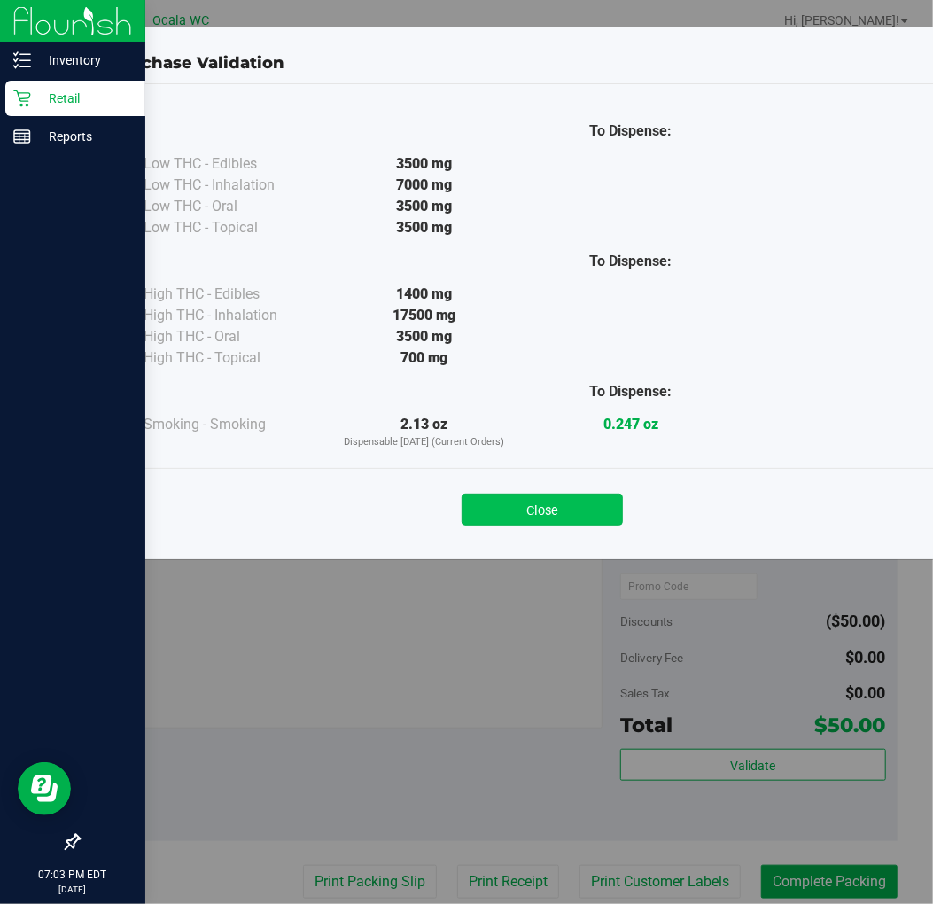
click at [552, 520] on button "Close" at bounding box center [542, 510] width 161 height 32
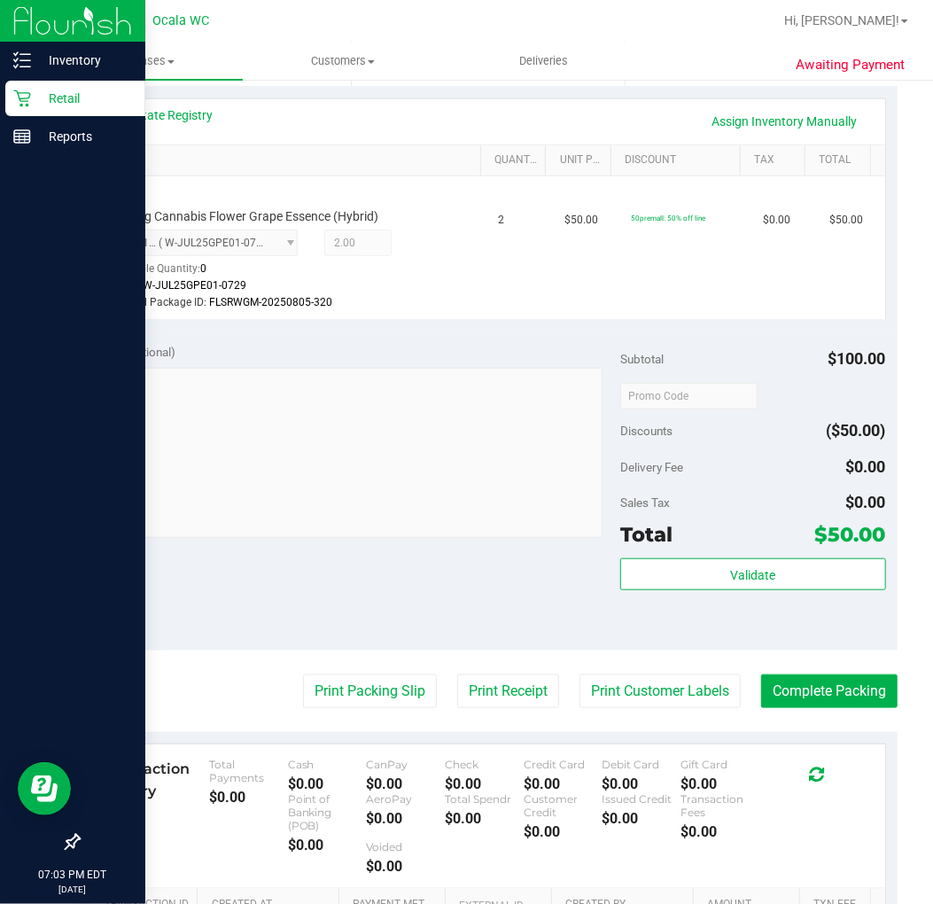
scroll to position [590, 0]
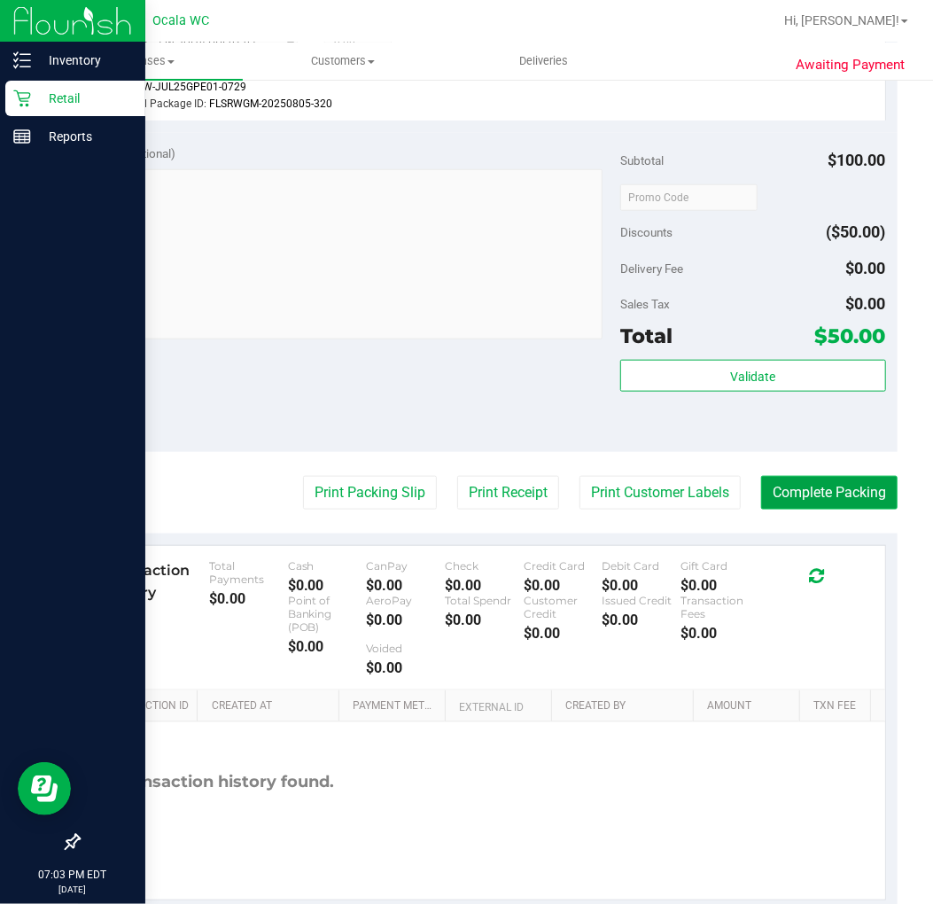
click at [826, 496] on button "Complete Packing" at bounding box center [829, 493] width 137 height 34
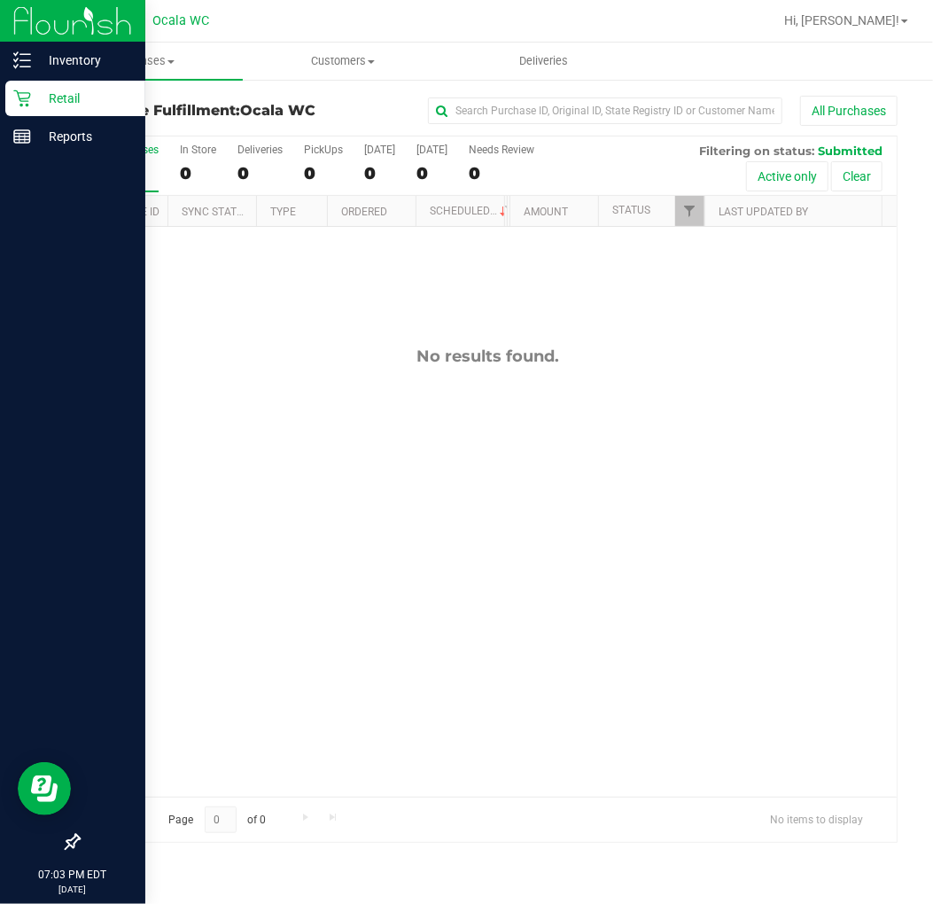
click at [44, 92] on p "Retail" at bounding box center [84, 98] width 106 height 21
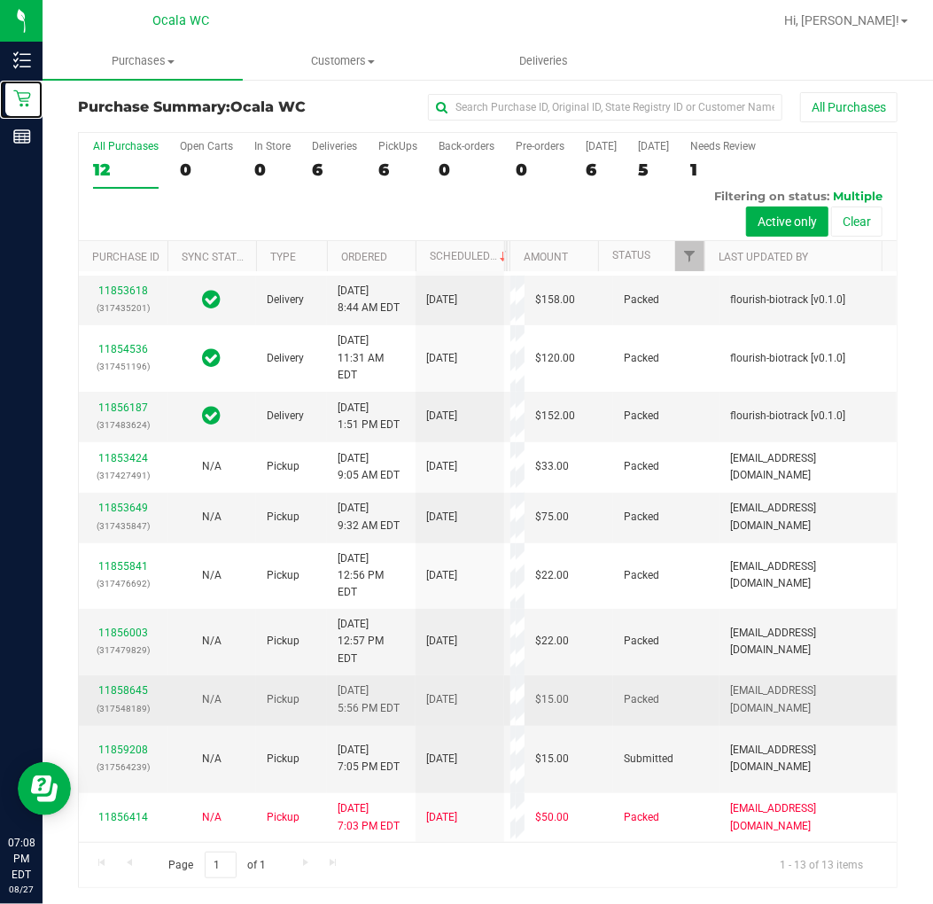
scroll to position [4, 0]
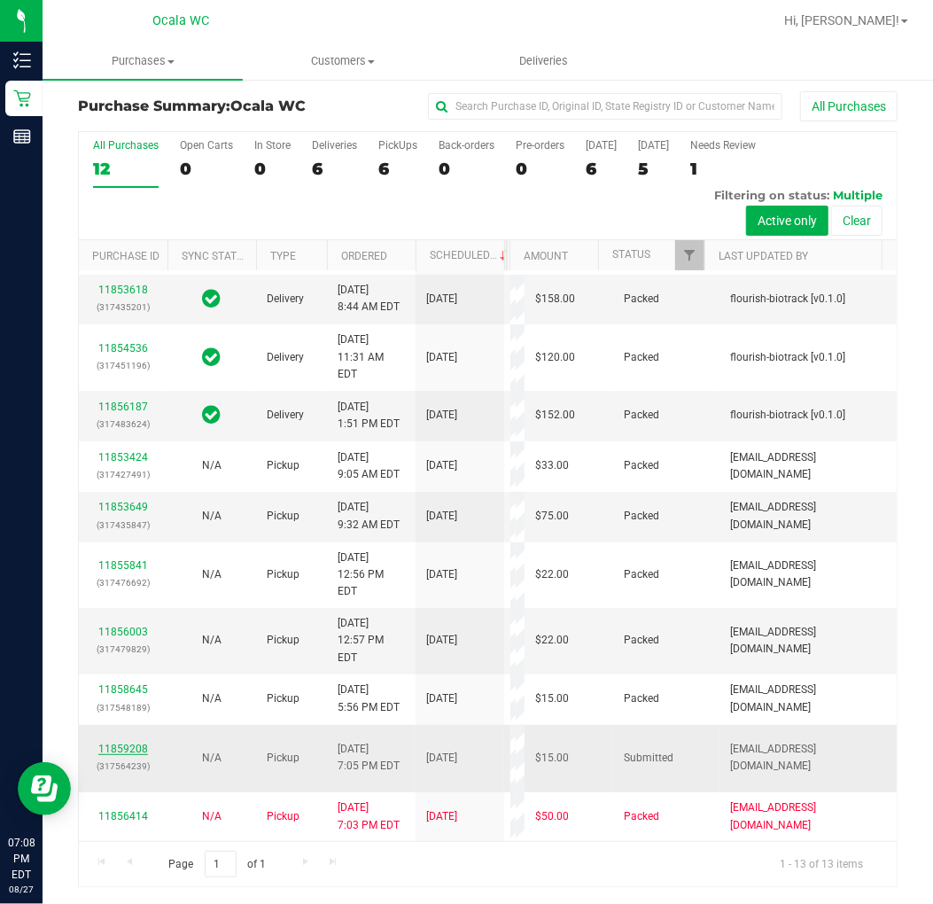
click at [124, 743] on link "11859208" at bounding box center [123, 749] width 50 height 12
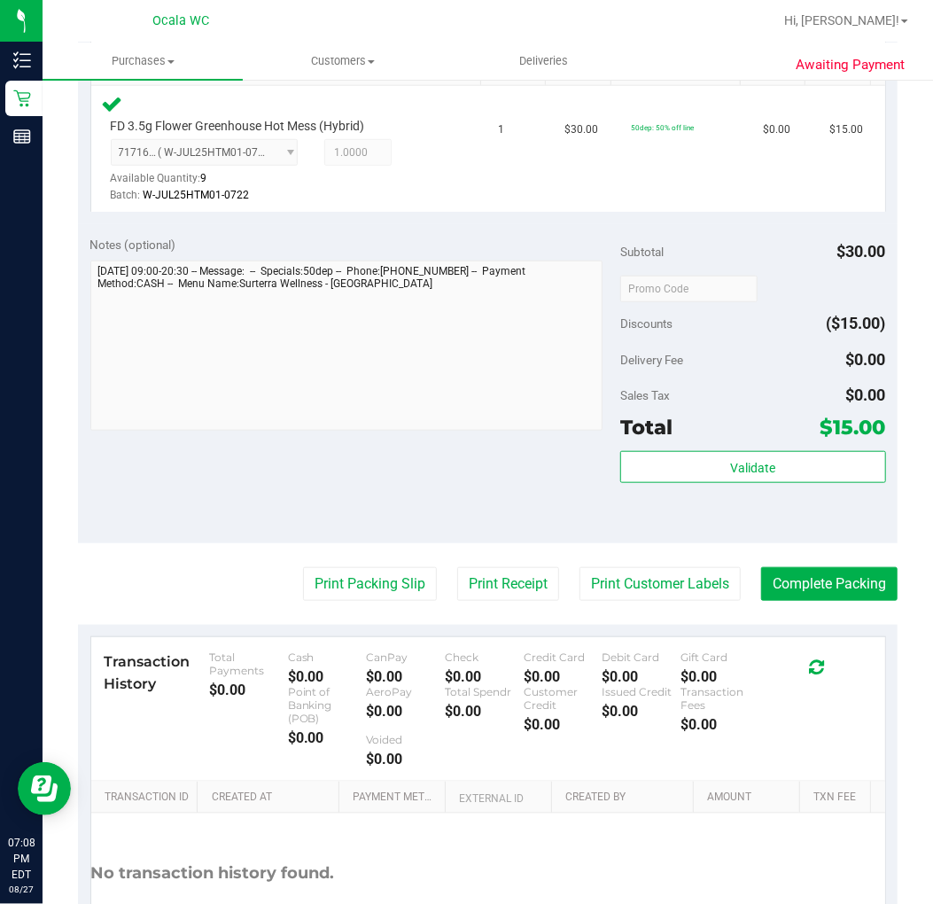
scroll to position [596, 0]
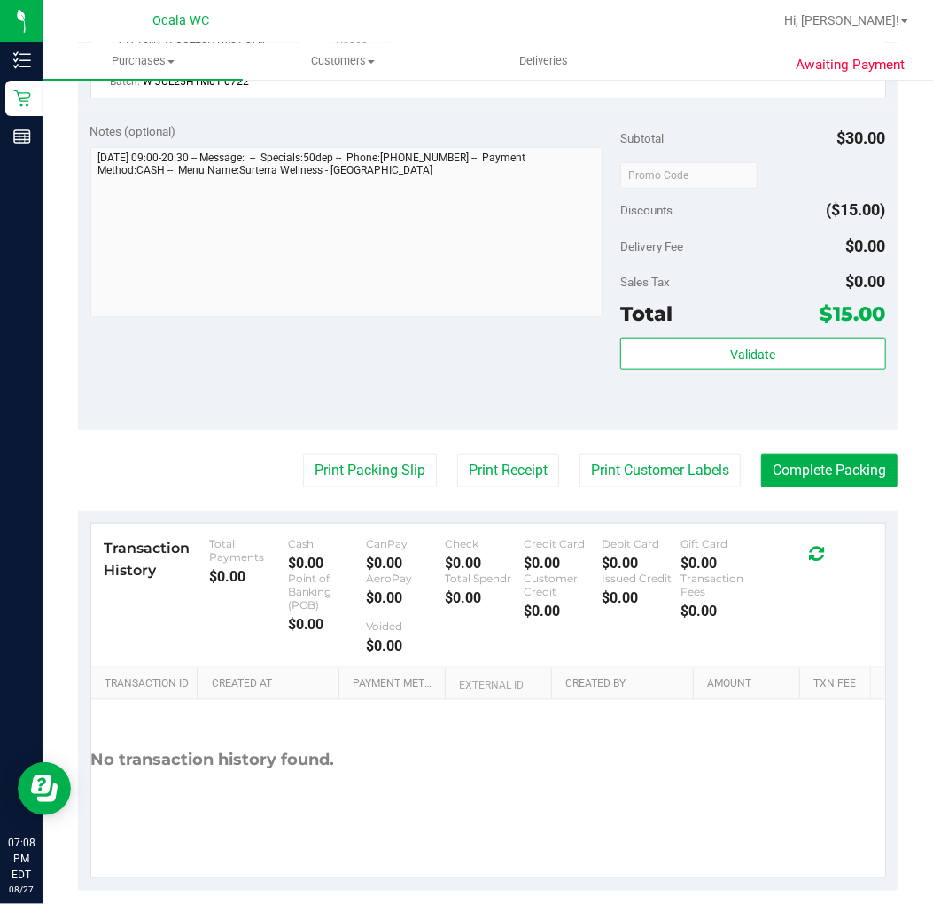
click at [678, 374] on div "Validate" at bounding box center [752, 378] width 265 height 80
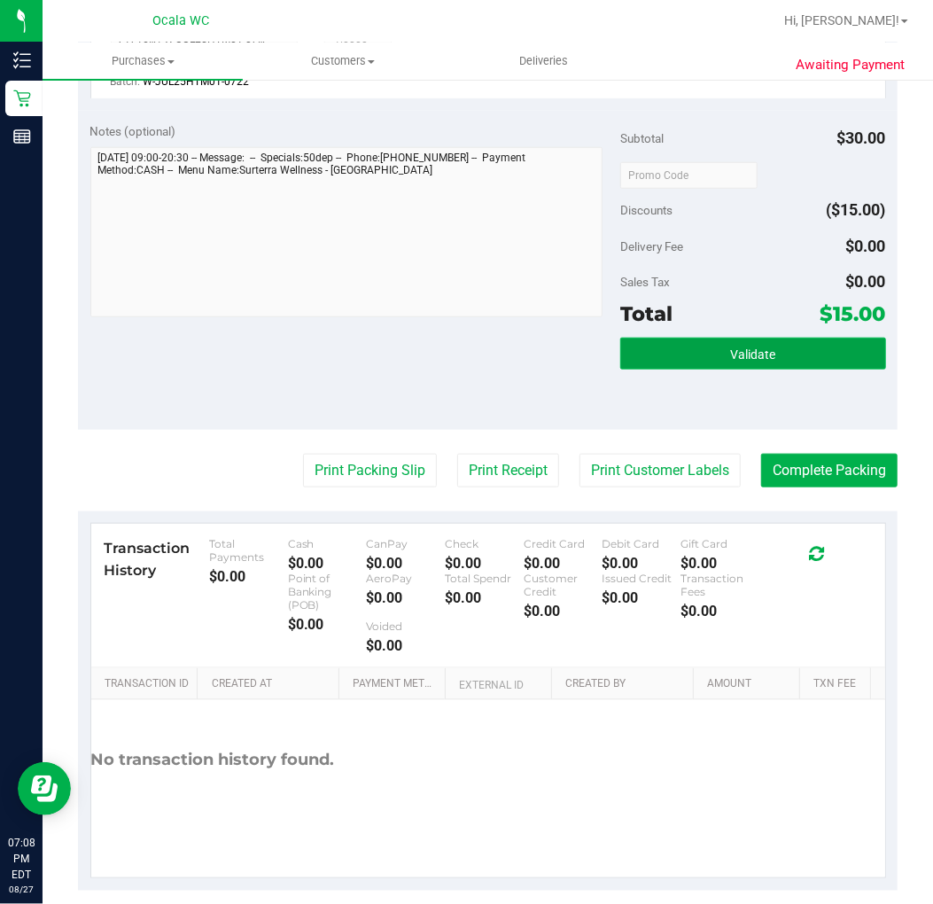
click at [681, 355] on button "Validate" at bounding box center [752, 354] width 265 height 32
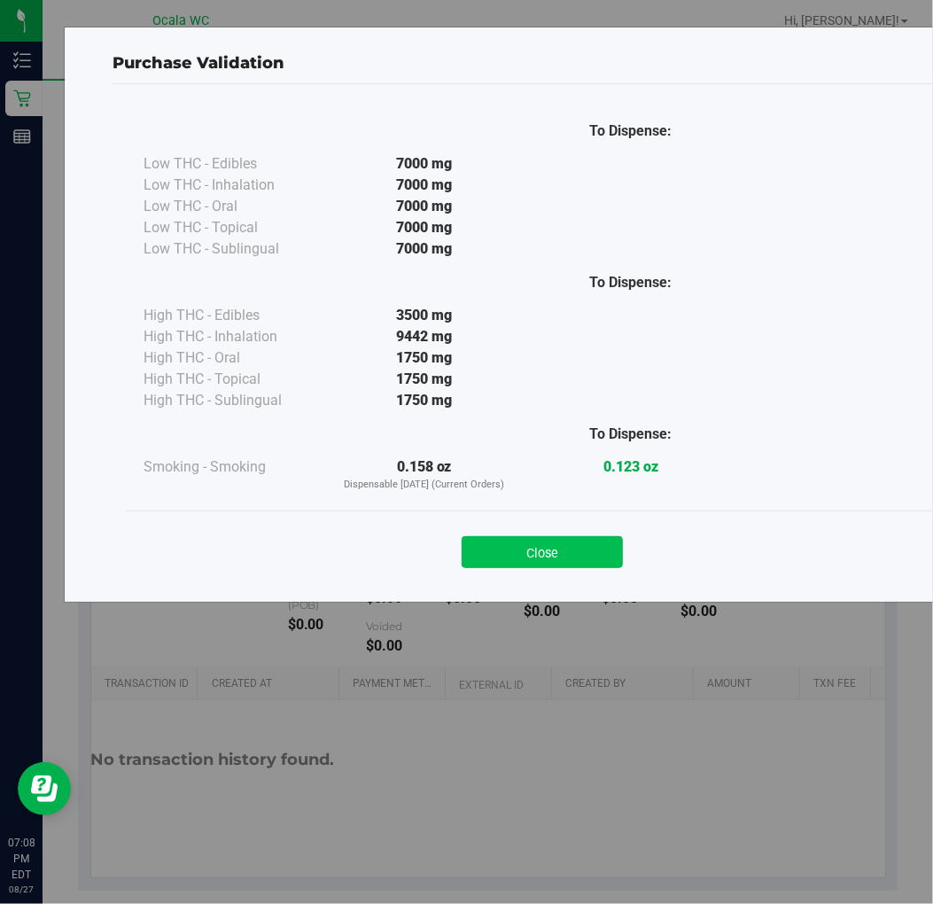
drag, startPoint x: 551, startPoint y: 569, endPoint x: 545, endPoint y: 543, distance: 26.4
click at [547, 546] on div "Close" at bounding box center [542, 547] width 833 height 72
click at [545, 538] on button "Close" at bounding box center [542, 552] width 161 height 32
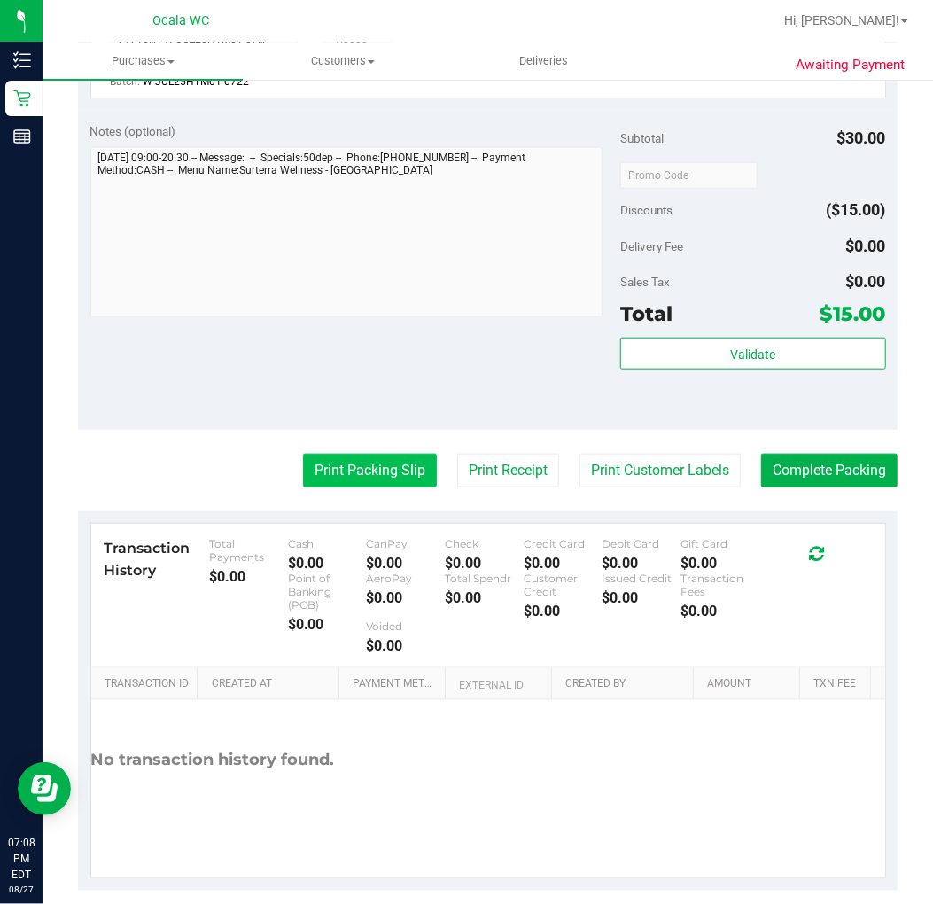
click at [371, 472] on button "Print Packing Slip" at bounding box center [370, 471] width 134 height 34
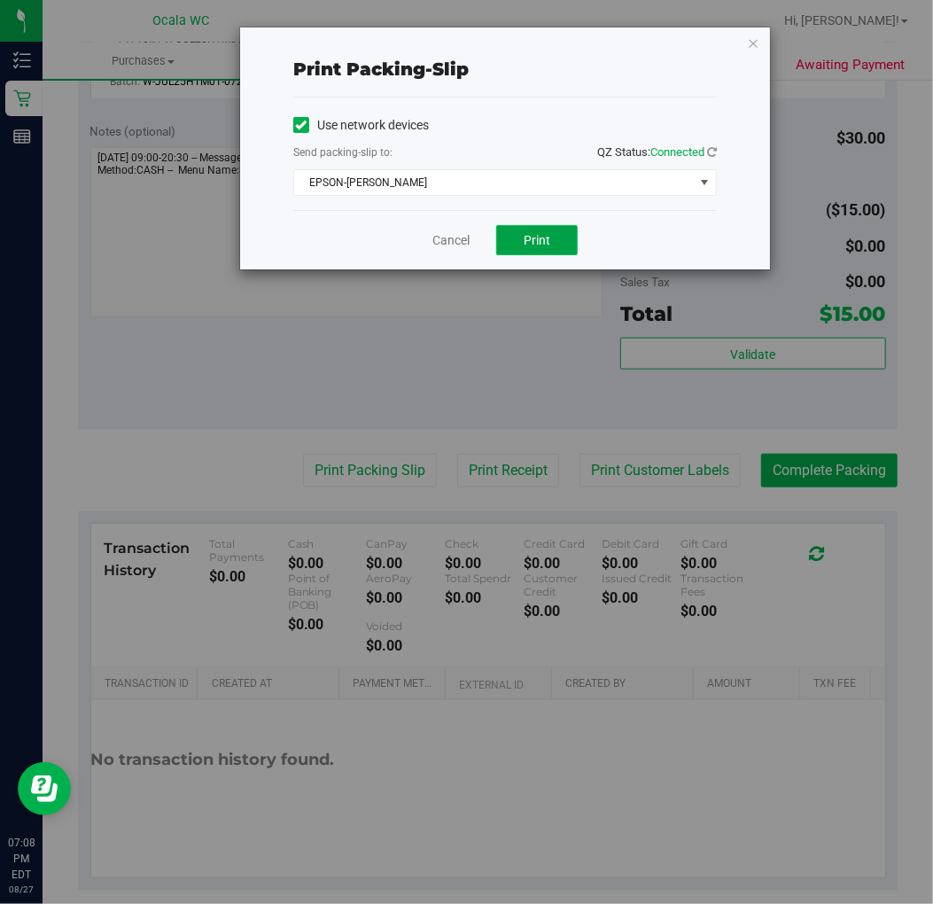
click at [555, 229] on button "Print" at bounding box center [537, 240] width 82 height 30
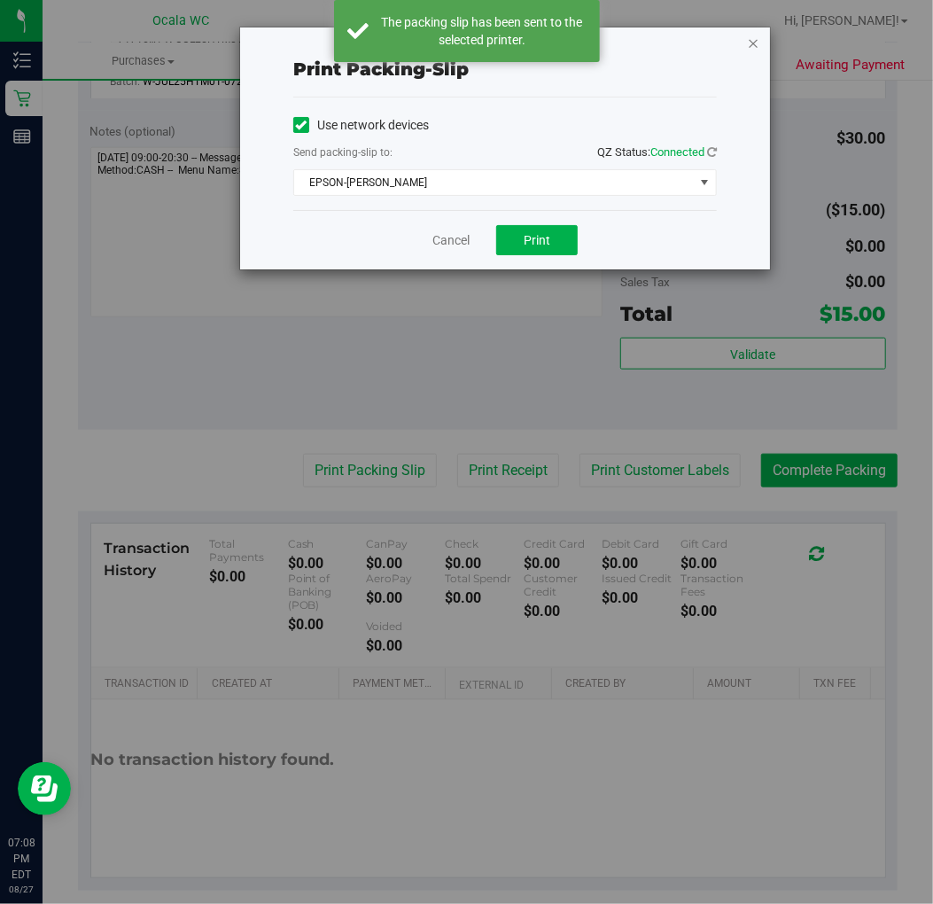
click at [751, 41] on icon "button" at bounding box center [753, 42] width 12 height 21
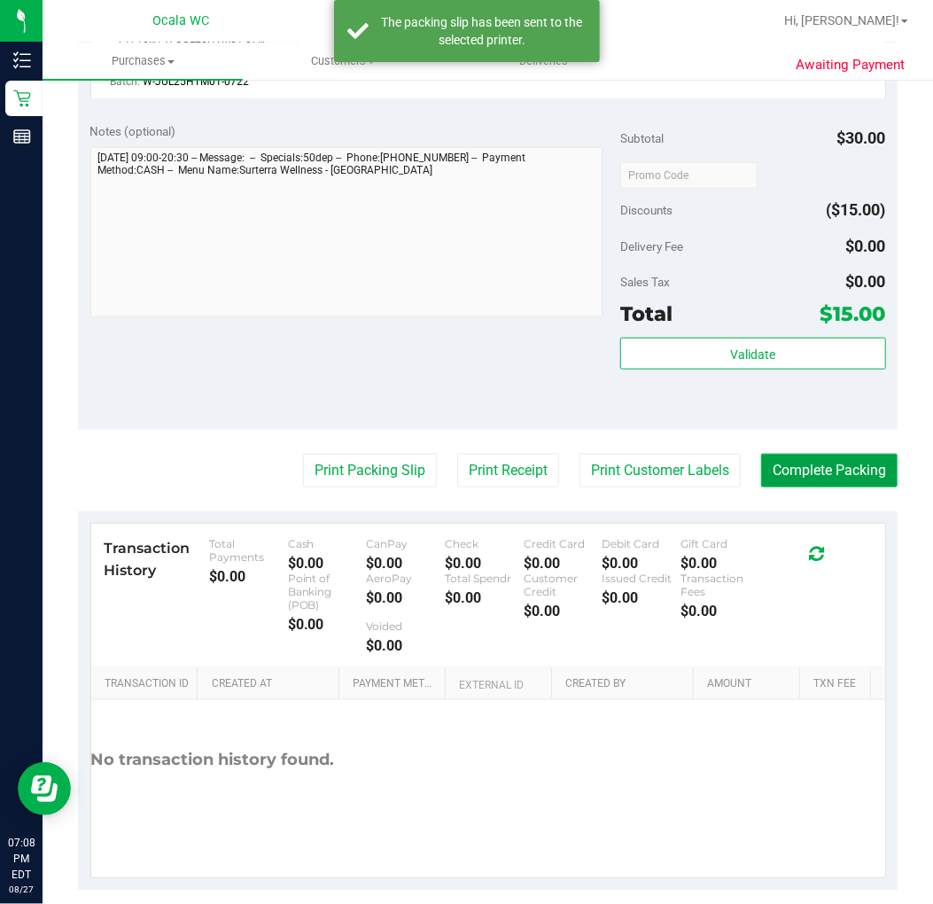
click at [853, 475] on button "Complete Packing" at bounding box center [829, 471] width 137 height 34
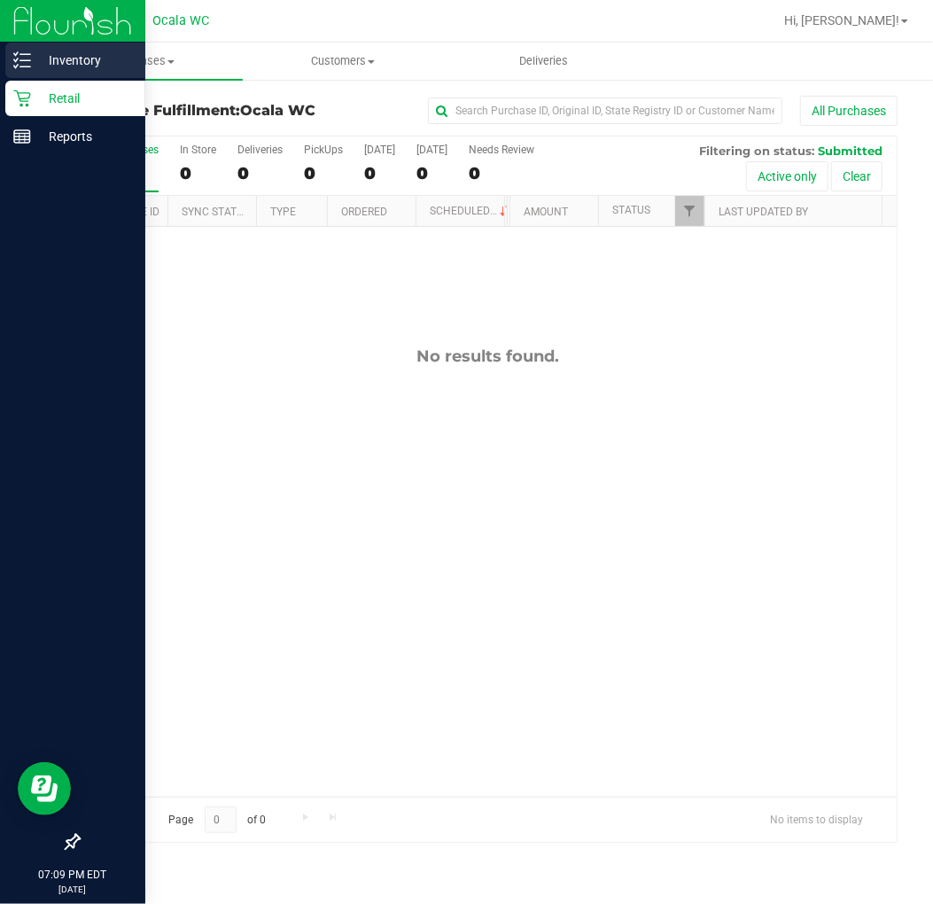
click at [37, 62] on p "Inventory" at bounding box center [84, 60] width 106 height 21
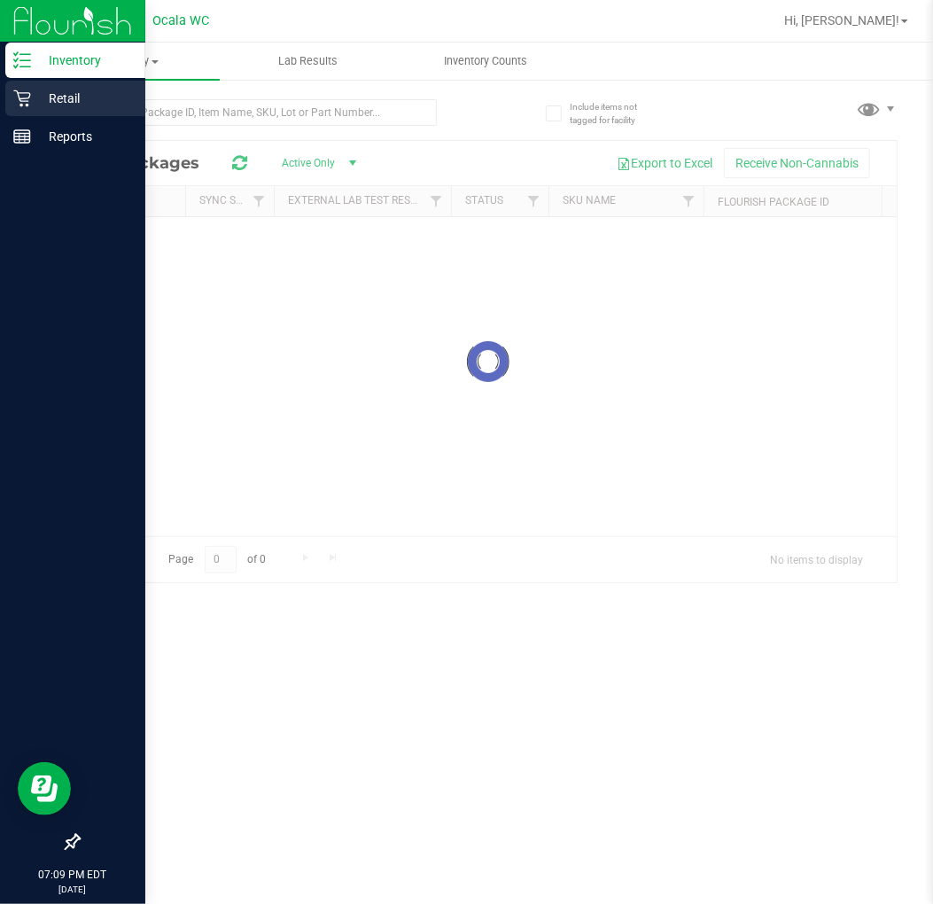
click at [64, 89] on p "Retail" at bounding box center [84, 98] width 106 height 21
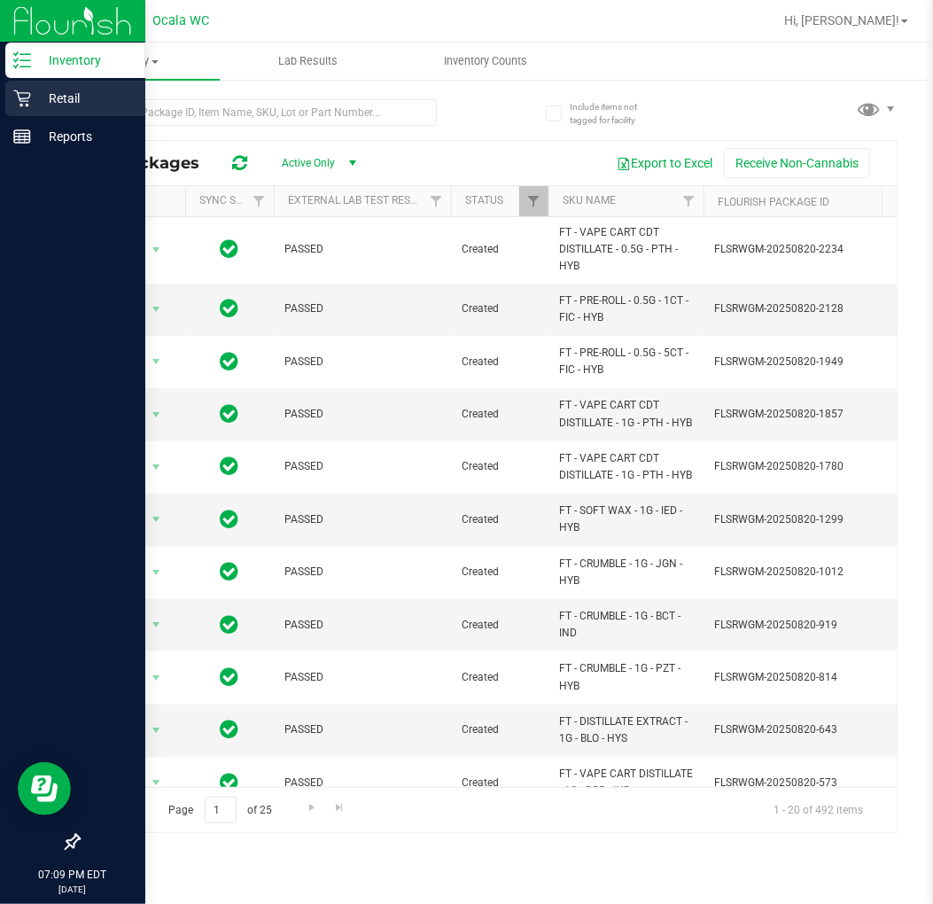
click at [20, 86] on div "Retail" at bounding box center [75, 98] width 140 height 35
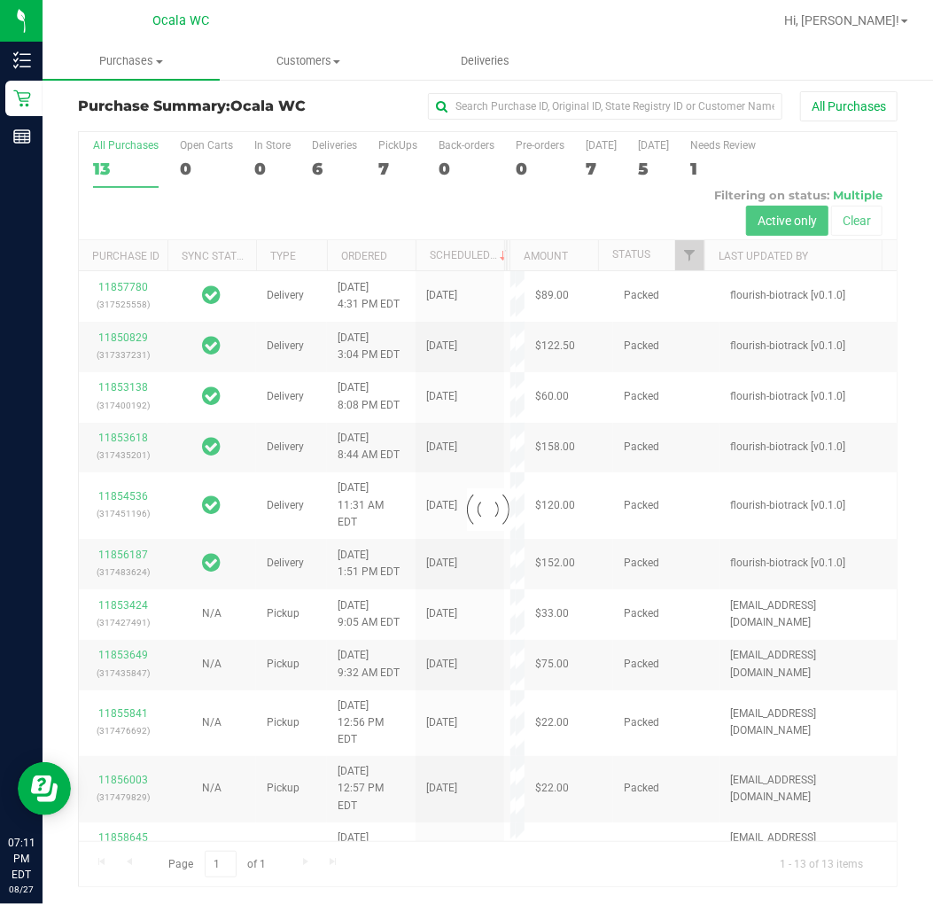
click at [139, 222] on div at bounding box center [488, 509] width 818 height 755
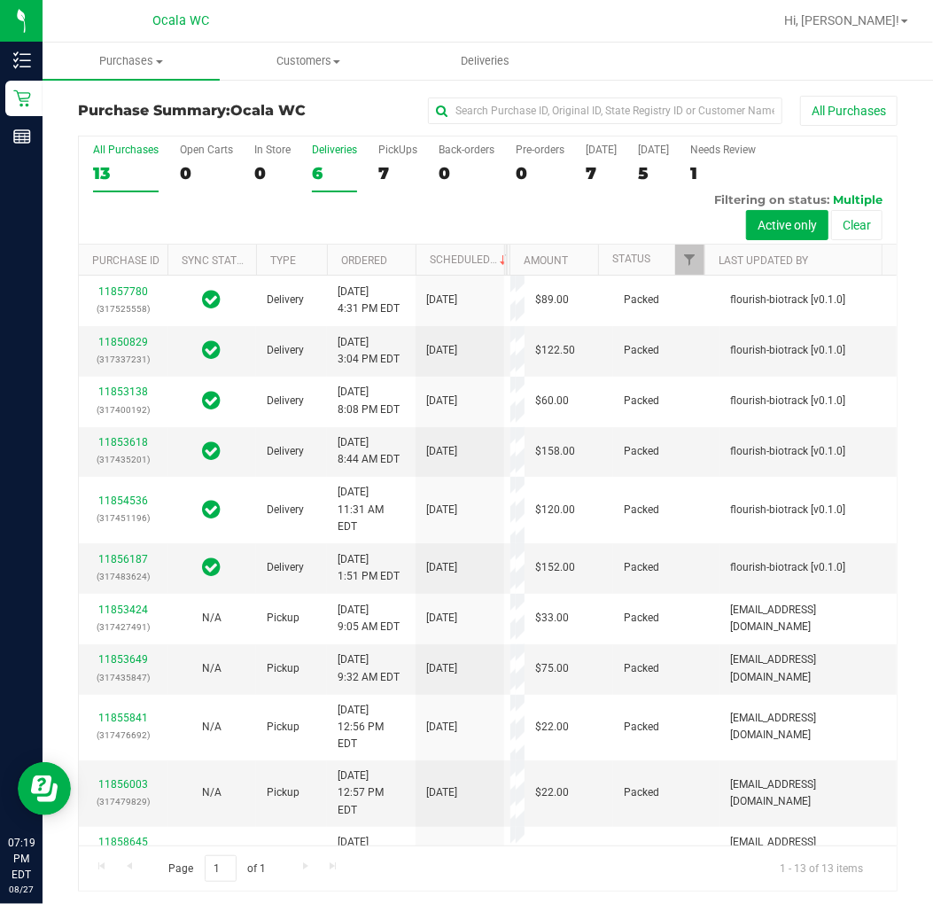
click at [325, 164] on div "6" at bounding box center [334, 173] width 45 height 20
click at [0, 0] on input "Deliveries 6" at bounding box center [0, 0] width 0 height 0
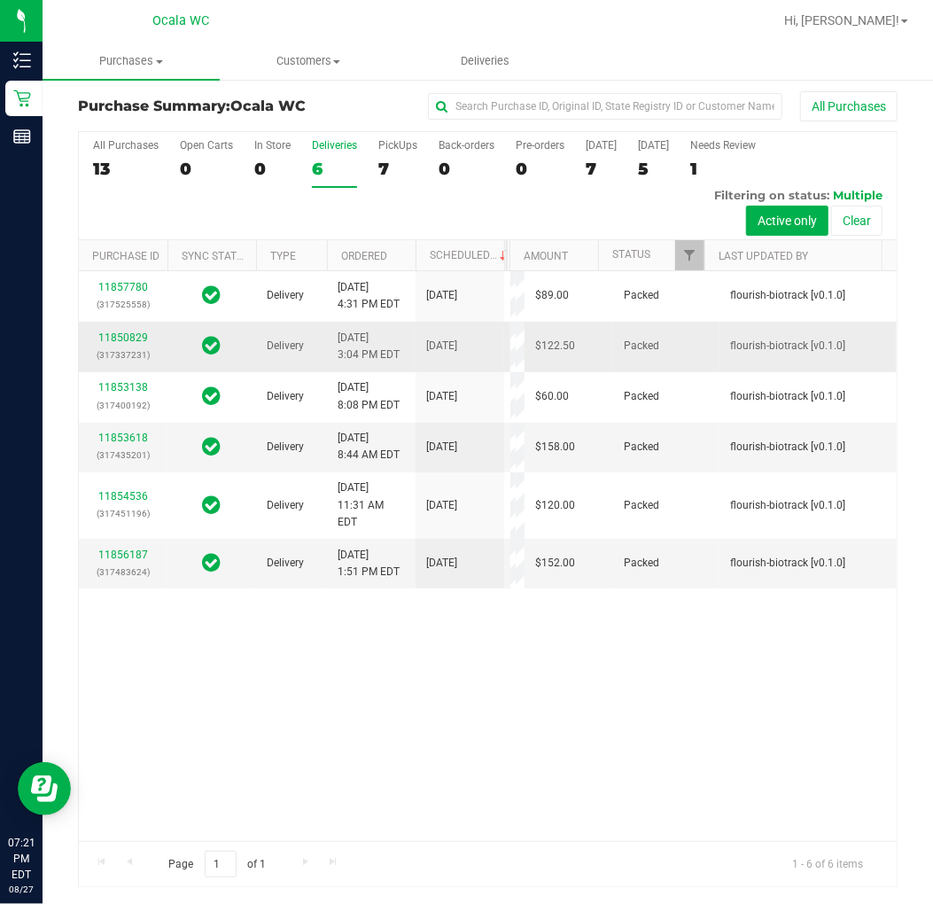
scroll to position [199, 0]
click at [394, 132] on div "All Purchases 13 Open Carts 0 In Store 0 Deliveries 6 PickUps 7 Back-orders 0 P…" at bounding box center [488, 139] width 818 height 14
click at [394, 187] on div "All Purchases 13 Open Carts 0 In Store 0 Deliveries 6 PickUps 7 Back-orders 0 P…" at bounding box center [488, 186] width 818 height 108
click at [402, 134] on div "All Purchases 13 Open Carts 0 In Store 0 Deliveries 6 PickUps 7 Back-orders 0 P…" at bounding box center [488, 139] width 818 height 14
click at [388, 180] on label "PickUps 7" at bounding box center [397, 163] width 39 height 49
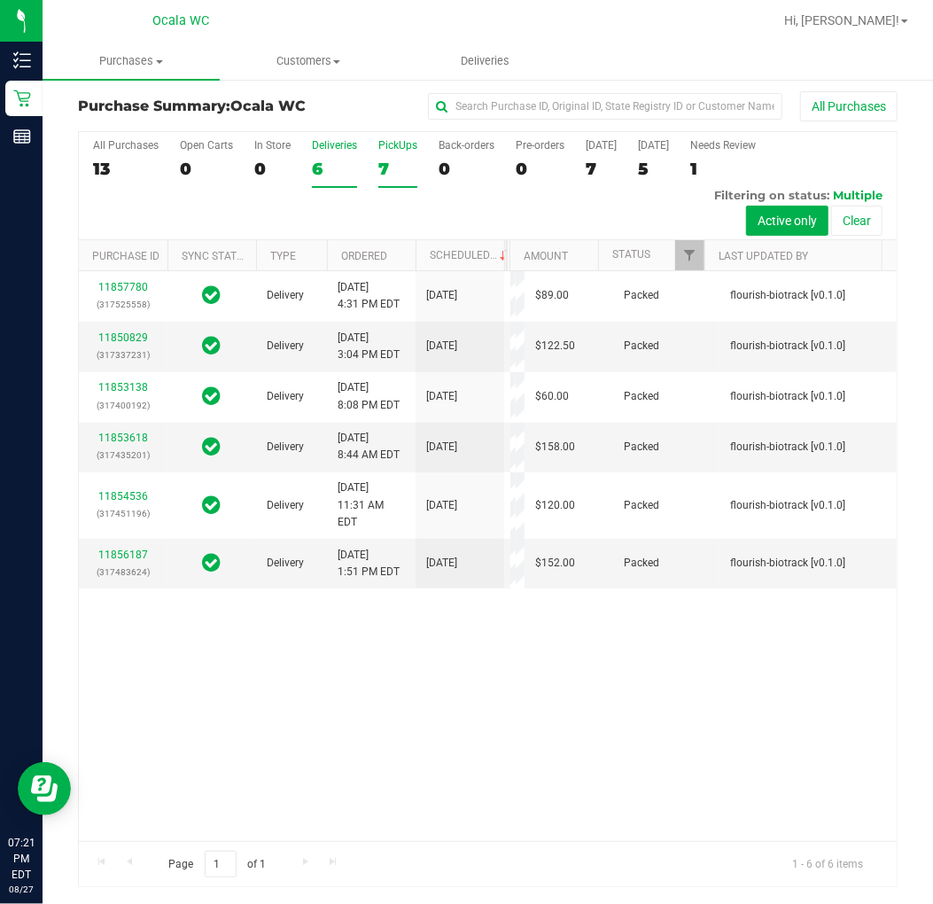
click at [0, 0] on input "PickUps 7" at bounding box center [0, 0] width 0 height 0
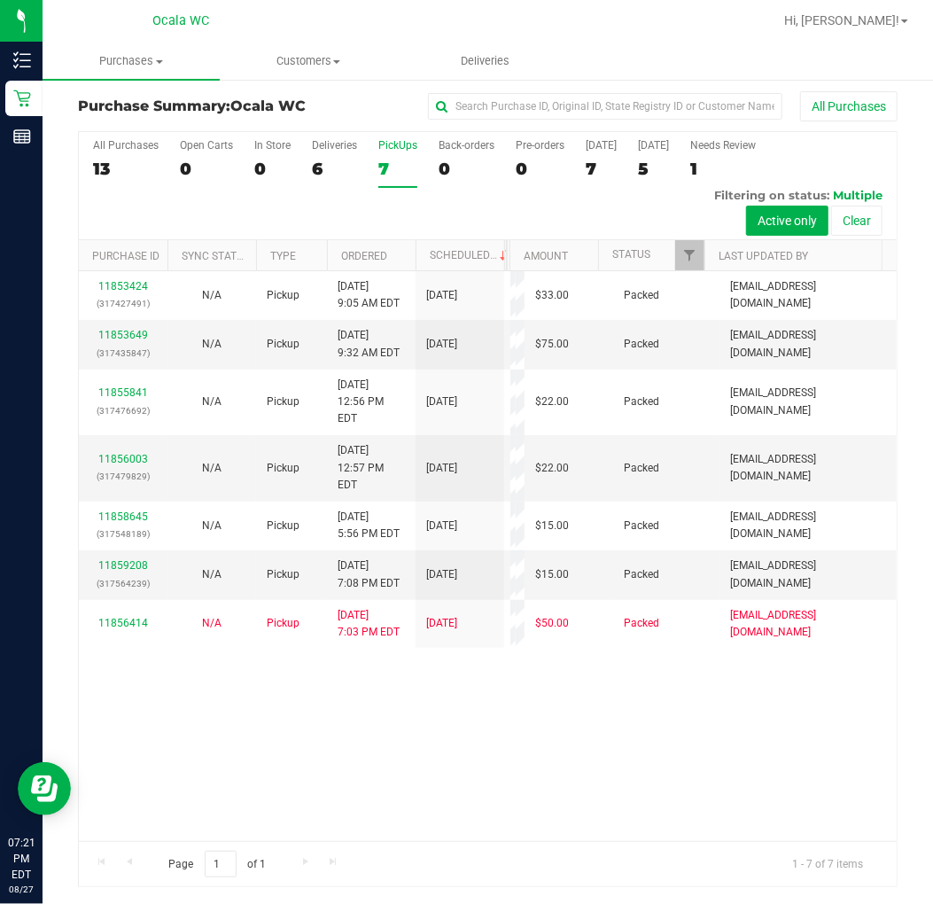
scroll to position [0, 0]
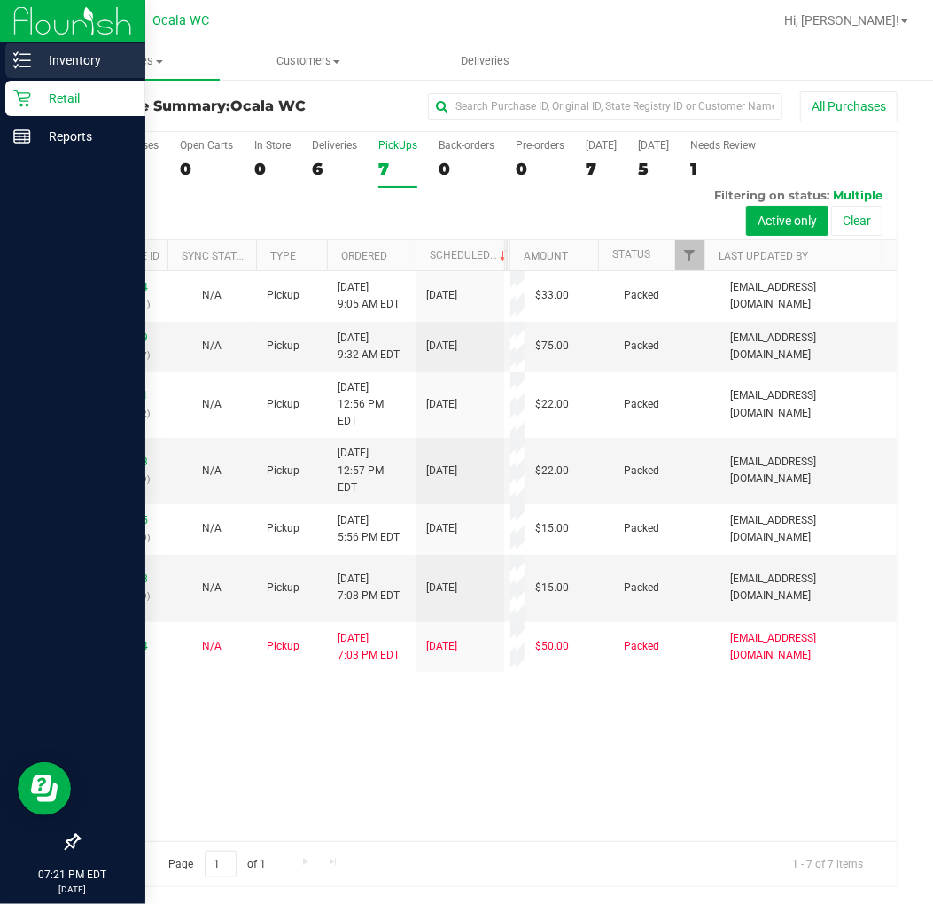
click at [72, 77] on div "Inventory" at bounding box center [75, 60] width 140 height 35
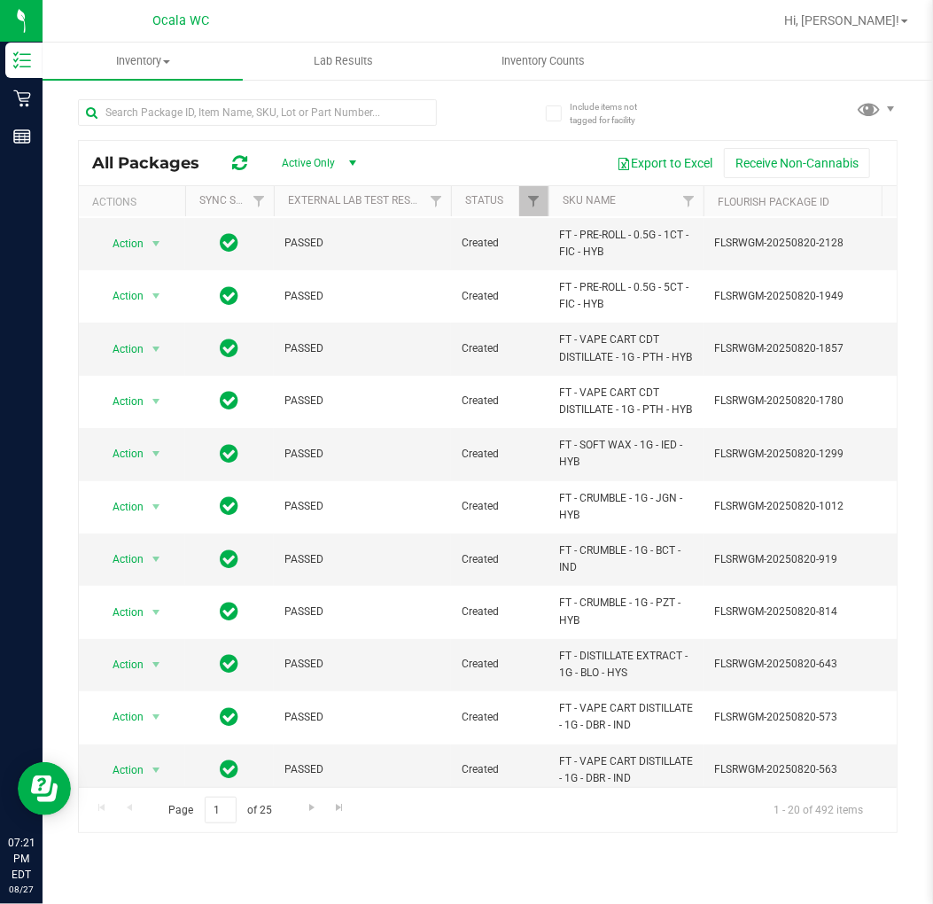
scroll to position [98, 0]
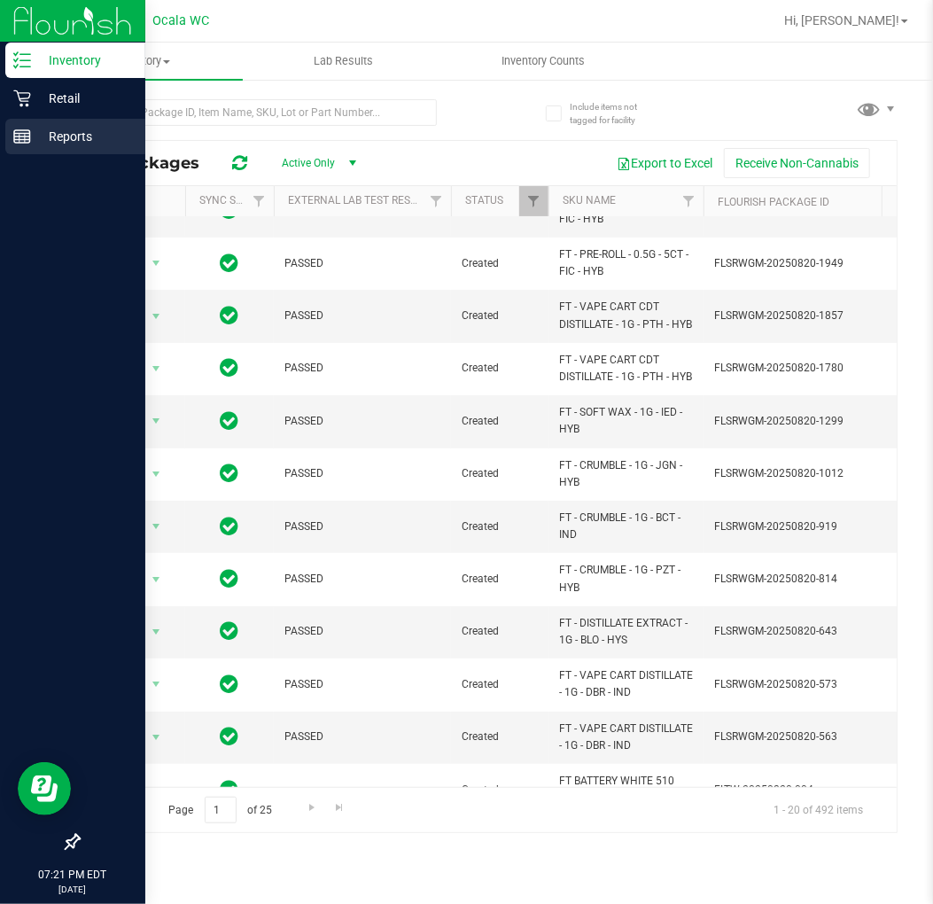
click at [39, 120] on div "Reports" at bounding box center [75, 136] width 140 height 35
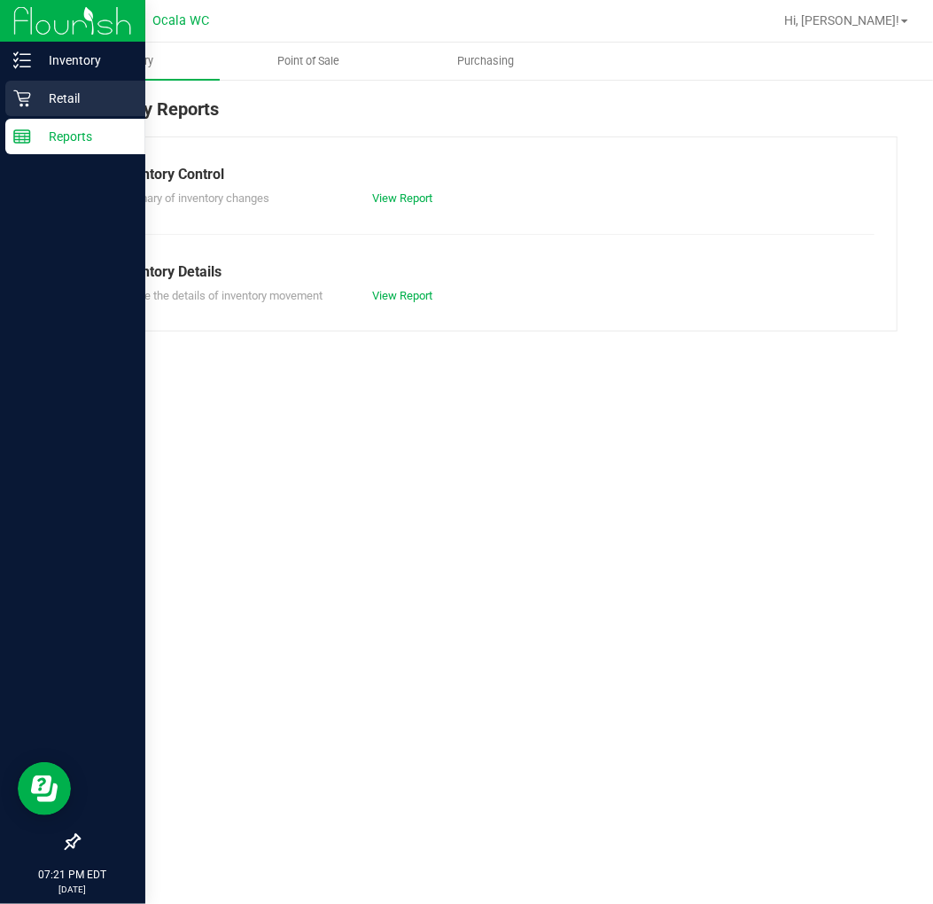
click at [44, 82] on div "Retail" at bounding box center [75, 98] width 140 height 35
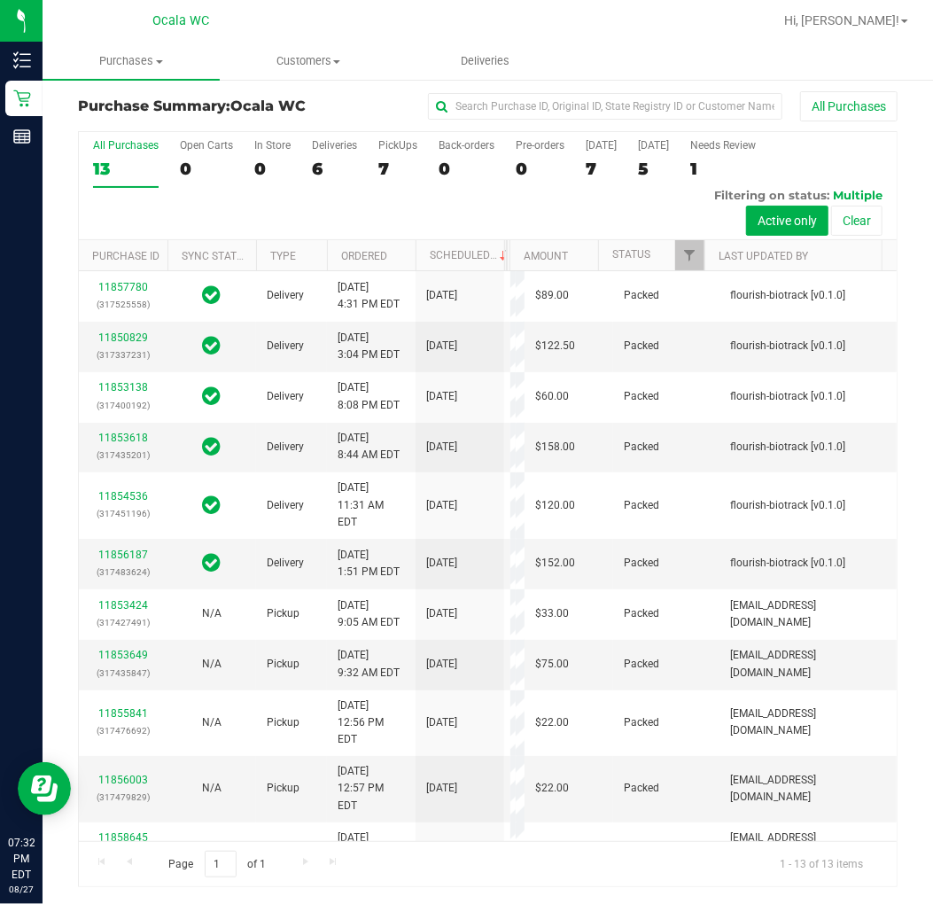
click at [316, 198] on div "All Purchases 13 Open Carts 0 In Store 0 Deliveries 6 PickUps 7 Back-orders 0 P…" at bounding box center [488, 186] width 818 height 108
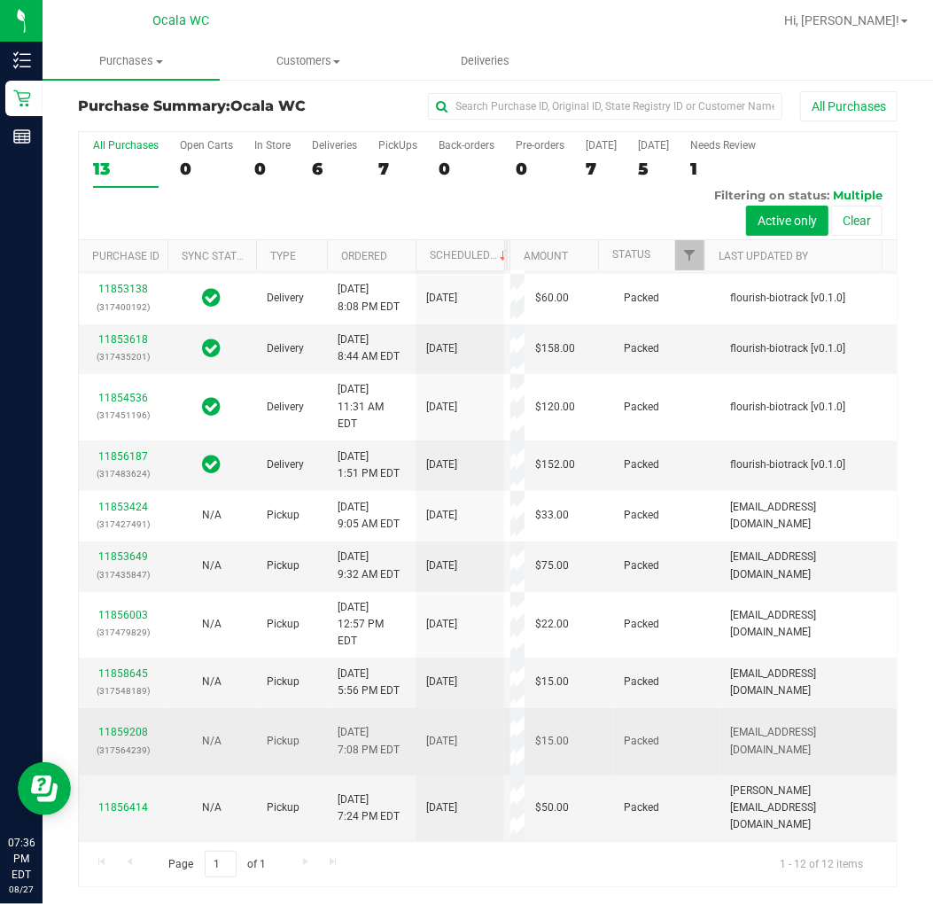
scroll to position [511, 0]
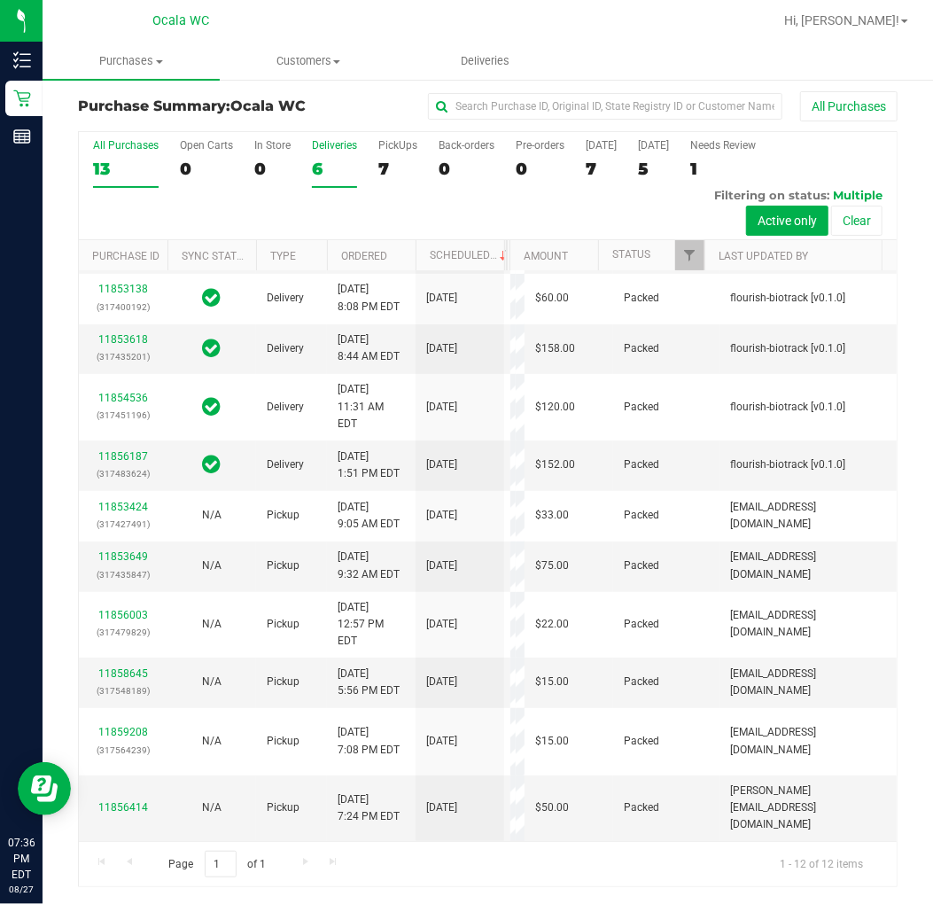
click at [352, 173] on div "6" at bounding box center [334, 169] width 45 height 20
click at [0, 0] on input "Deliveries 6" at bounding box center [0, 0] width 0 height 0
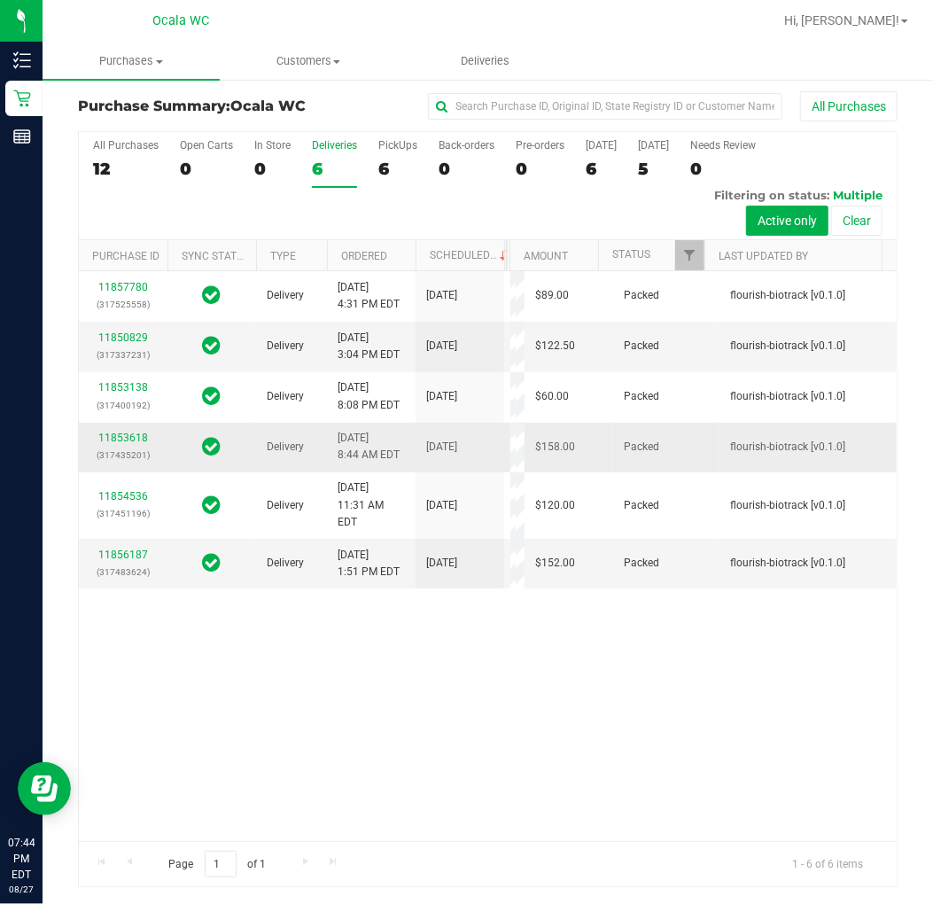
scroll to position [199, 0]
click at [404, 167] on div "6" at bounding box center [397, 169] width 39 height 20
click at [0, 0] on input "PickUps 6" at bounding box center [0, 0] width 0 height 0
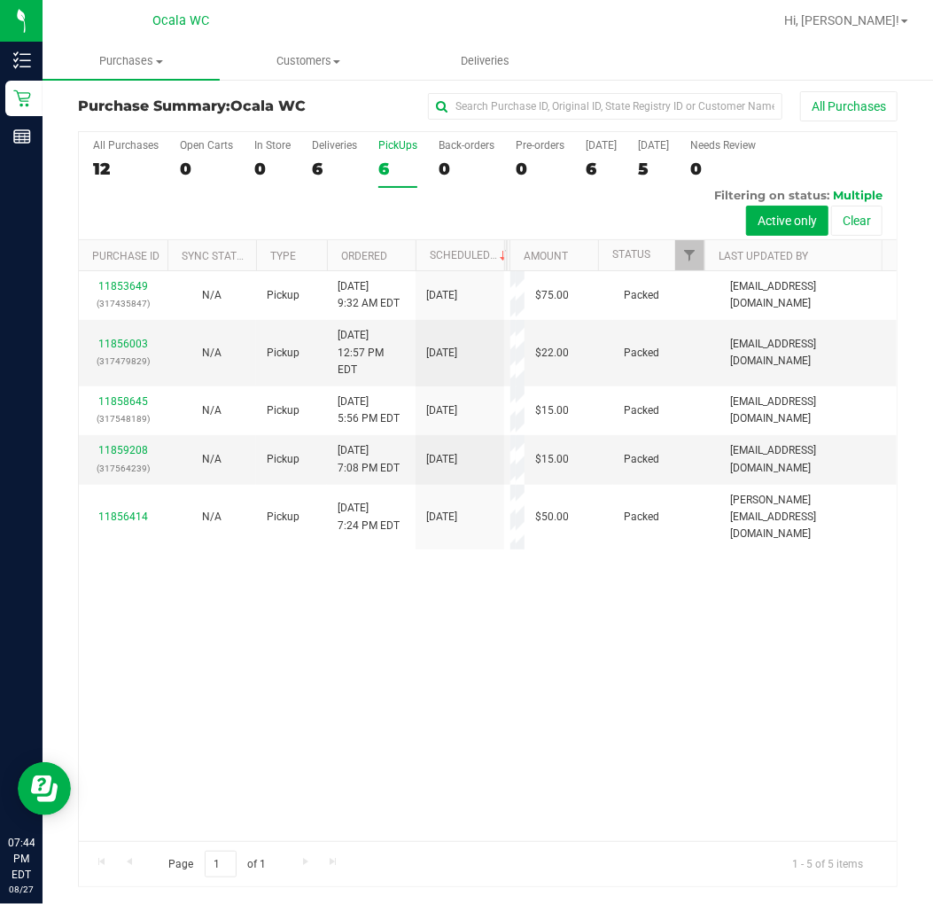
scroll to position [0, 0]
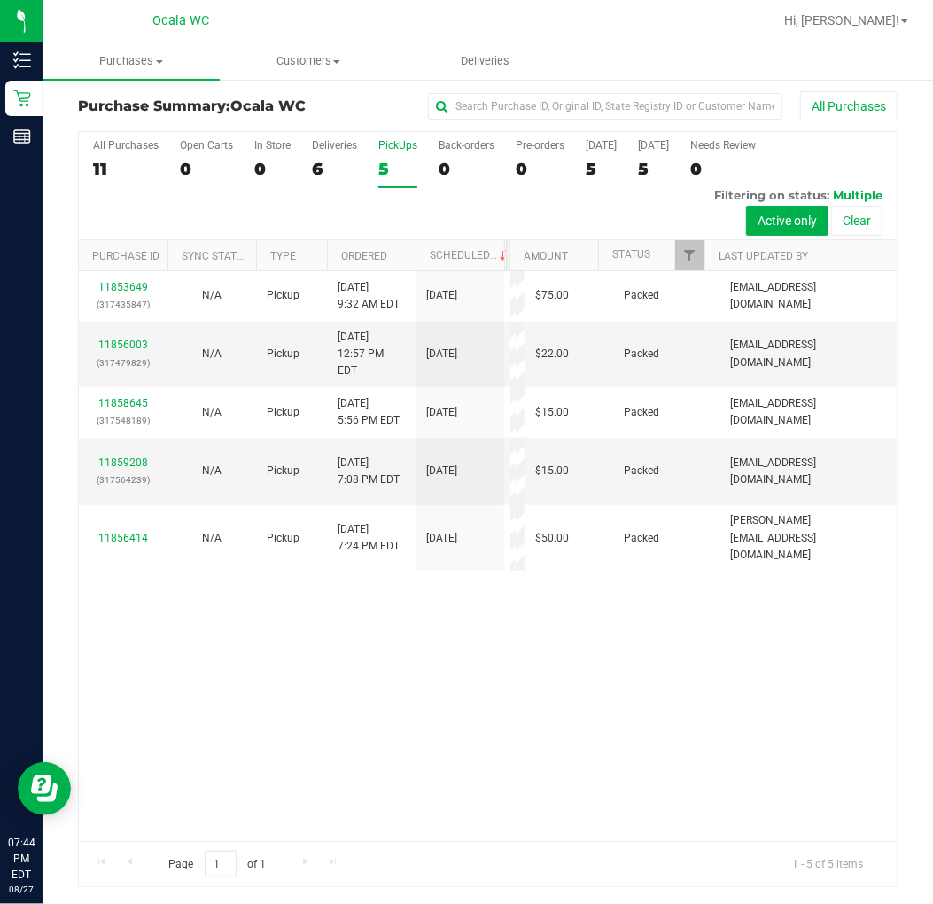
click at [483, 672] on div "11853649 (317435847) N/A Pickup [DATE] 9:32 AM EDT 8/27/2025 $75.00 Packed [EMA…" at bounding box center [488, 556] width 818 height 570
click at [328, 158] on label "Deliveries 6" at bounding box center [334, 163] width 45 height 49
click at [0, 0] on input "Deliveries 6" at bounding box center [0, 0] width 0 height 0
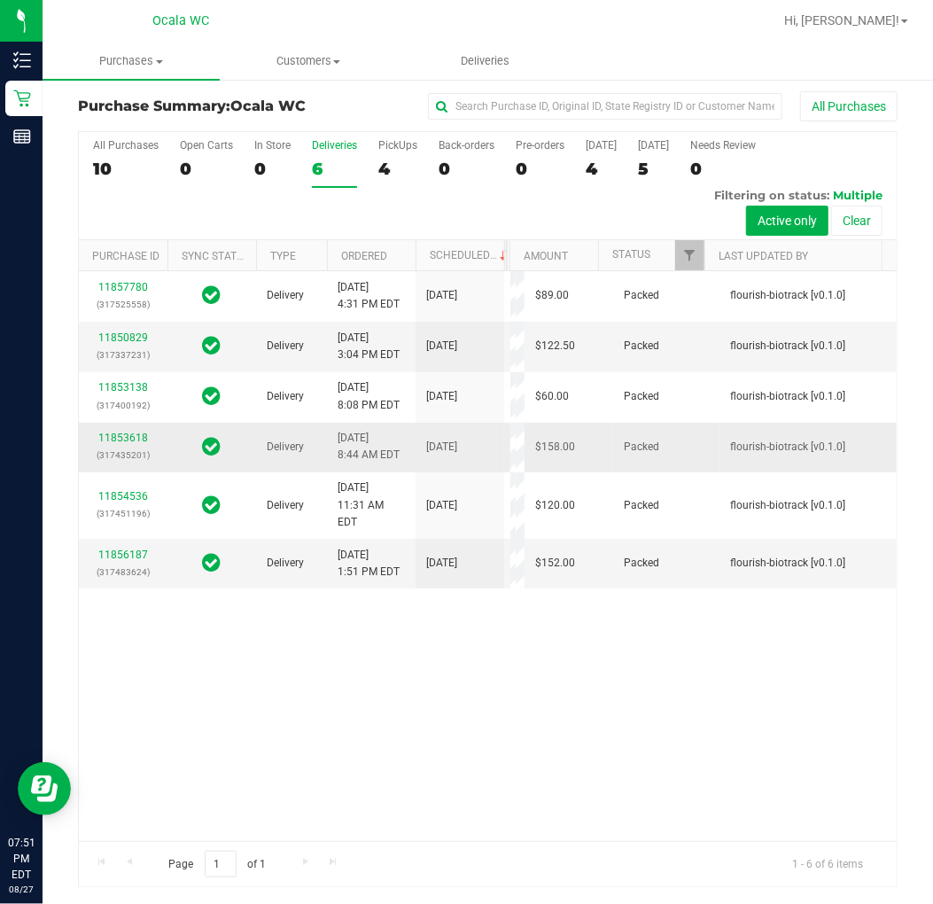
scroll to position [199, 0]
click at [392, 155] on label "PickUps 4" at bounding box center [397, 163] width 39 height 49
click at [0, 0] on input "PickUps 4" at bounding box center [0, 0] width 0 height 0
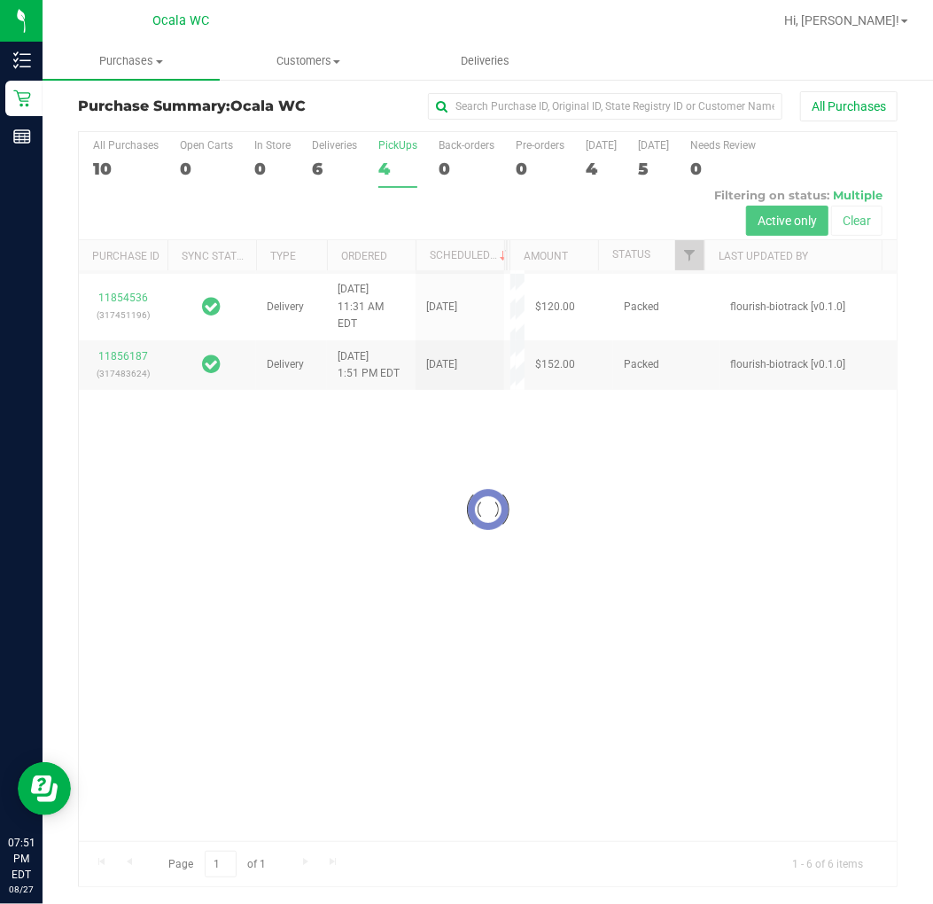
scroll to position [0, 0]
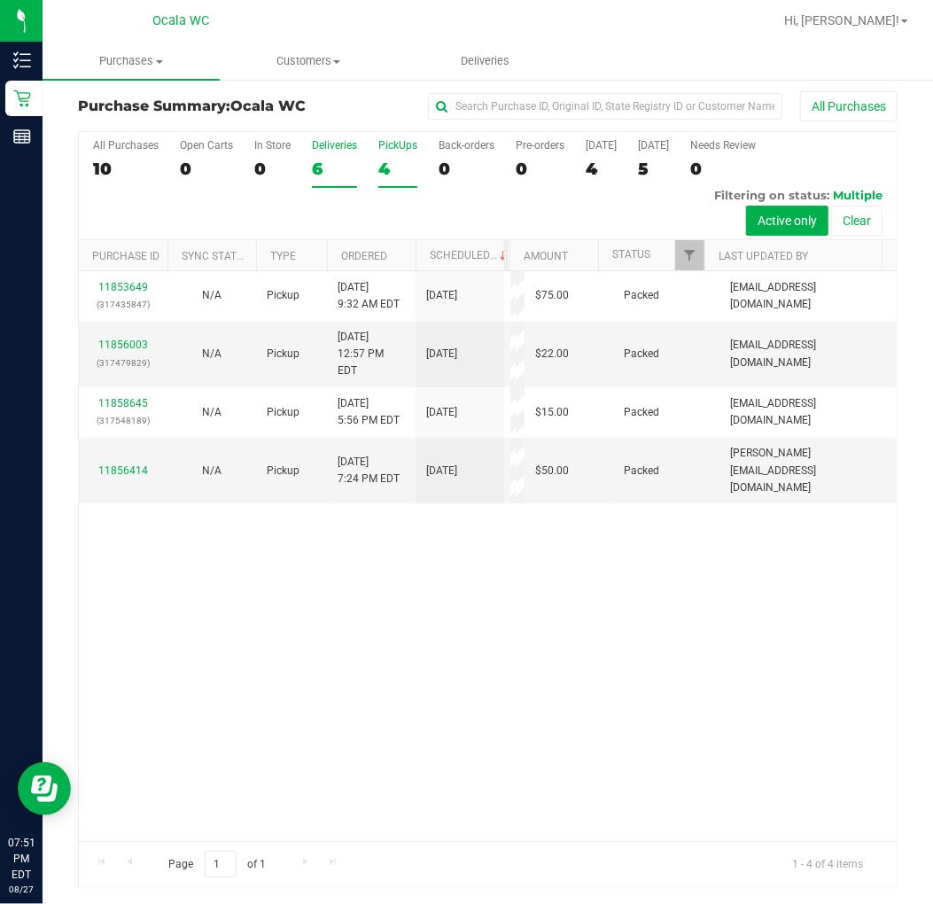
click at [326, 163] on div "6" at bounding box center [334, 169] width 45 height 20
click at [0, 0] on input "Deliveries 6" at bounding box center [0, 0] width 0 height 0
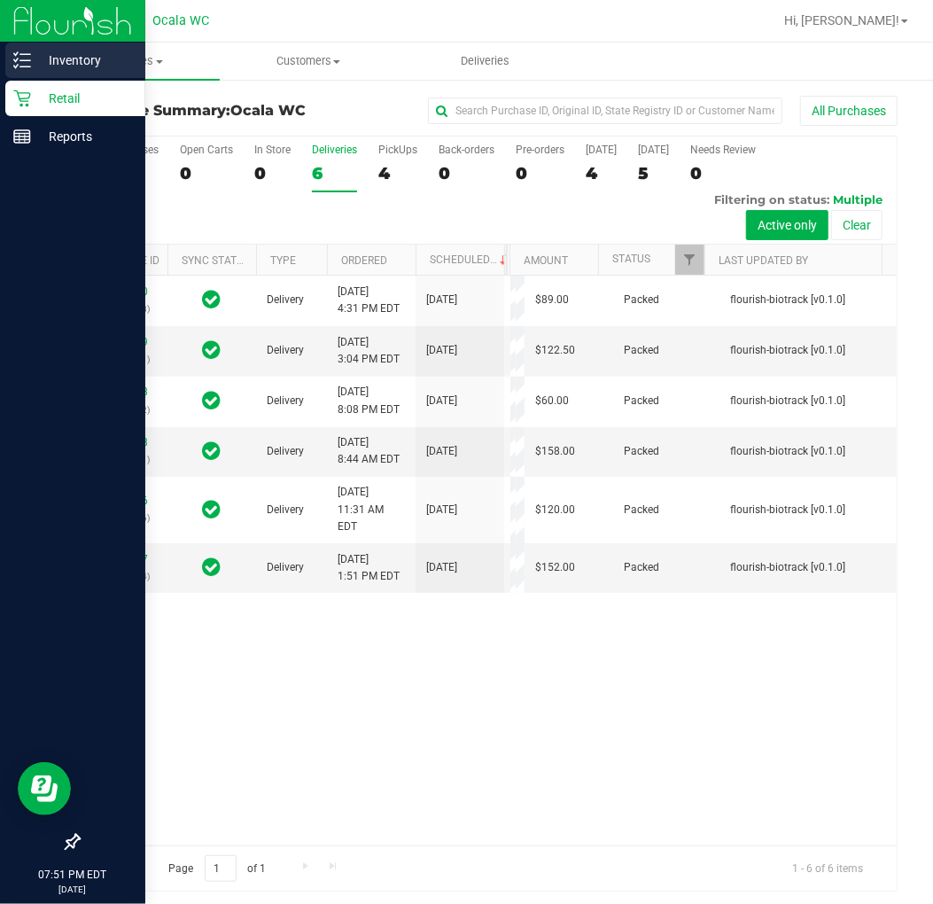
click at [9, 58] on div "Inventory" at bounding box center [75, 60] width 140 height 35
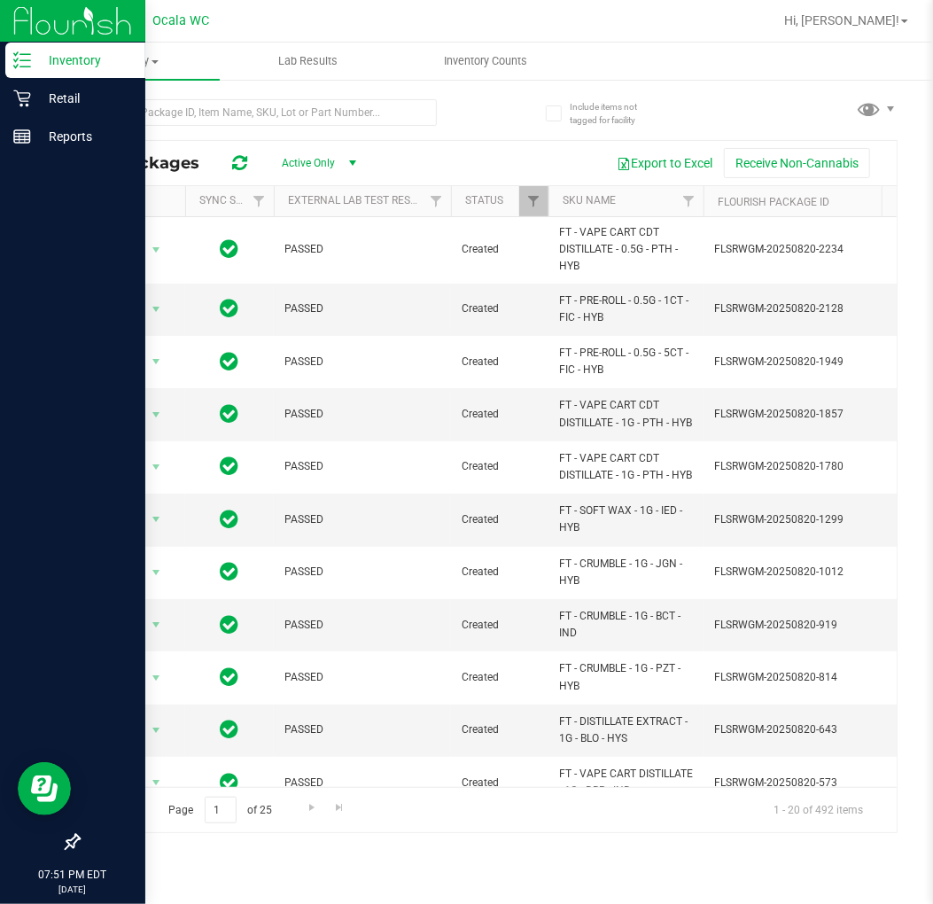
click at [50, 93] on div "Include items not tagged for facility All Packages Active Only Active Only Lab …" at bounding box center [488, 348] width 891 height 541
click at [35, 103] on p "Retail" at bounding box center [84, 98] width 106 height 21
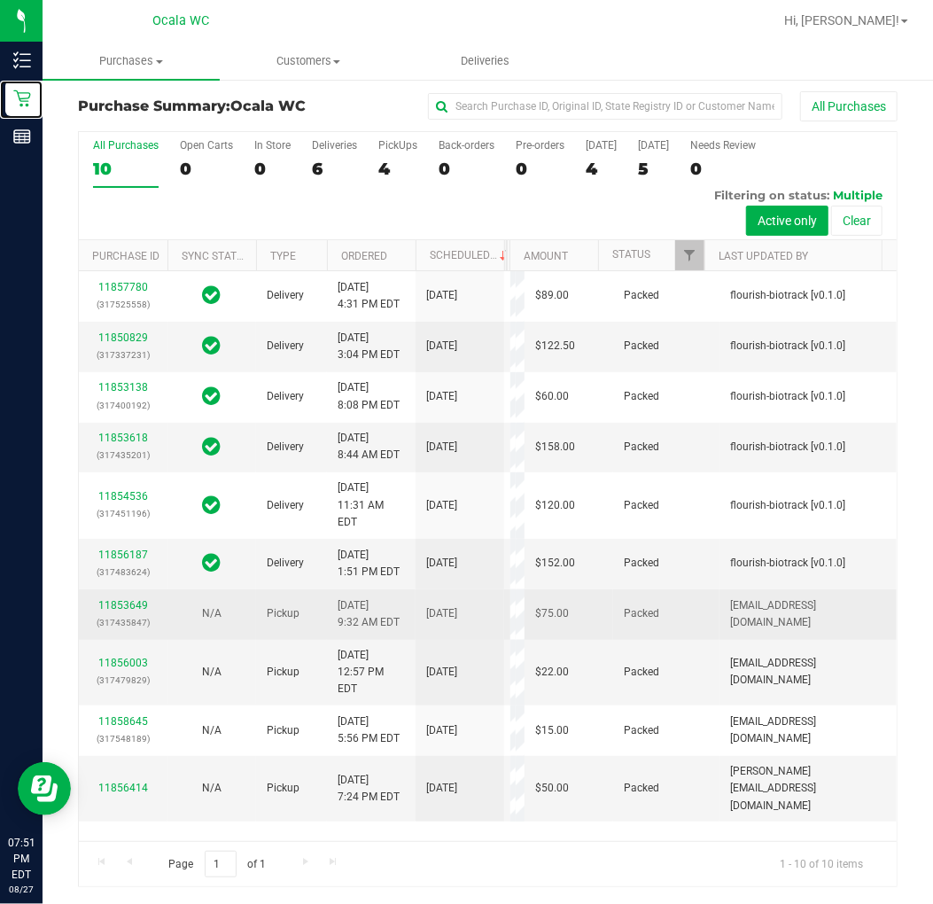
scroll to position [395, 0]
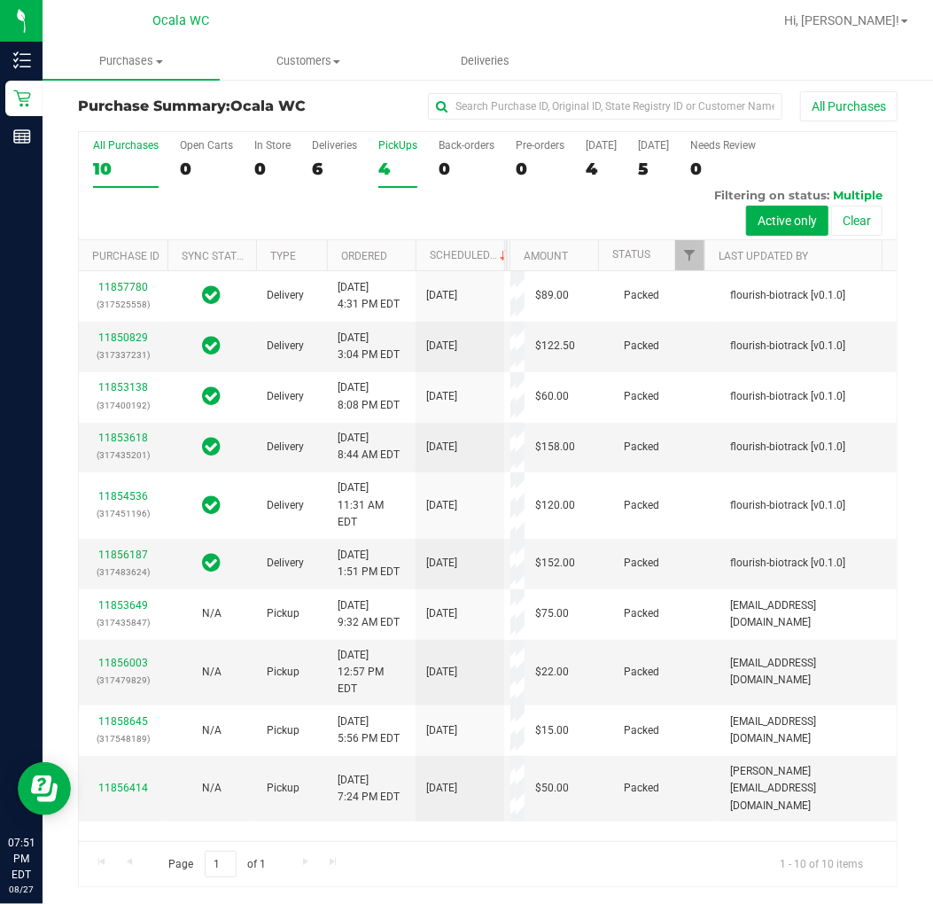
click at [378, 160] on div "4" at bounding box center [397, 169] width 39 height 20
click at [0, 0] on input "PickUps 4" at bounding box center [0, 0] width 0 height 0
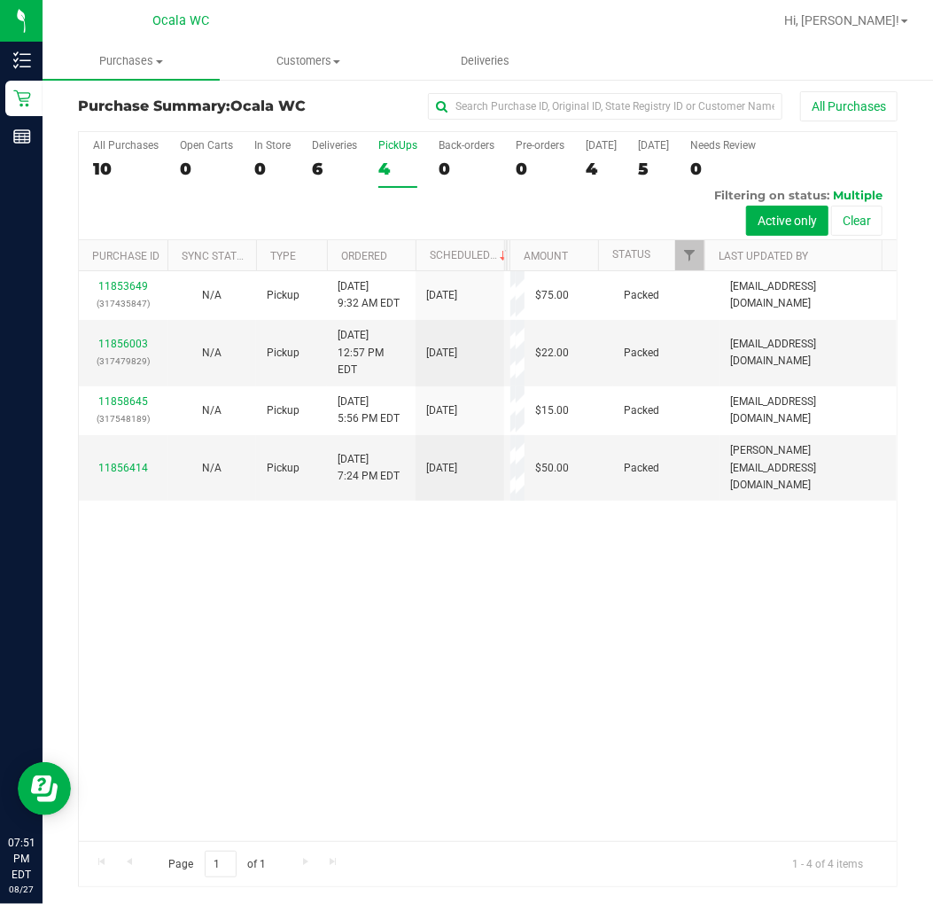
scroll to position [0, 0]
click at [313, 155] on label "Deliveries 6" at bounding box center [334, 163] width 45 height 49
click at [0, 0] on input "Deliveries 6" at bounding box center [0, 0] width 0 height 0
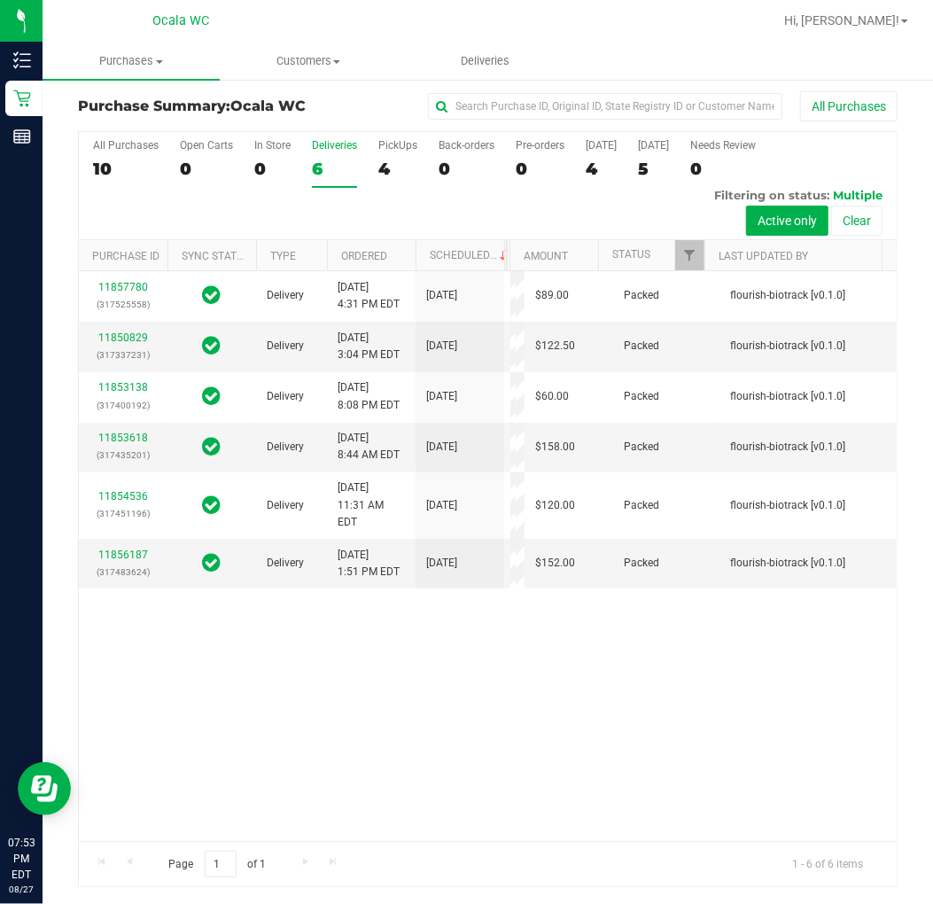
click at [376, 144] on div "All Purchases 10 Open Carts 0 In Store 0 Deliveries 6 PickUps 4 Back-orders 0 P…" at bounding box center [488, 139] width 818 height 14
click at [397, 154] on label "PickUps 4" at bounding box center [397, 163] width 39 height 49
click at [0, 0] on input "PickUps 4" at bounding box center [0, 0] width 0 height 0
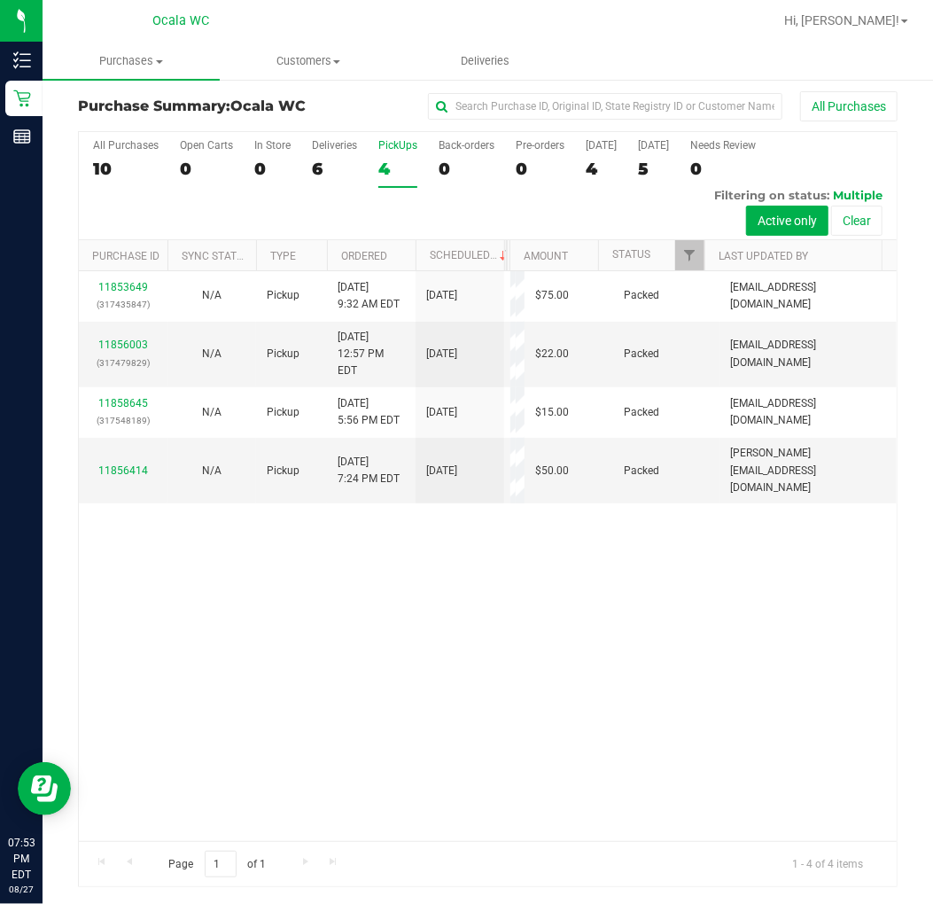
click at [524, 719] on div "11853649 (317435847) N/A Pickup [DATE] 9:32 AM EDT 8/27/2025 $75.00 Packed [EMA…" at bounding box center [488, 556] width 818 height 570
click at [349, 151] on div "Deliveries" at bounding box center [334, 145] width 45 height 12
click at [0, 0] on input "Deliveries 6" at bounding box center [0, 0] width 0 height 0
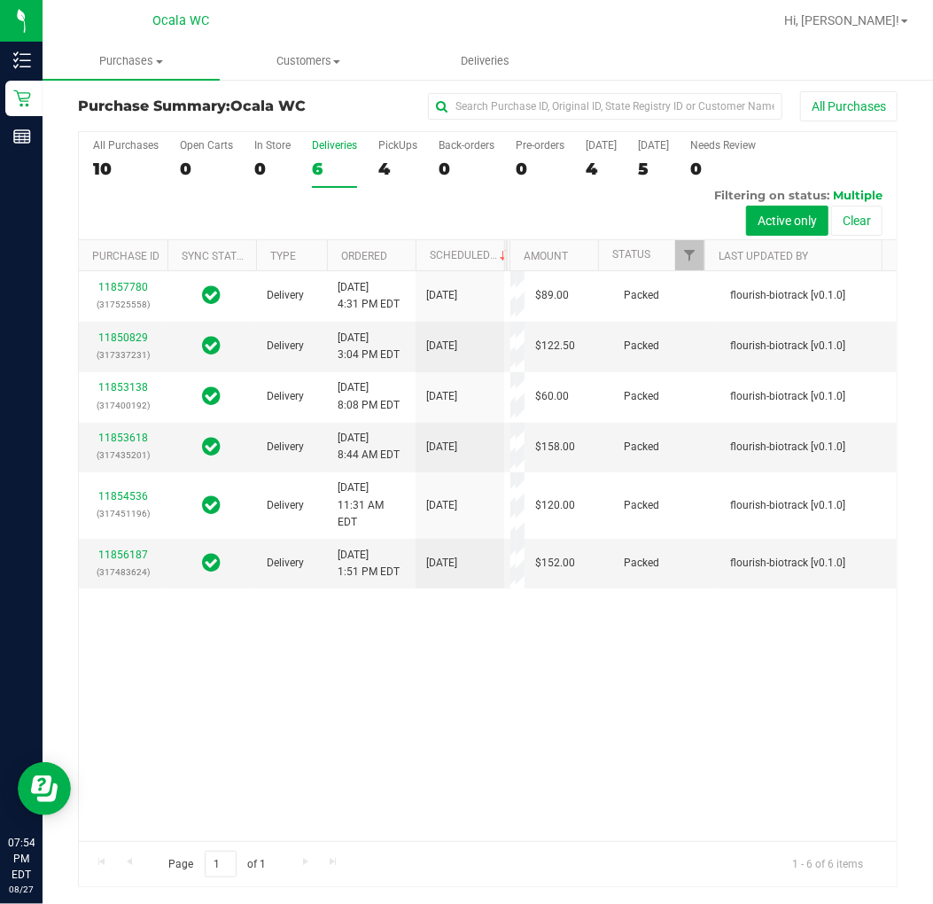
click at [392, 178] on div "4" at bounding box center [397, 169] width 39 height 20
click at [0, 0] on input "PickUps 4" at bounding box center [0, 0] width 0 height 0
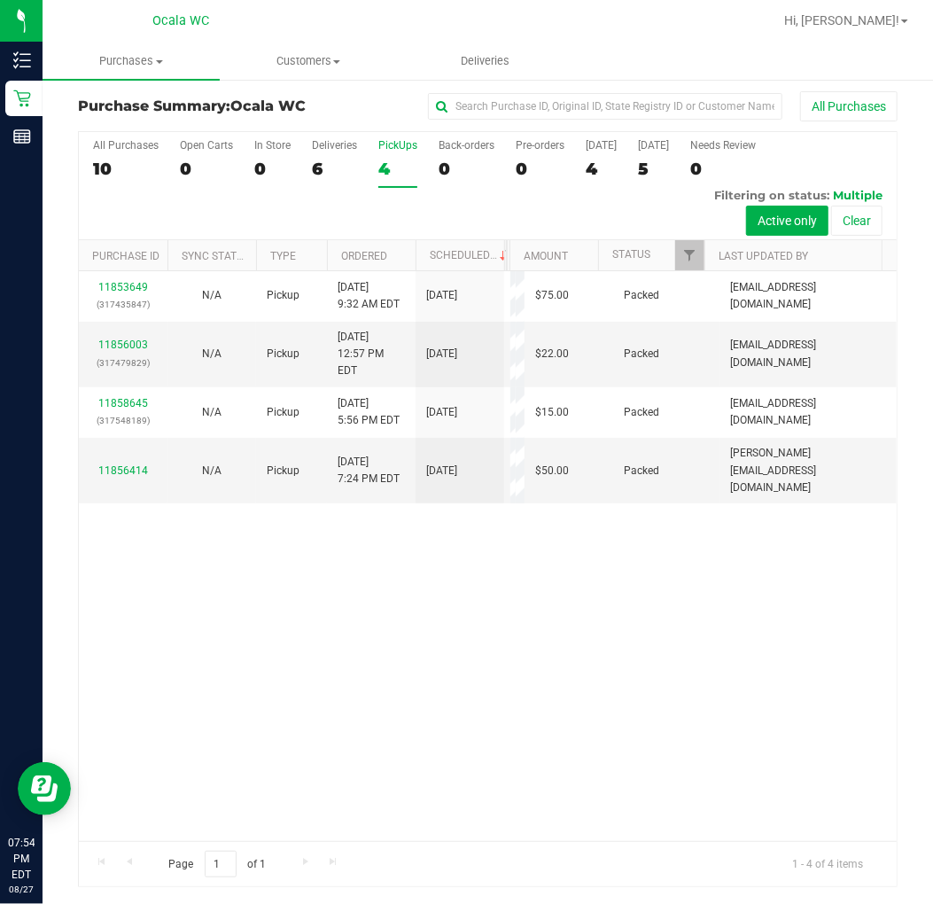
click at [541, 631] on div "11853649 (317435847) N/A Pickup [DATE] 9:32 AM EDT 8/27/2025 $75.00 Packed [EMA…" at bounding box center [488, 556] width 818 height 570
click at [355, 161] on div "6" at bounding box center [334, 169] width 45 height 20
click at [0, 0] on input "Deliveries 6" at bounding box center [0, 0] width 0 height 0
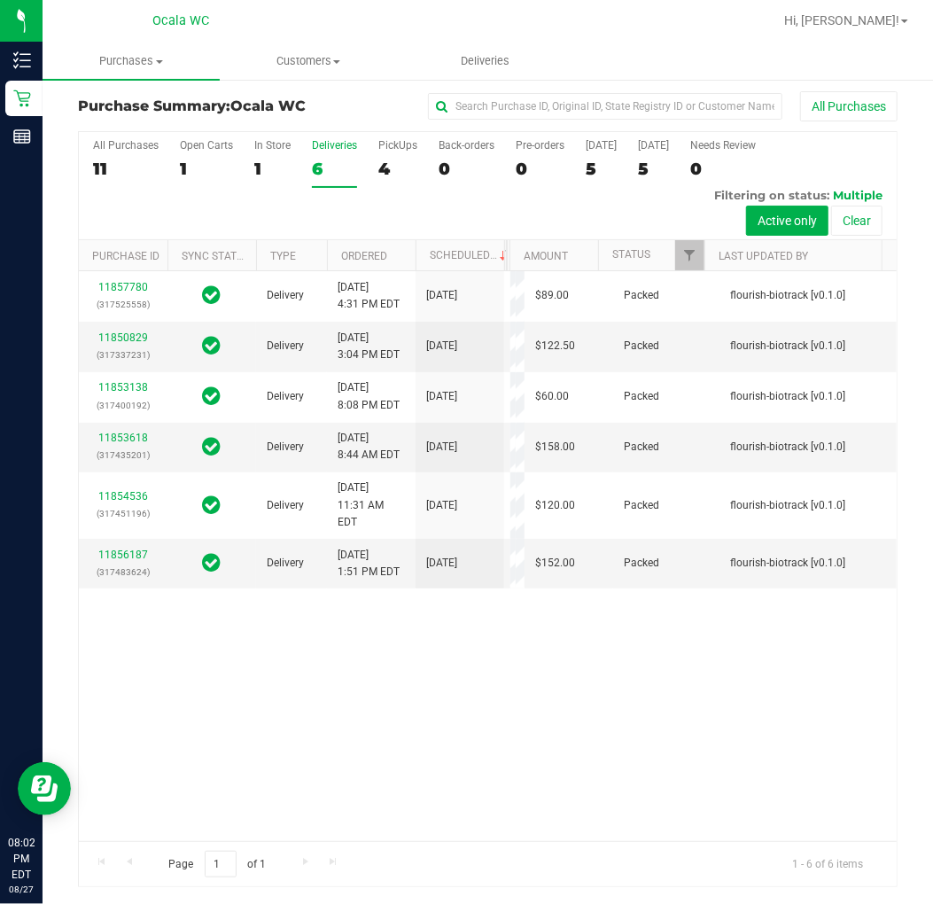
click at [864, 6] on div "Hi, [PERSON_NAME]!" at bounding box center [846, 20] width 138 height 31
click at [890, 34] on div "Hi, [PERSON_NAME]!" at bounding box center [846, 20] width 138 height 31
click at [870, 23] on span "Hi, [PERSON_NAME]!" at bounding box center [841, 20] width 115 height 14
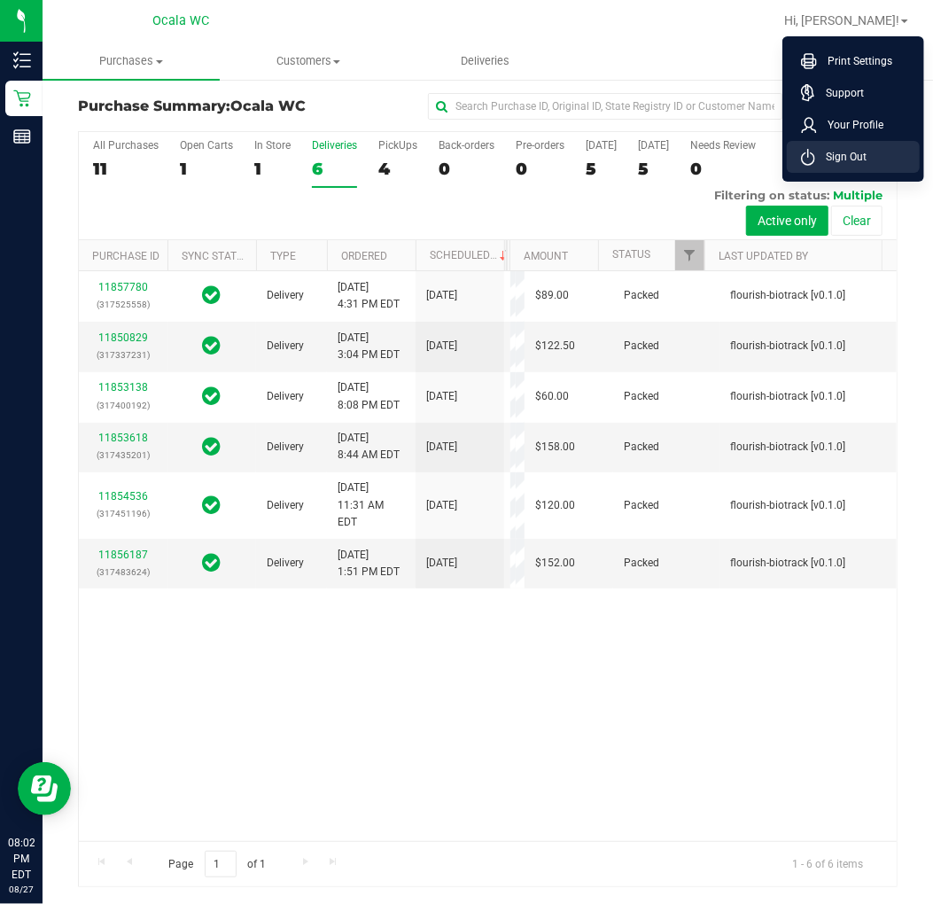
click at [835, 152] on span "Sign Out" at bounding box center [840, 157] width 51 height 18
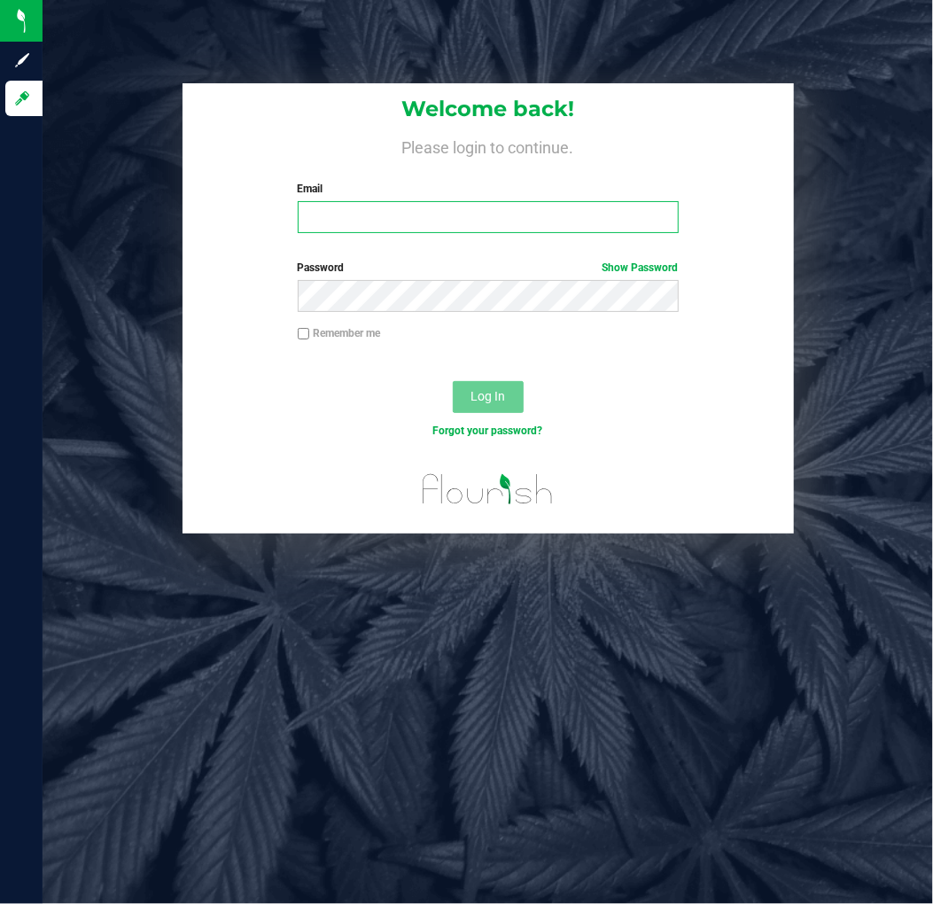
click at [479, 224] on input "Email" at bounding box center [488, 217] width 381 height 32
type input "[EMAIL_ADDRESS][DOMAIN_NAME]"
click at [490, 271] on label "Password Show Password" at bounding box center [488, 268] width 381 height 16
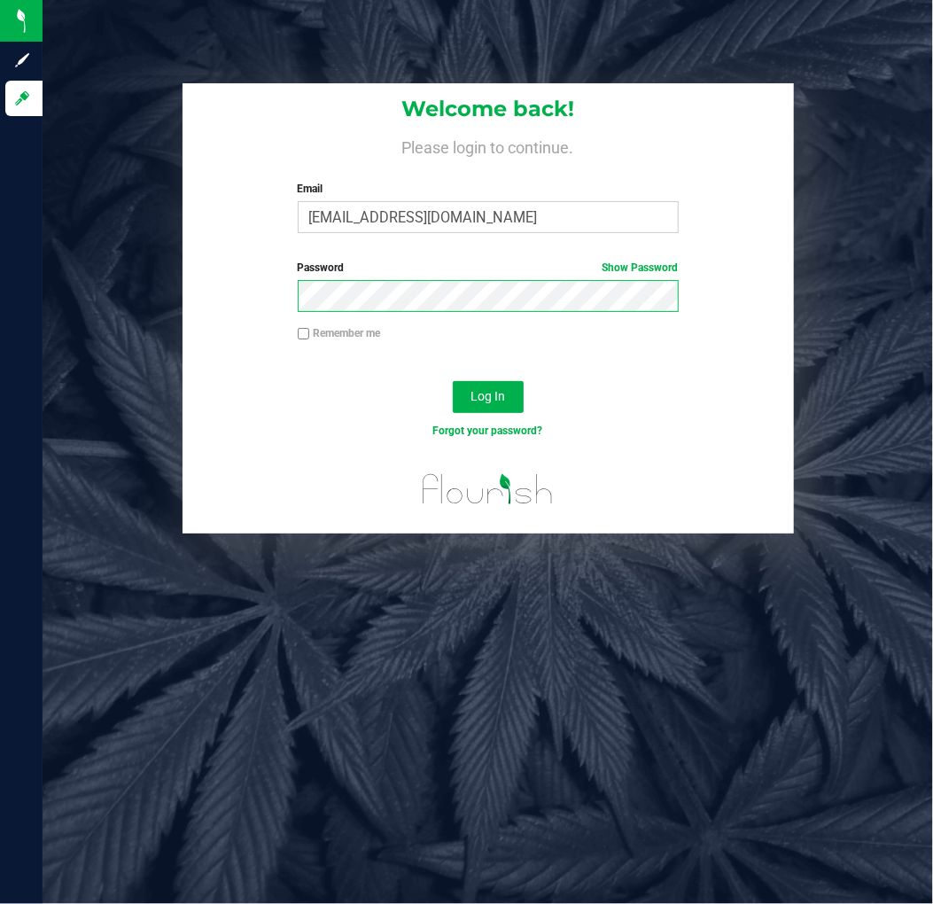
click at [453, 381] on button "Log In" at bounding box center [488, 397] width 71 height 32
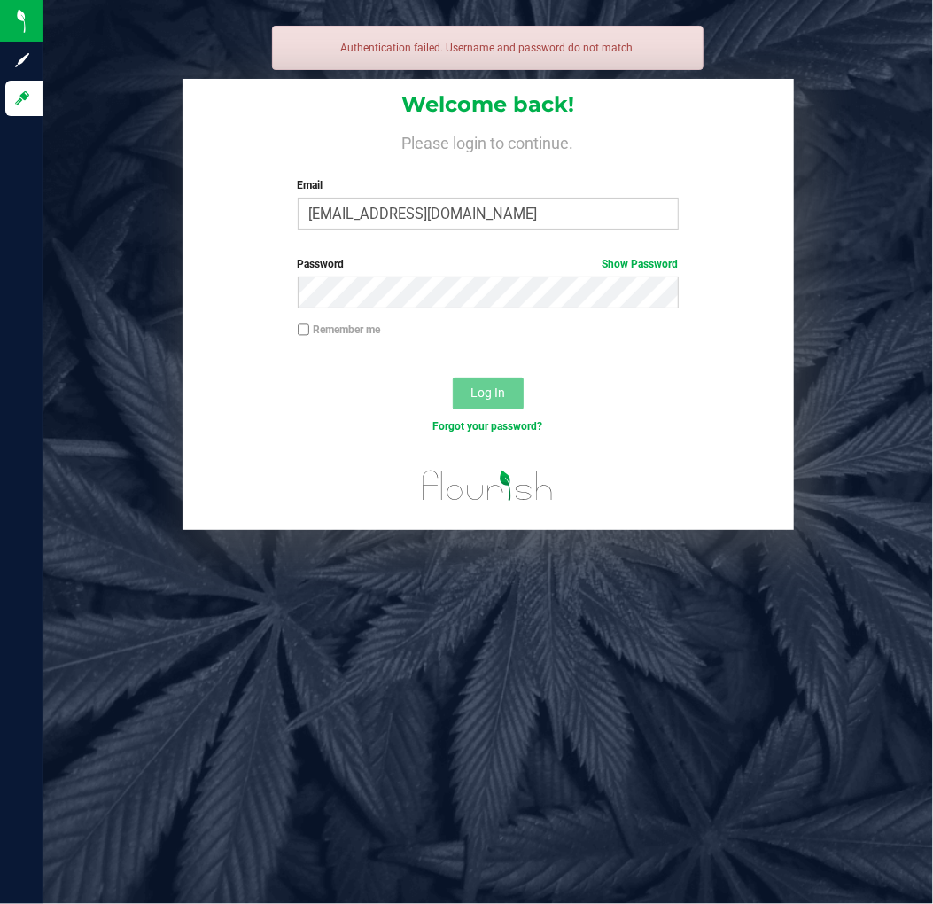
click at [324, 313] on div "Password Show Password" at bounding box center [489, 289] width 612 height 66
click at [453, 378] on button "Log In" at bounding box center [488, 394] width 71 height 32
